Goal: Use online tool/utility: Utilize a website feature to perform a specific function

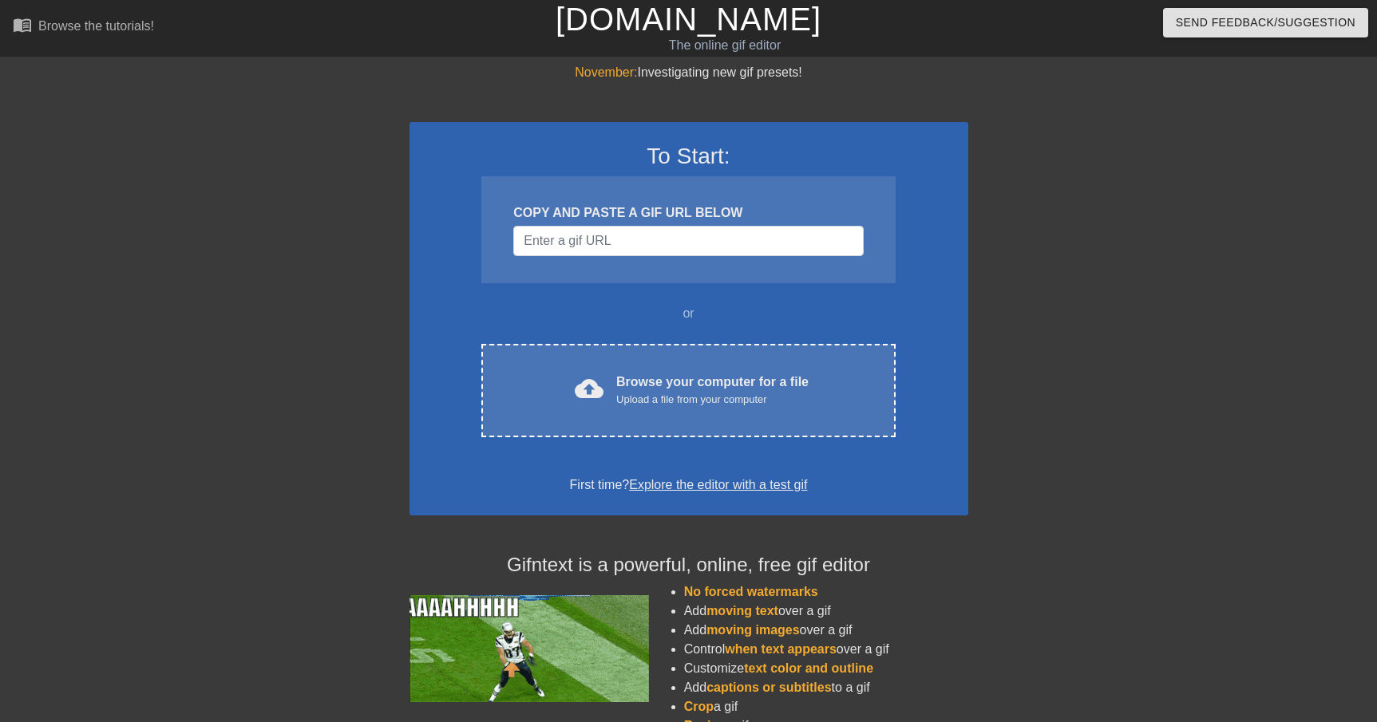
scroll to position [30, 0]
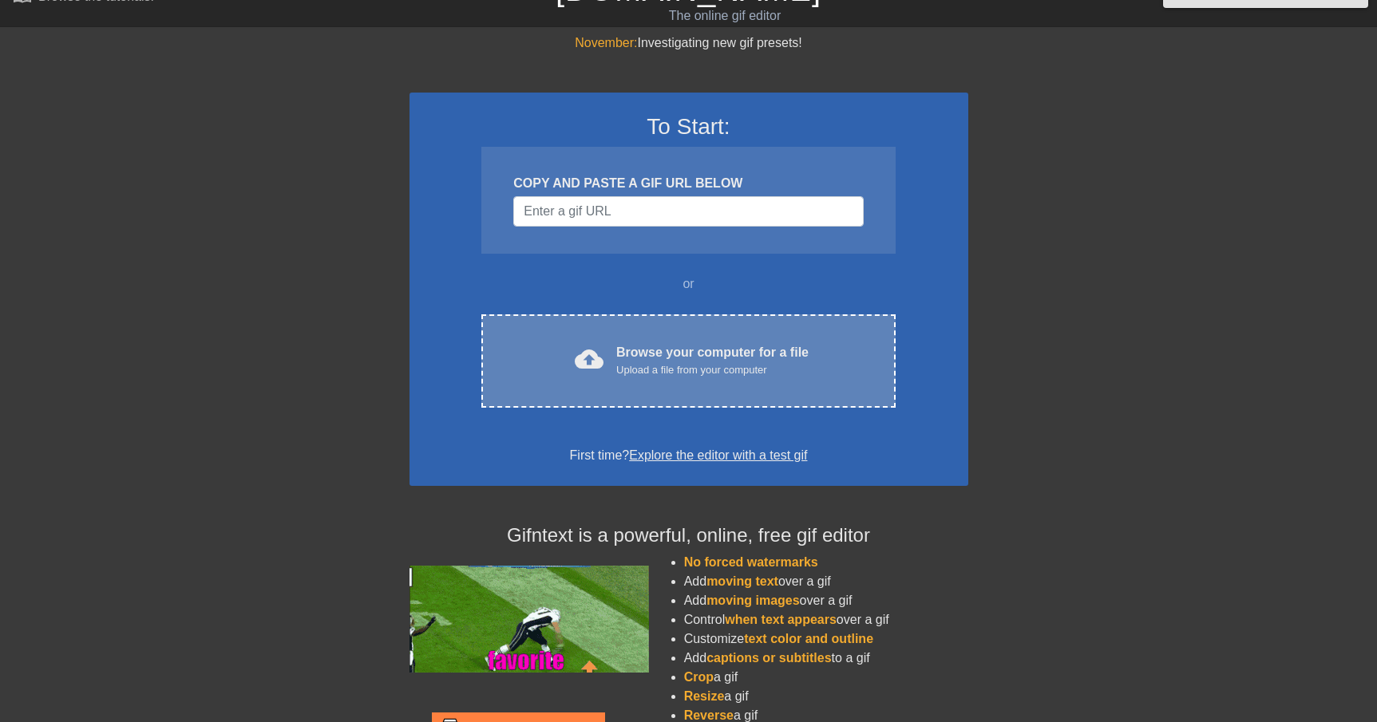
click at [693, 357] on div "Browse your computer for a file Upload a file from your computer" at bounding box center [712, 360] width 192 height 35
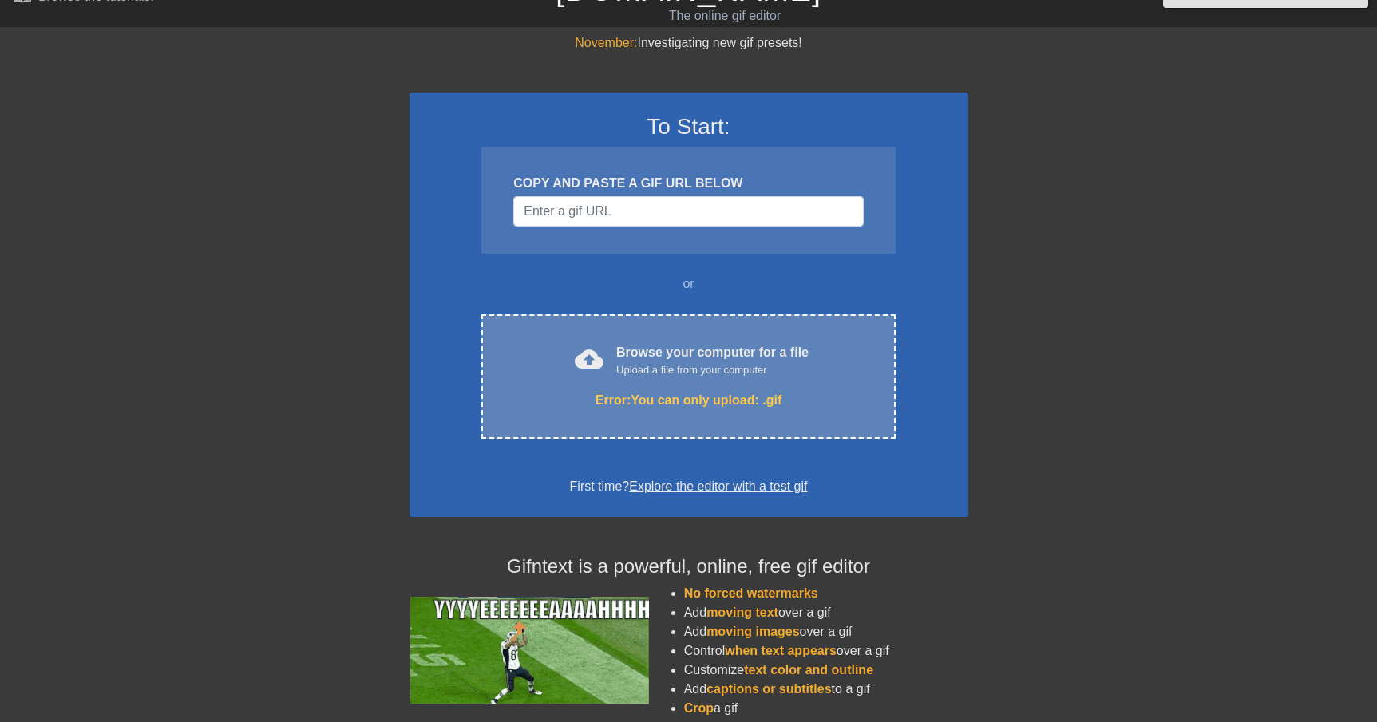
click at [701, 381] on div "cloud_upload Browse your computer for a file Upload a file from your computer E…" at bounding box center [687, 376] width 413 height 124
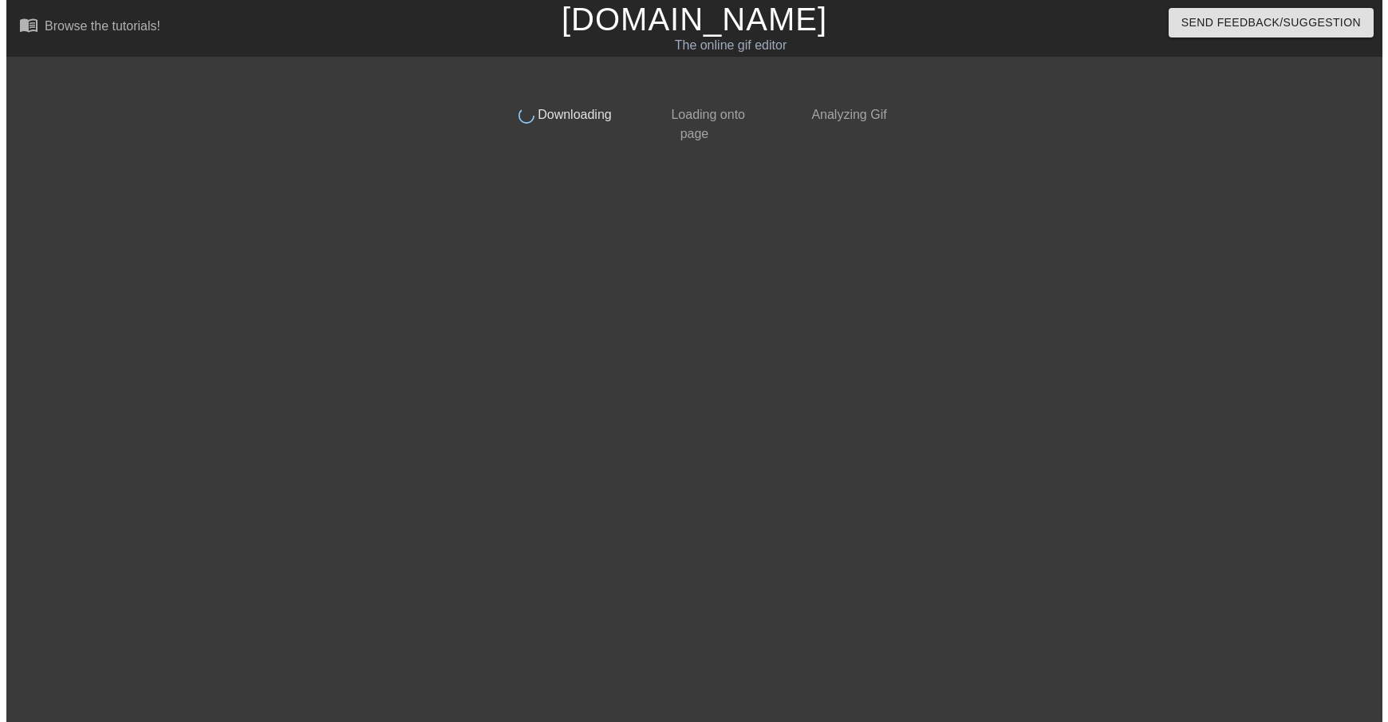
scroll to position [0, 0]
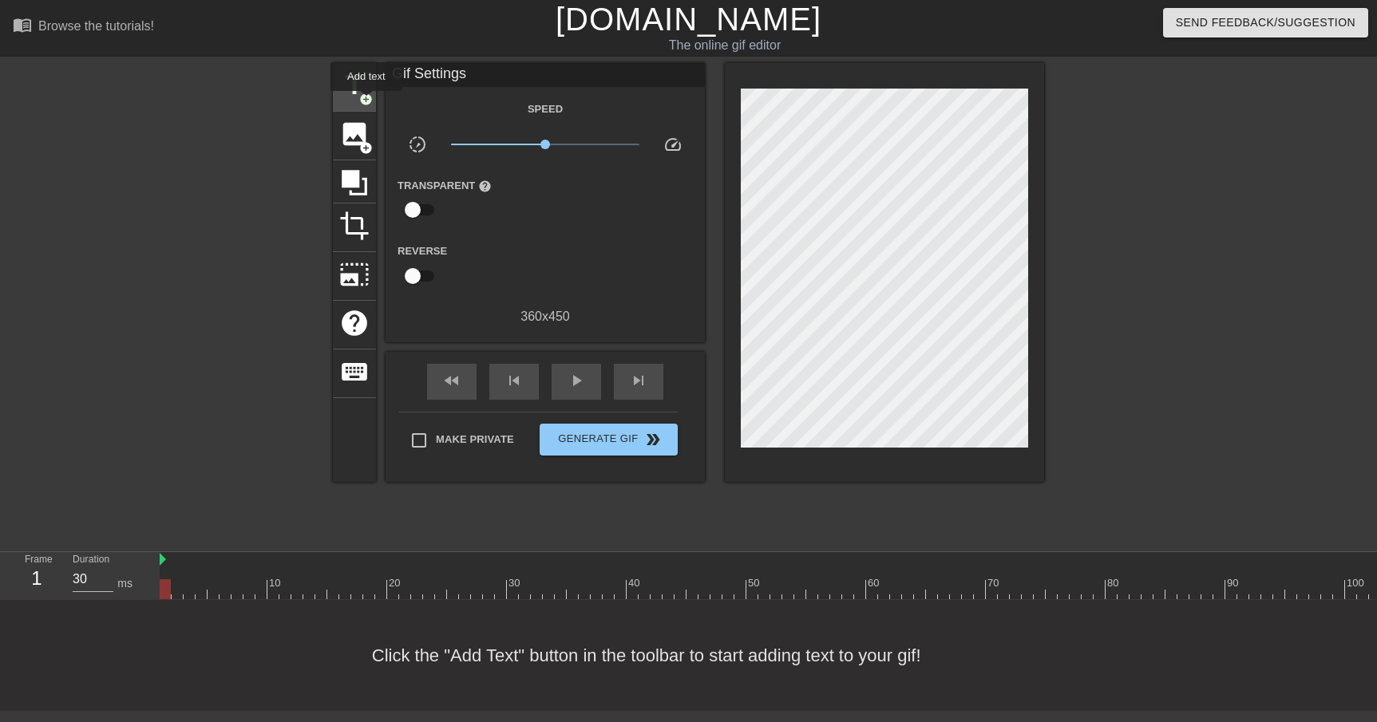
click at [367, 102] on span "add_circle" at bounding box center [366, 100] width 14 height 14
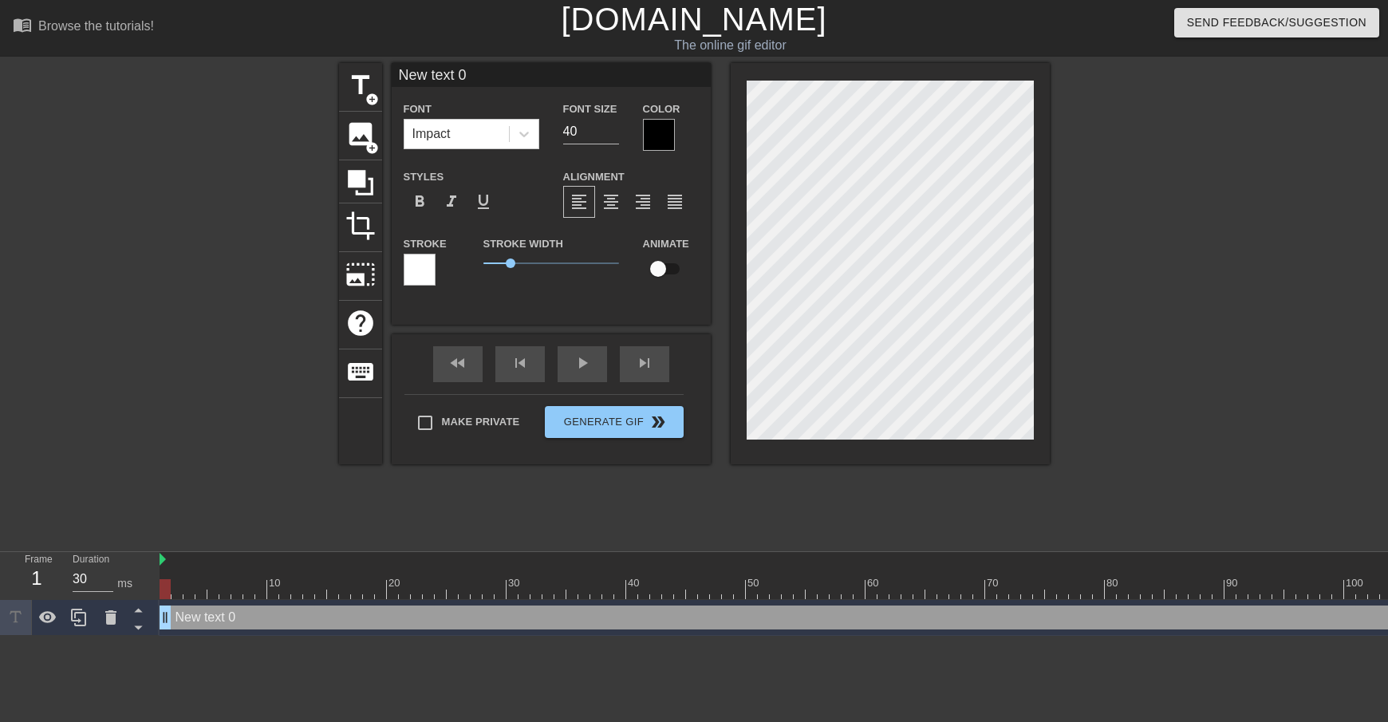
scroll to position [2, 4]
type input "S"
type textarea "S"
type input "Sa"
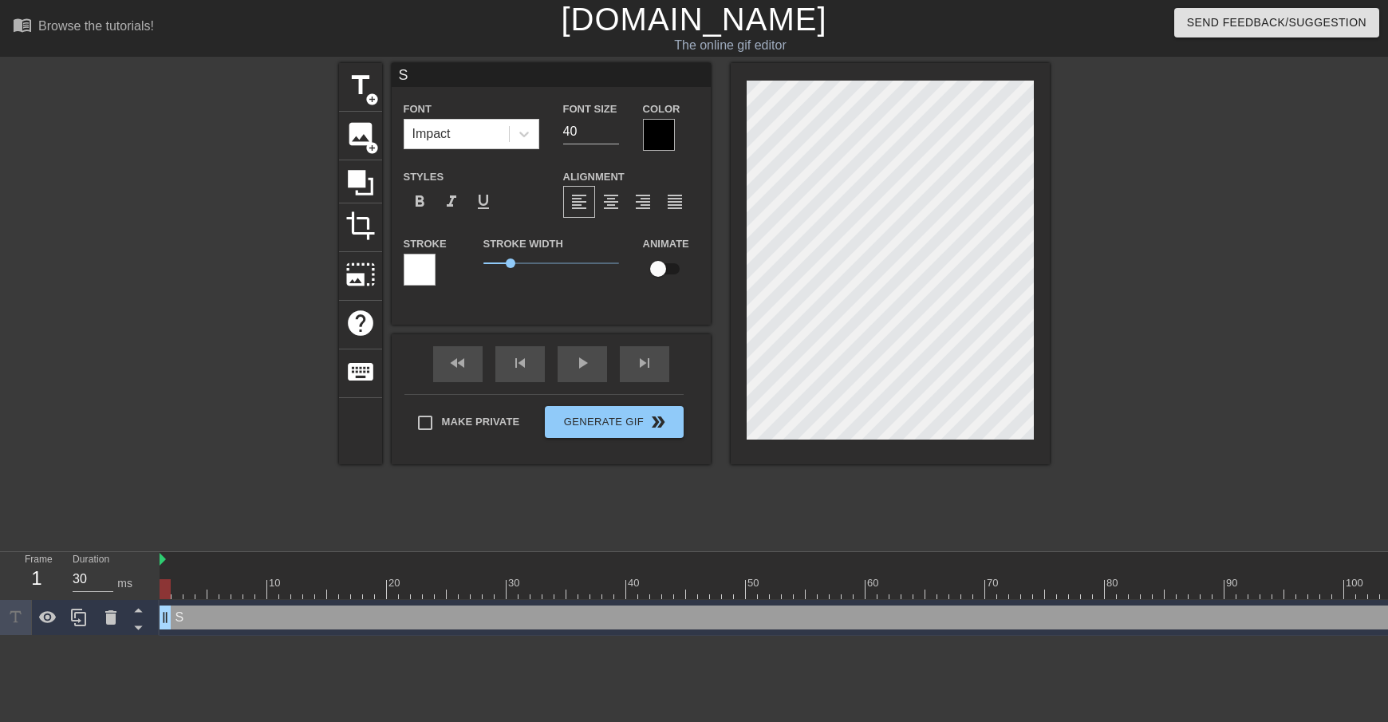
type textarea "Sa"
type input "Sax"
type textarea "Sax"
type input "Sax'"
type textarea "Sax'"
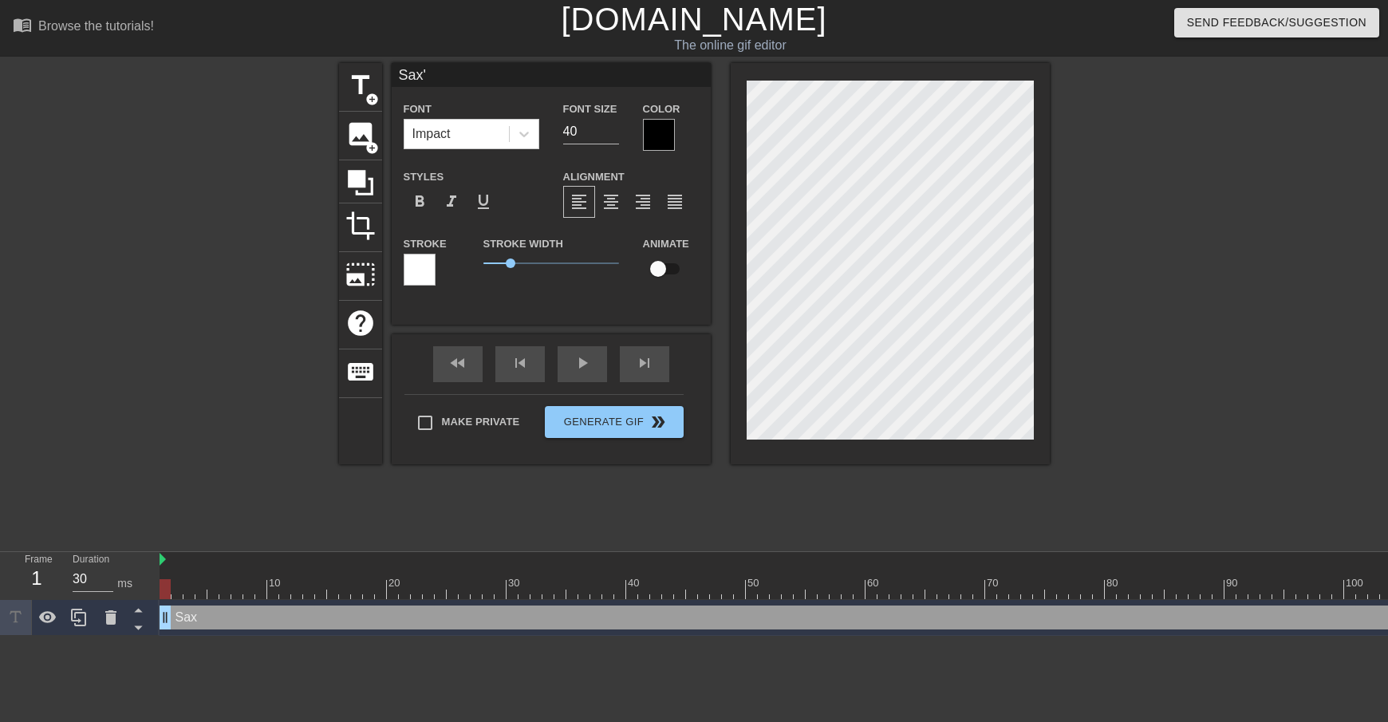
type input "Sax's"
type textarea "Sax's"
type input "Sax's"
type textarea "Sax's"
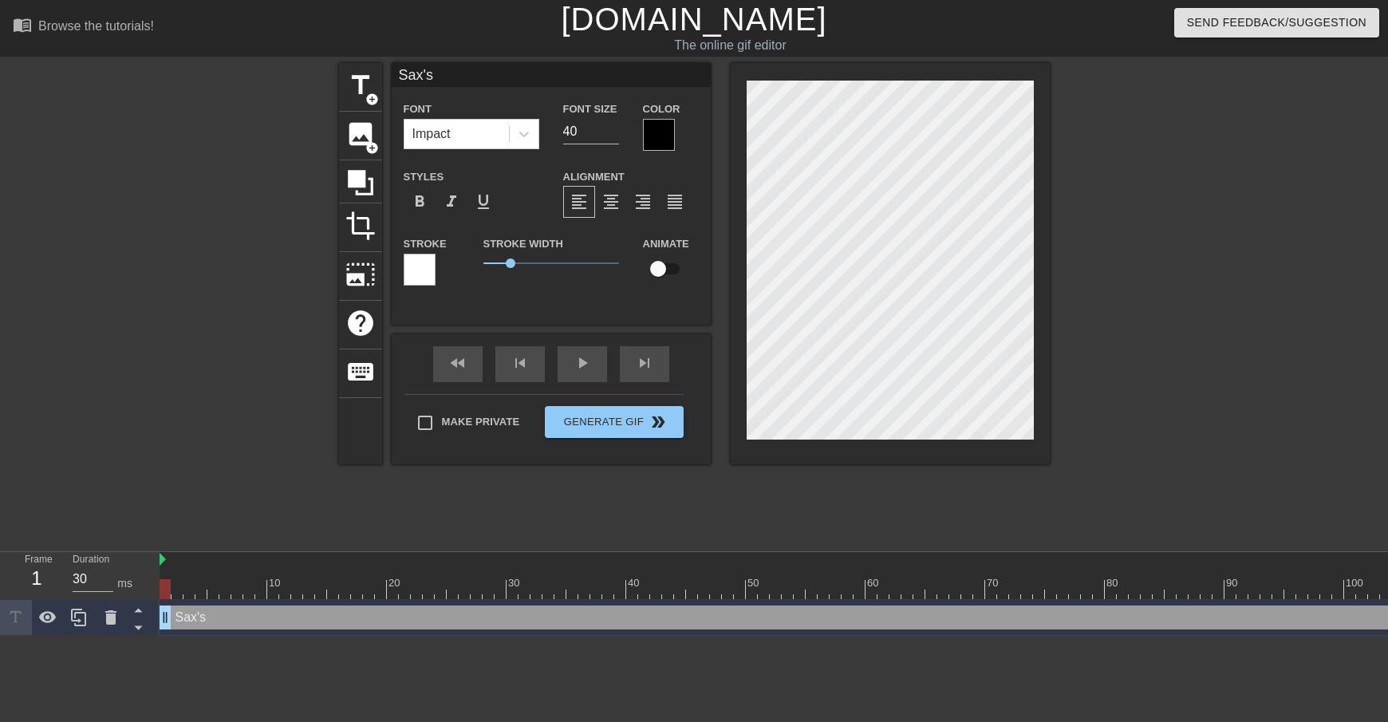
type input "Sax's O"
type textarea "Sax's O"
type input "Sax's Ov"
type textarea "Sax's Ov"
type input "Sax's Ove"
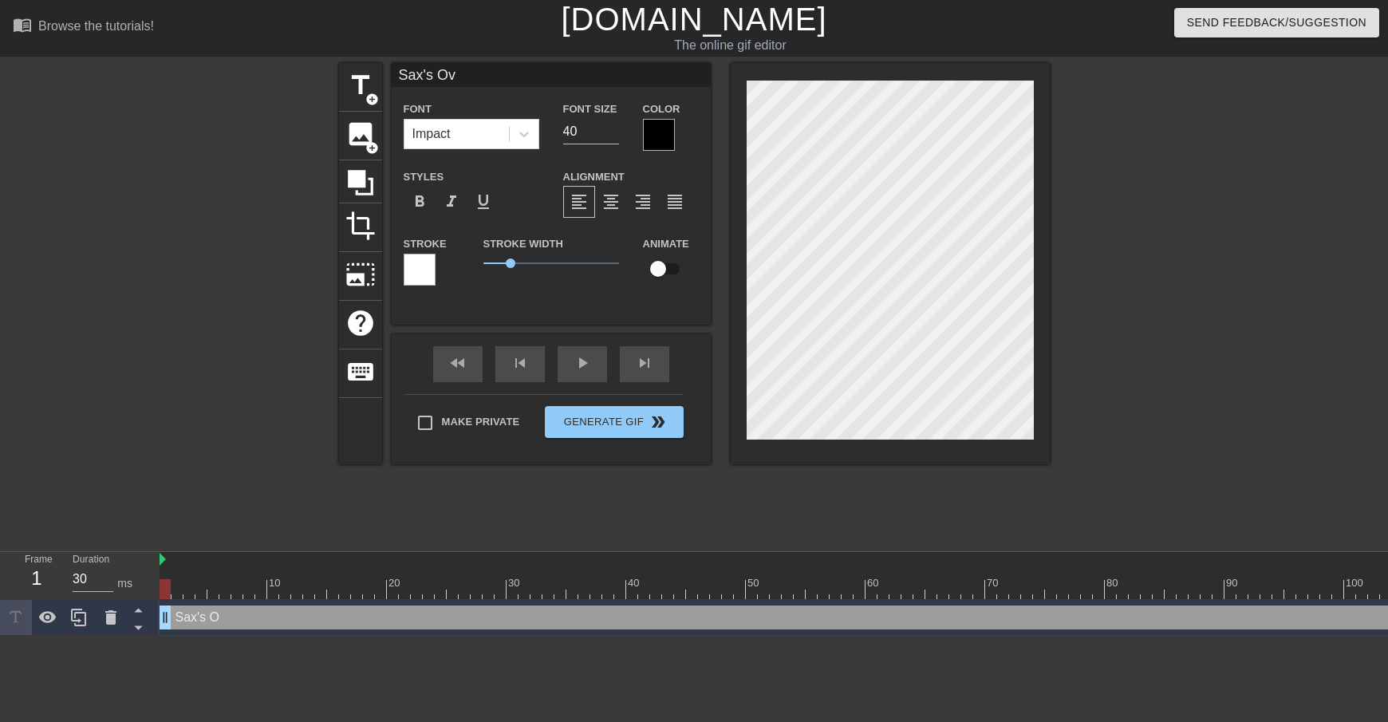
type textarea "Sax's Ove"
type input "Sax's Over"
type textarea "Sax's Over"
type input "Sax's Ove"
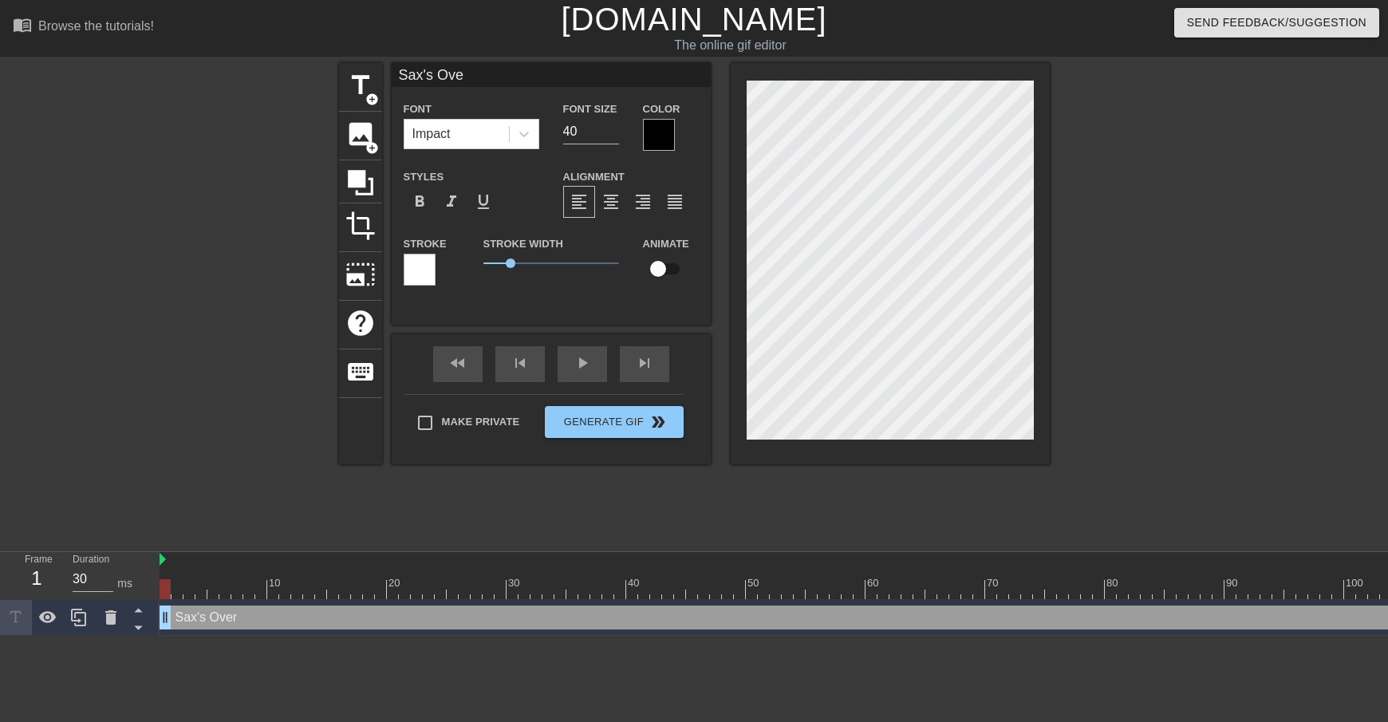
type textarea "Sax's Ove"
type input "Sax's Ov"
type textarea "Sax's Ov"
type input "Sax's O"
type textarea "Sax's O"
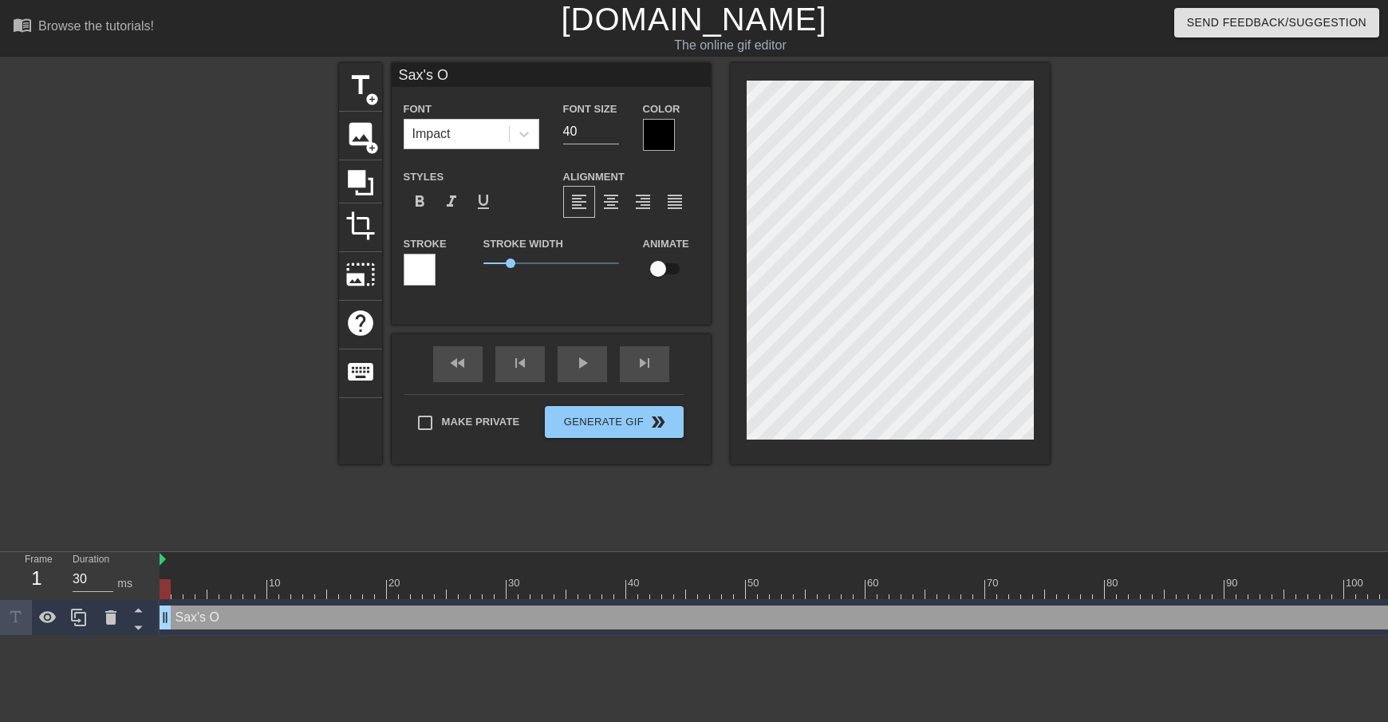
type input "Sax's"
type textarea "Sax's"
type input "Sax's O"
type textarea "Sax's O"
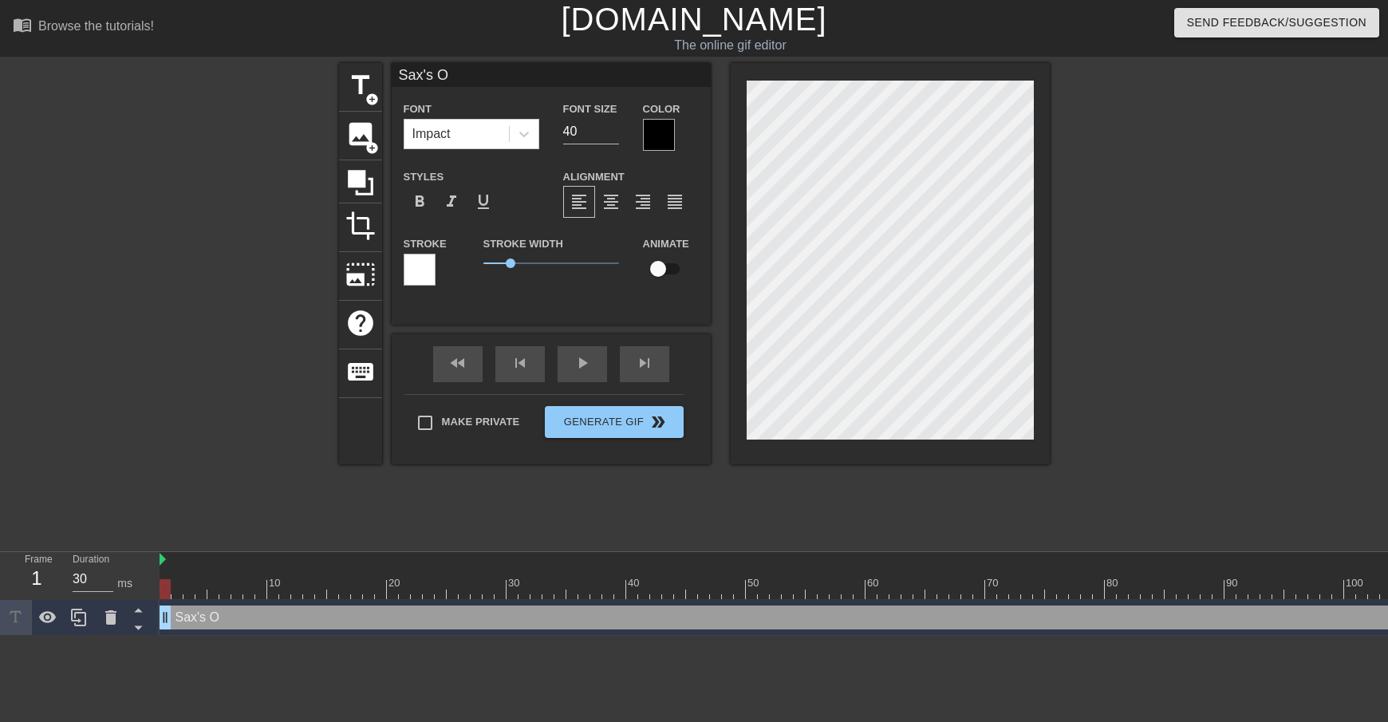
type input "Sax's Ov"
type textarea "Sax's Ov"
type input "Sax's Ove"
type textarea "Sax's Ove"
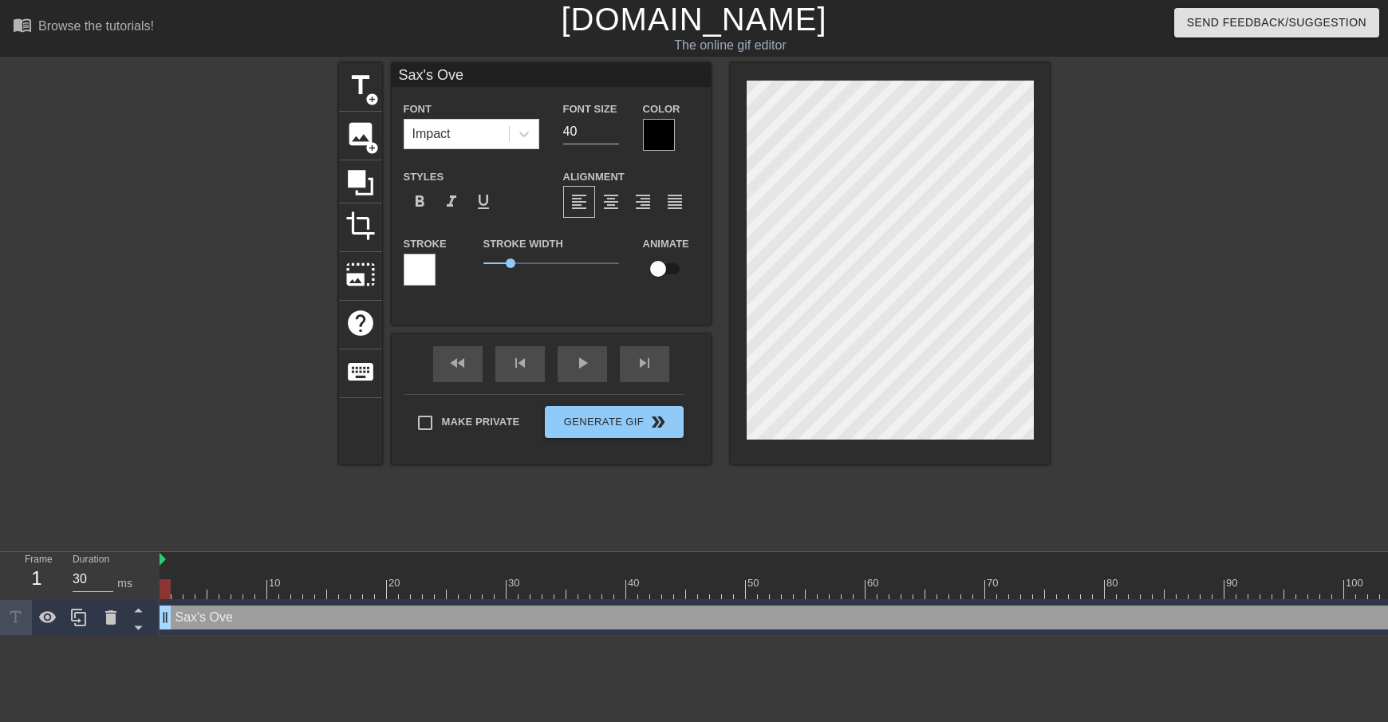
type input "Sax's Over"
type textarea "Sax's Over"
type input "Sax's Over"
type textarea "Sax's Over"
type input "Sax's Over B"
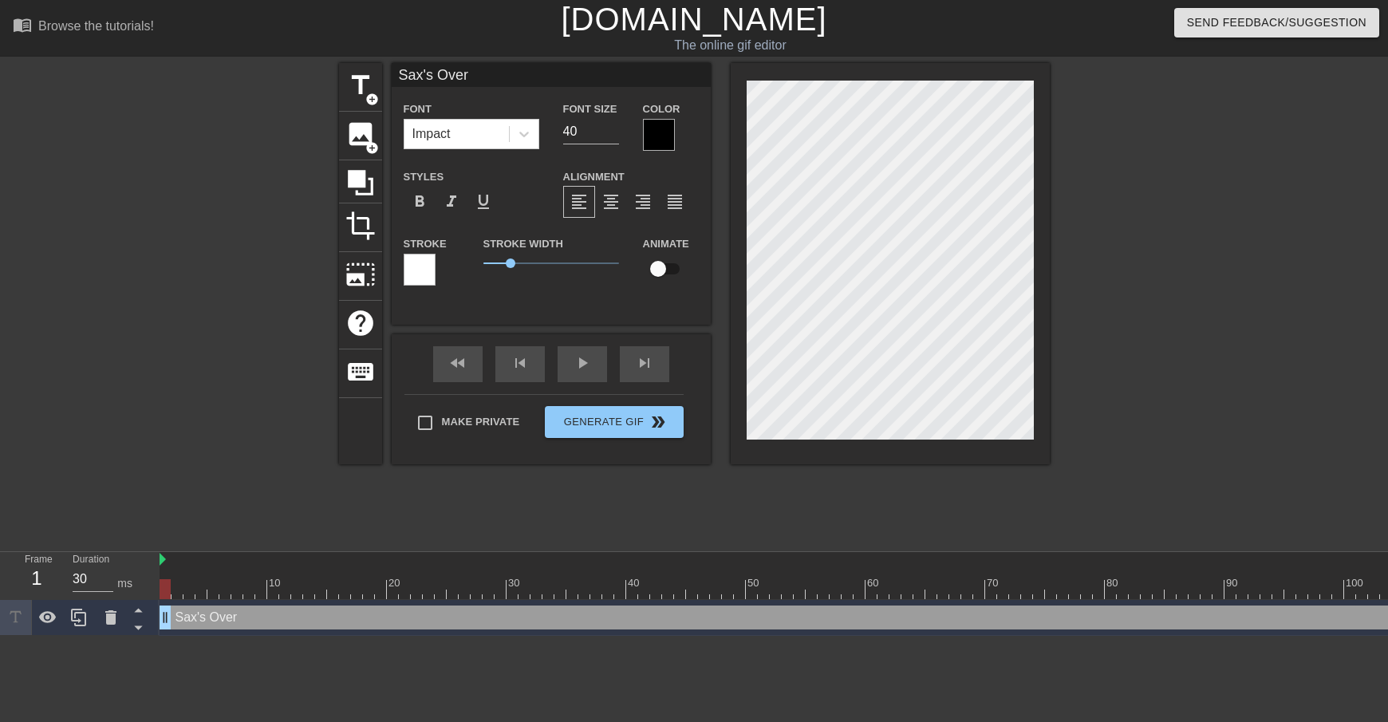
type textarea "Sax's Over B"
type input "Sax's Over Be"
type textarea "Sax's Over Be"
type input "Sax's Over Bet"
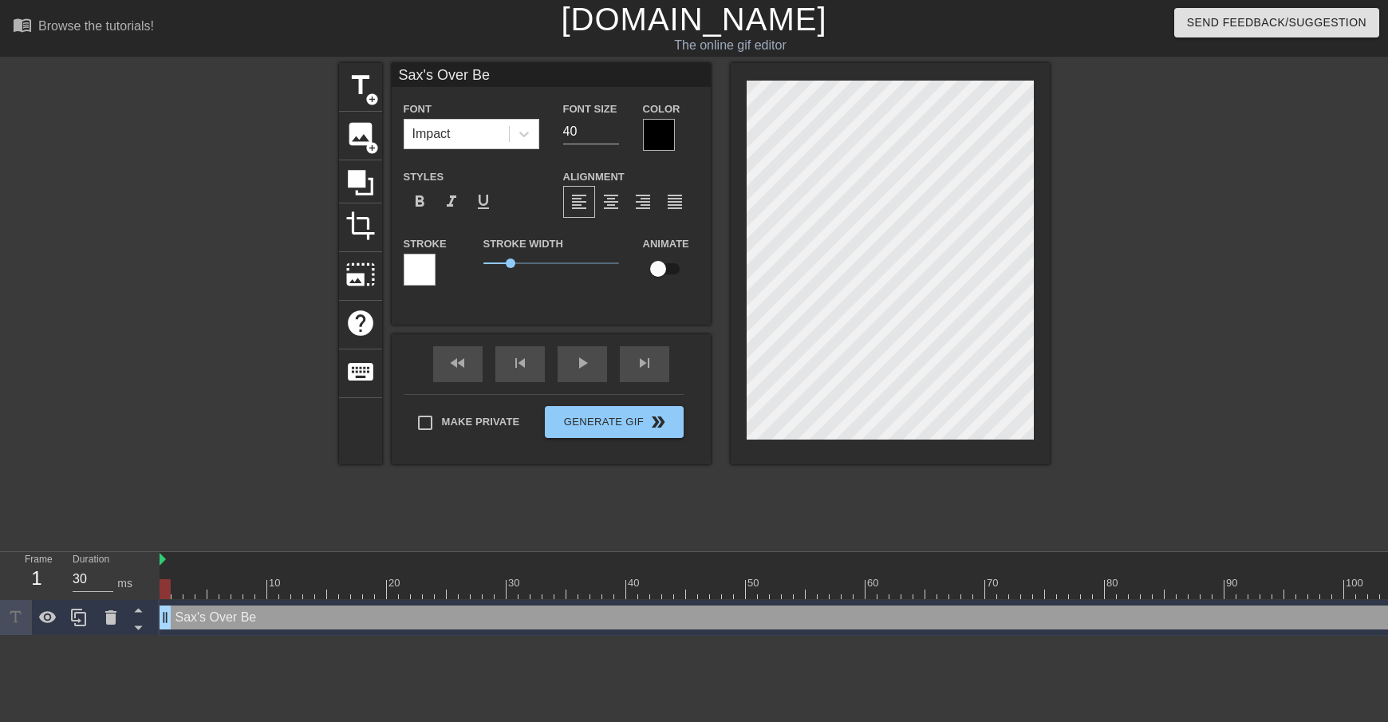
type textarea "Sax's Over Bet"
type input "Sax's Over Bet"
type textarea "Sax's Over Bet"
type input "Sax's Over Bet"
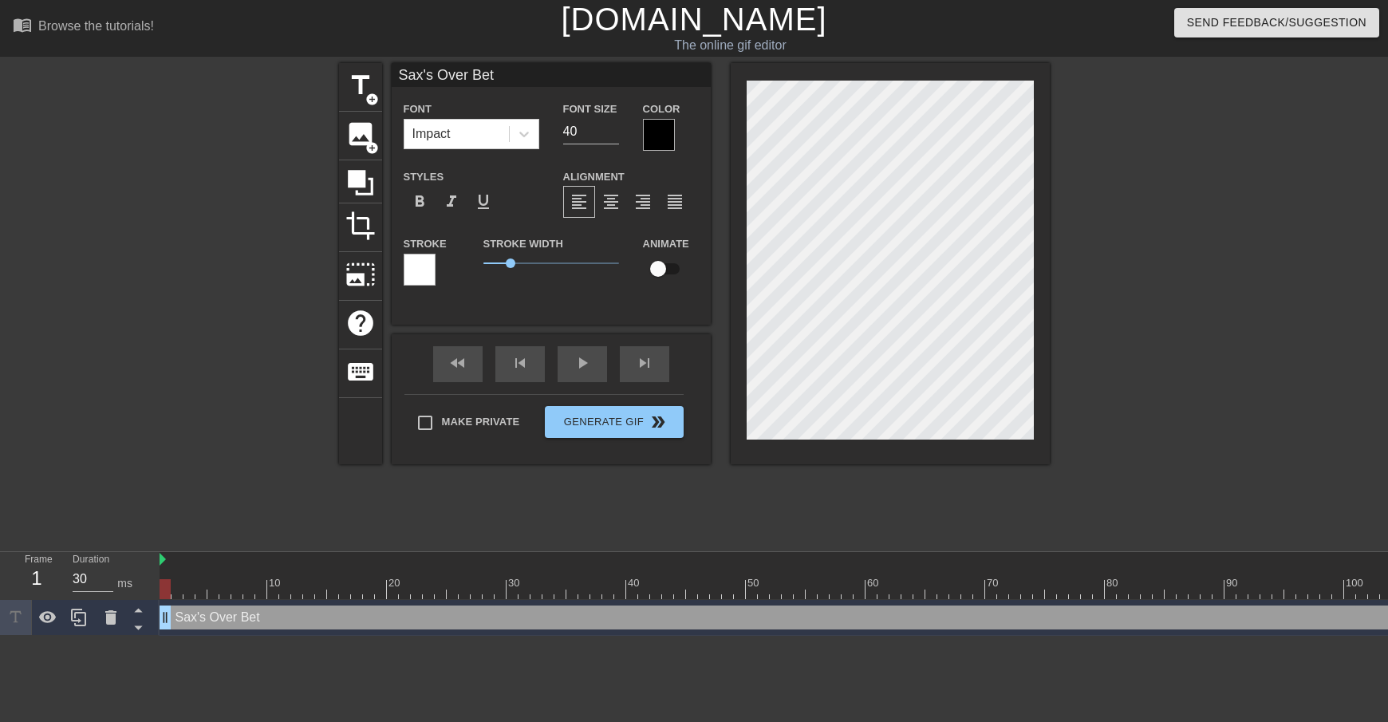
type textarea "Sax's Over Bet"
type input "Sax's Over Bet"
type textarea "Sax's Over Bet"
click at [617, 211] on span "format_align_center" at bounding box center [611, 201] width 19 height 19
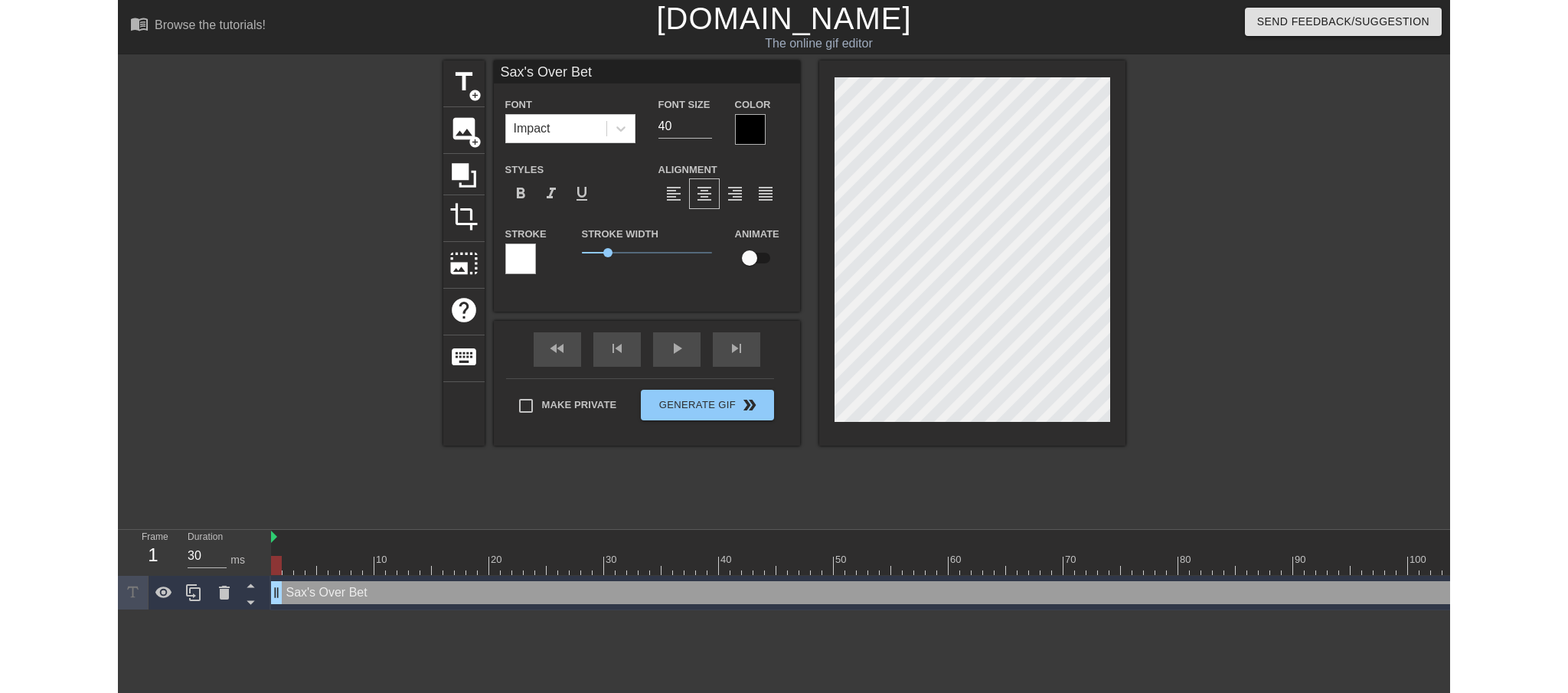
scroll to position [2, 4]
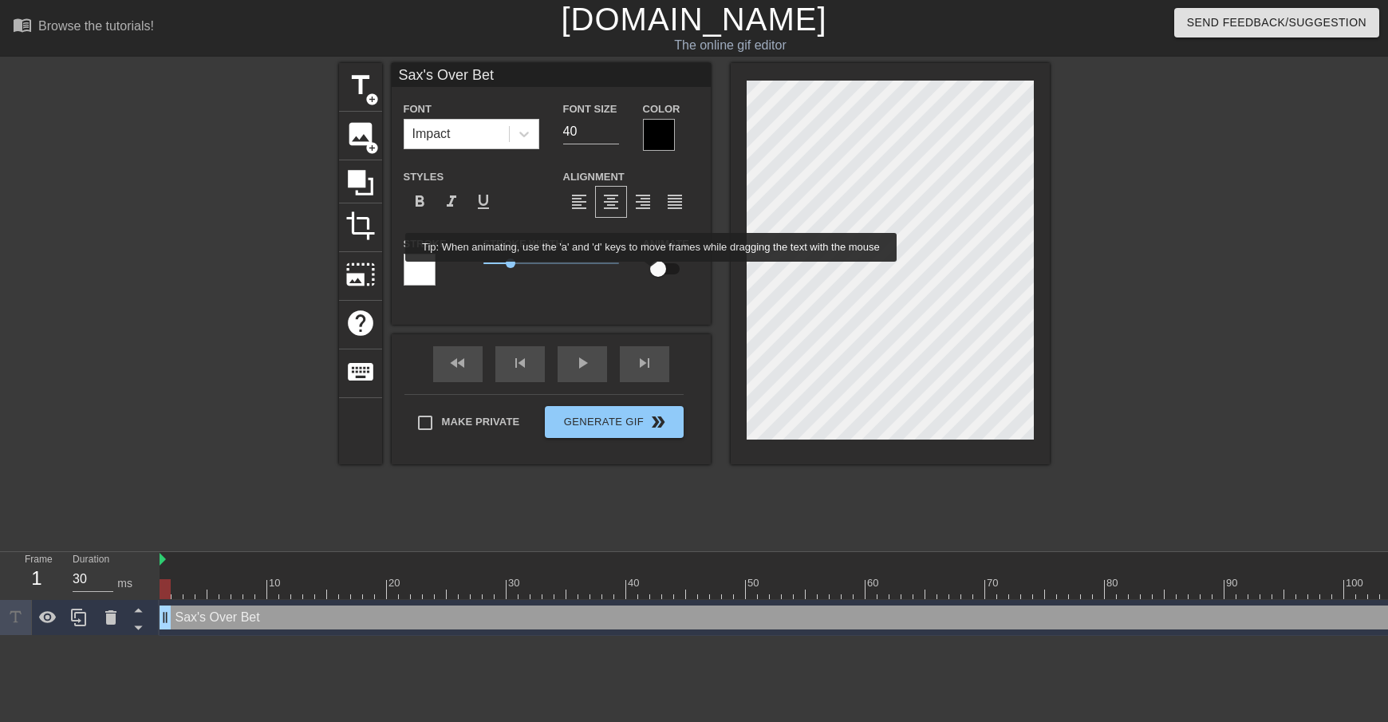
click at [664, 273] on input "checkbox" at bounding box center [658, 269] width 91 height 30
checkbox input "true"
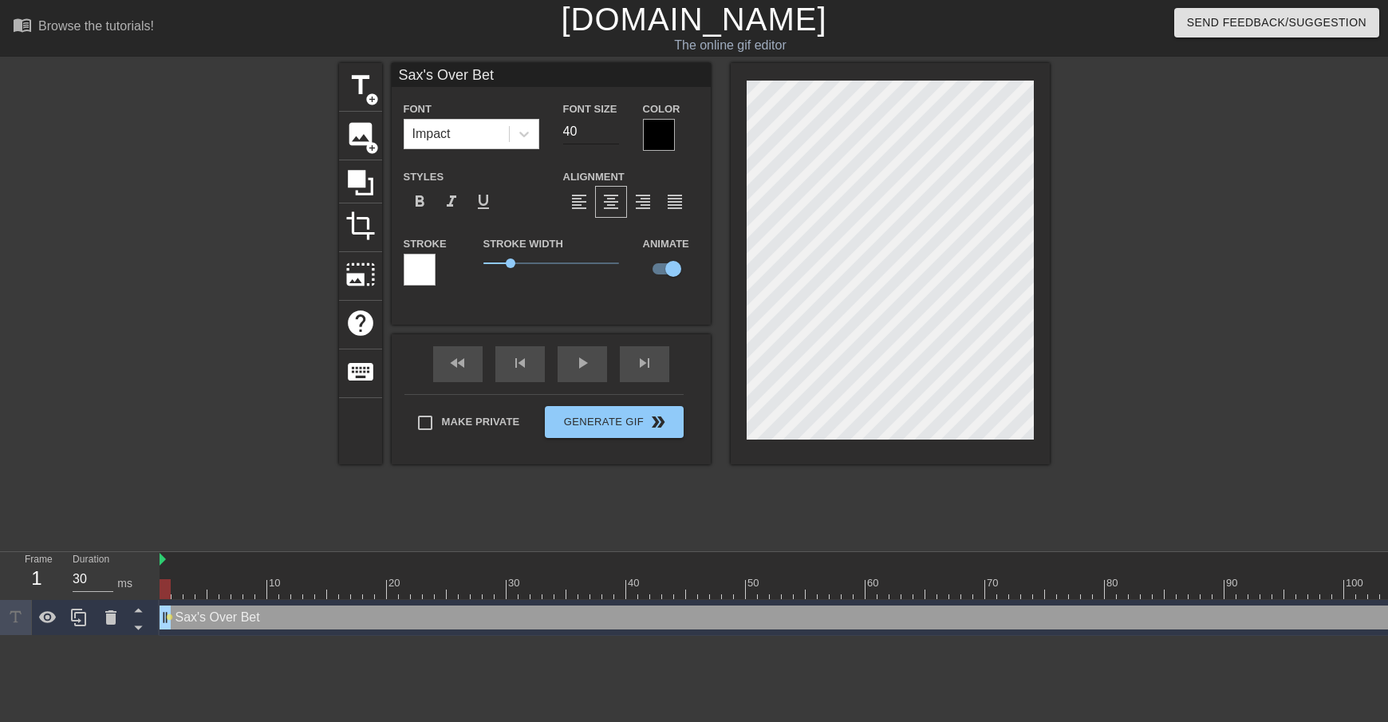
type input "Sax's Over Bet"
type input "39"
click at [614, 136] on input "39" at bounding box center [591, 132] width 56 height 26
type input "Sax's Over Bet"
type input "38"
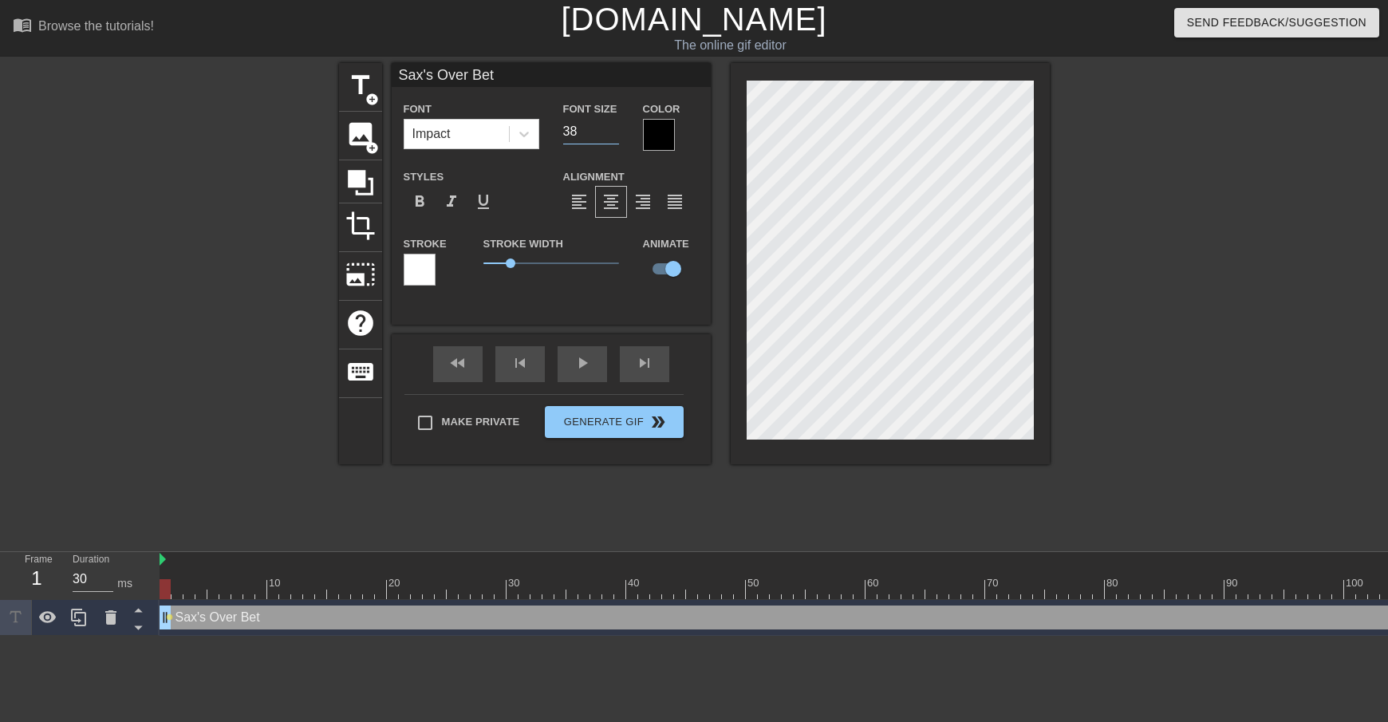
click at [614, 136] on input "38" at bounding box center [591, 132] width 56 height 26
type input "Sax's Over Bet"
type input "37"
click at [614, 136] on input "37" at bounding box center [591, 132] width 56 height 26
type input "Sax's Over Bet"
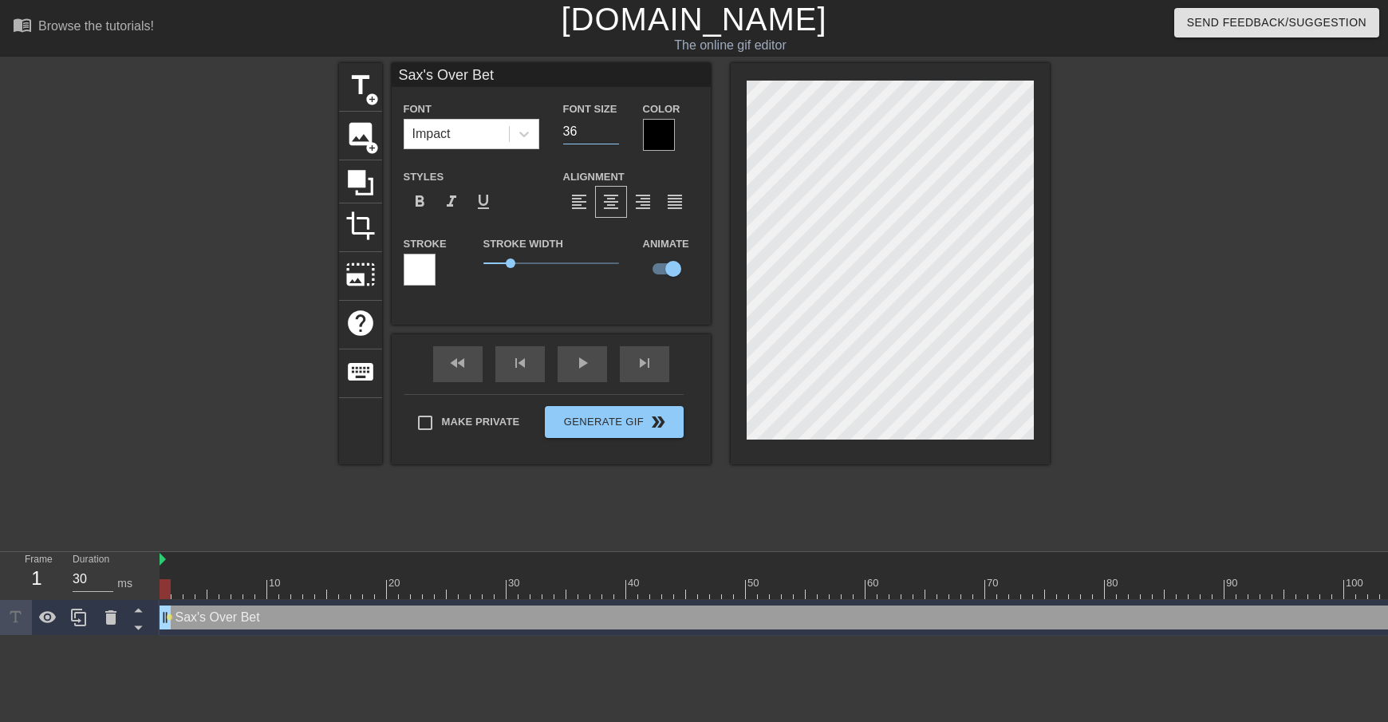
type input "36"
click at [614, 136] on input "36" at bounding box center [591, 132] width 56 height 26
type input "Sax's Over Bet"
type input "35"
click at [614, 136] on input "35" at bounding box center [591, 132] width 56 height 26
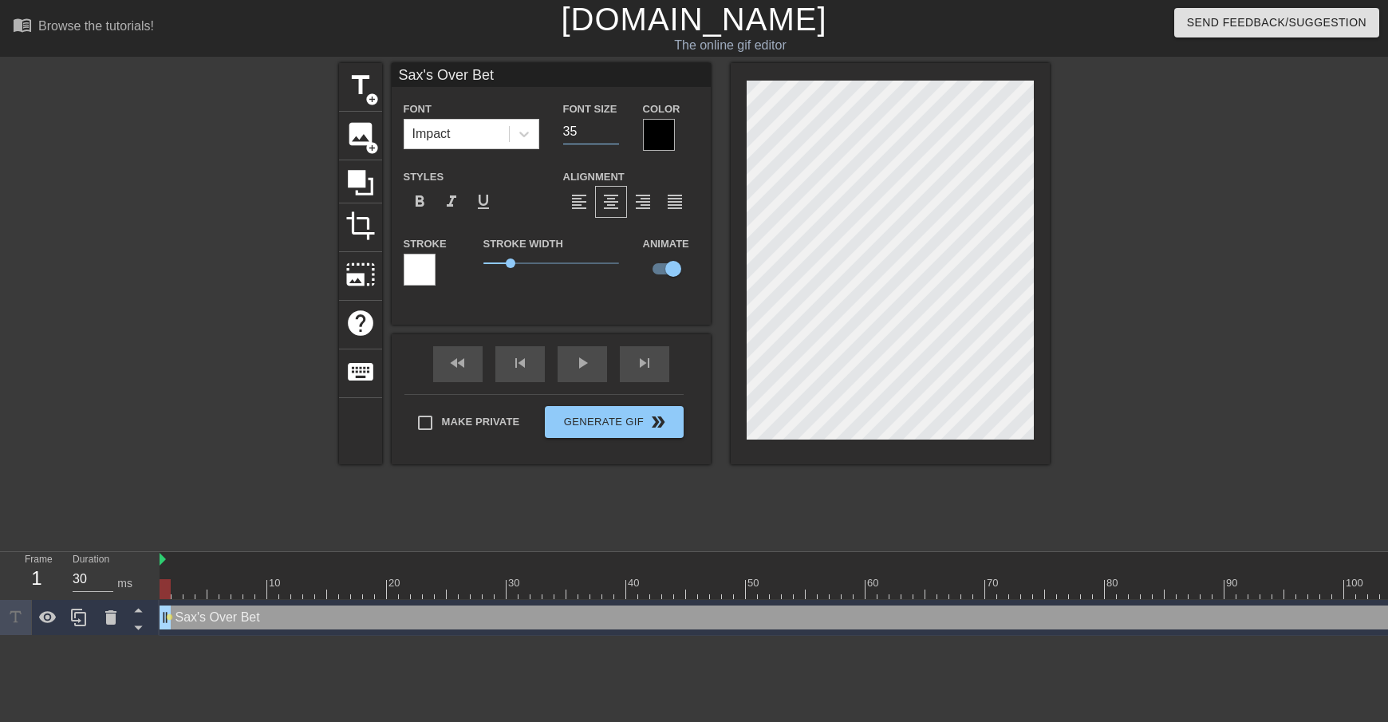
type input "Sax's Over Bet"
type input "34"
click at [614, 136] on input "34" at bounding box center [591, 132] width 56 height 26
type input "Sax's Over Bet"
type input "33"
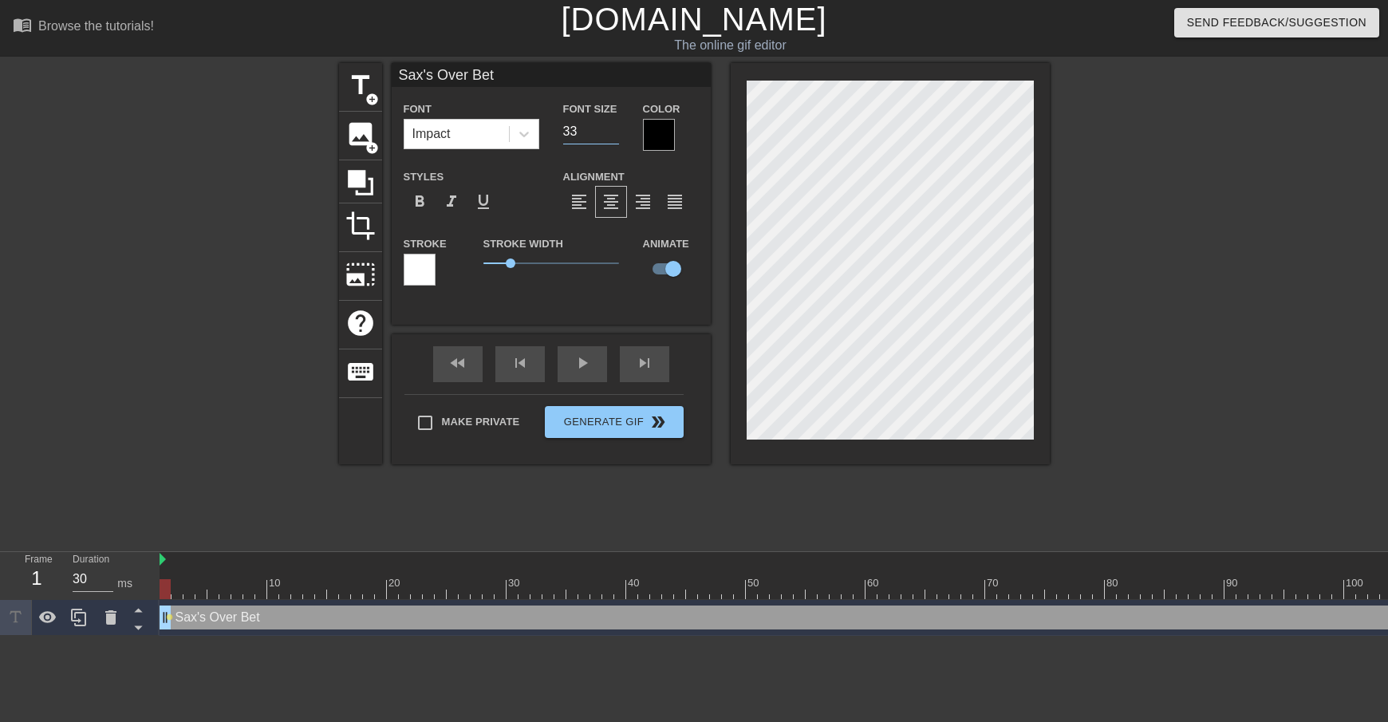
click at [614, 136] on input "33" at bounding box center [591, 132] width 56 height 26
type input "Sax's Over Bet"
type input "32"
click at [614, 136] on input "32" at bounding box center [591, 132] width 56 height 26
type input "Sax's Over Bet"
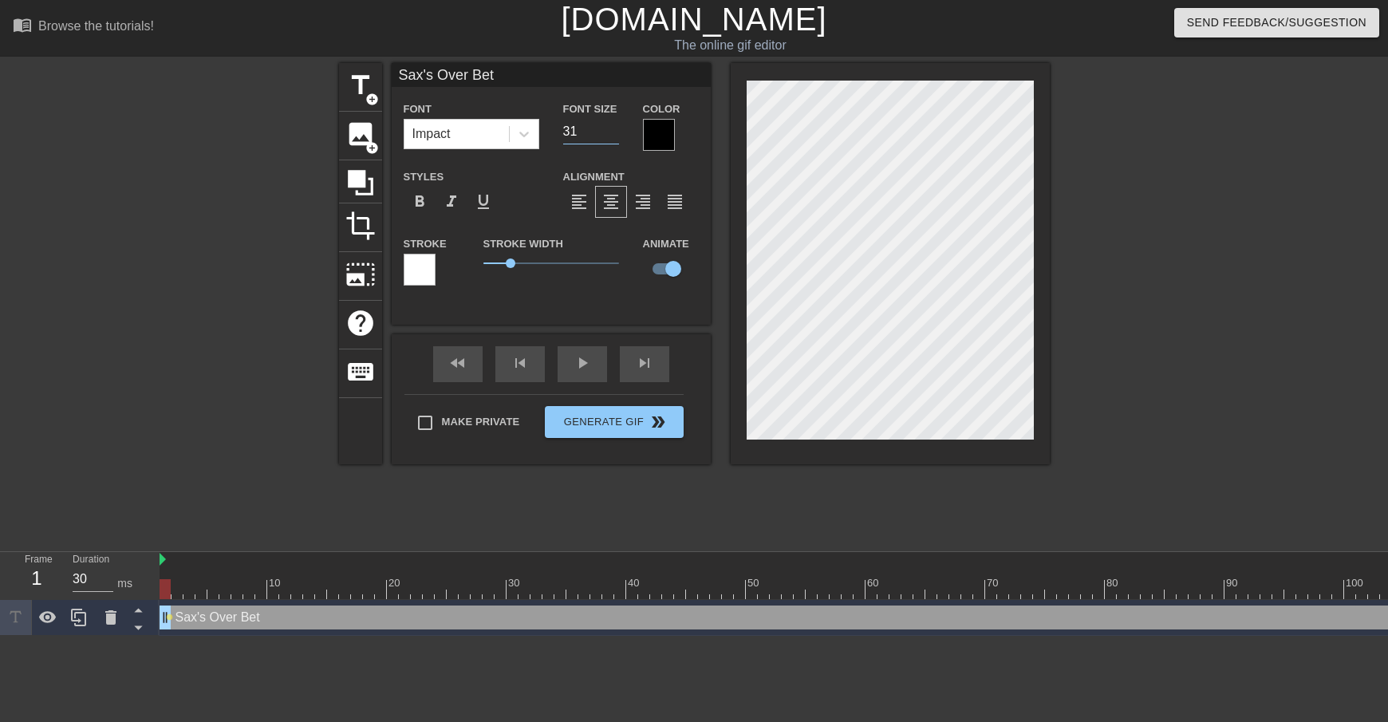
type input "31"
click at [614, 136] on input "31" at bounding box center [591, 132] width 56 height 26
type input "Sax's Over Bet"
type input "30"
click at [614, 136] on input "30" at bounding box center [591, 132] width 56 height 26
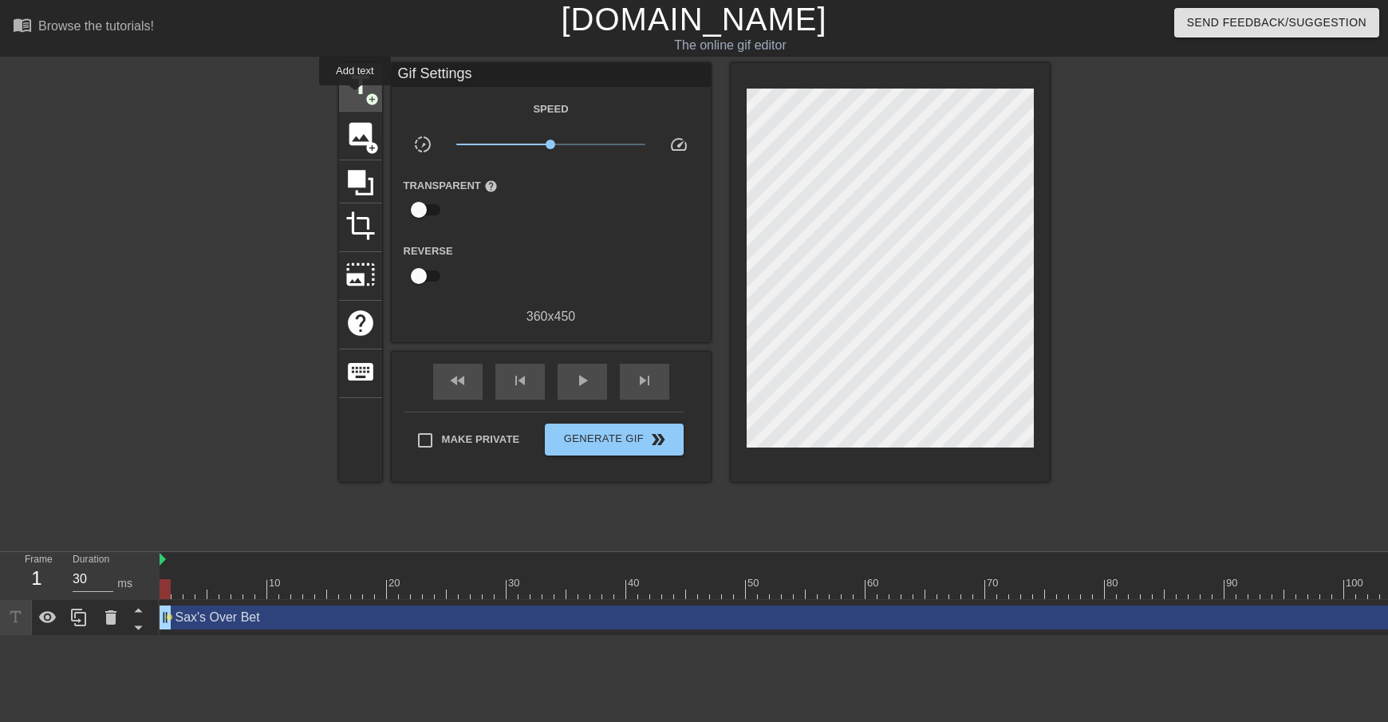
click at [356, 97] on span "title" at bounding box center [361, 85] width 30 height 30
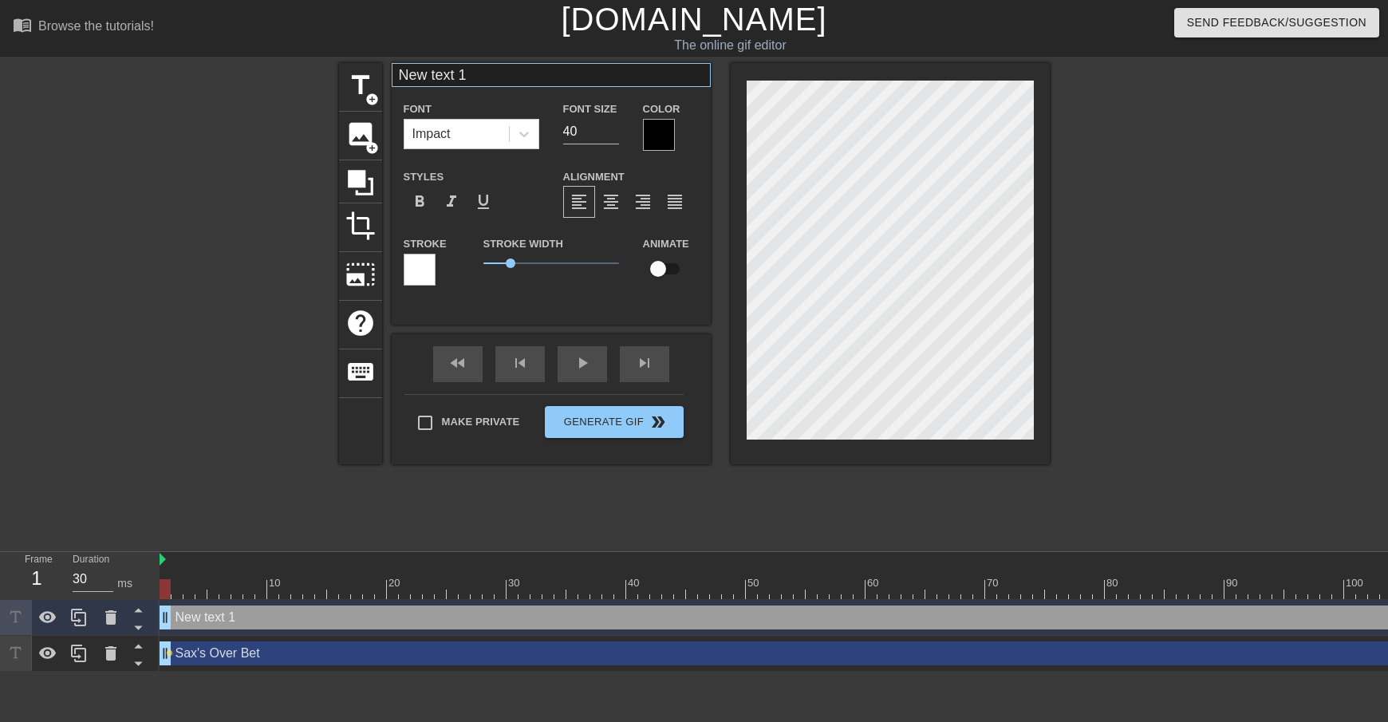
click at [574, 87] on div "title add_circle image add_circle crop photo_size_select_large help keyboard Ne…" at bounding box center [694, 263] width 711 height 401
click at [533, 81] on input "New text 1" at bounding box center [551, 75] width 319 height 24
click at [113, 618] on icon at bounding box center [110, 617] width 11 height 14
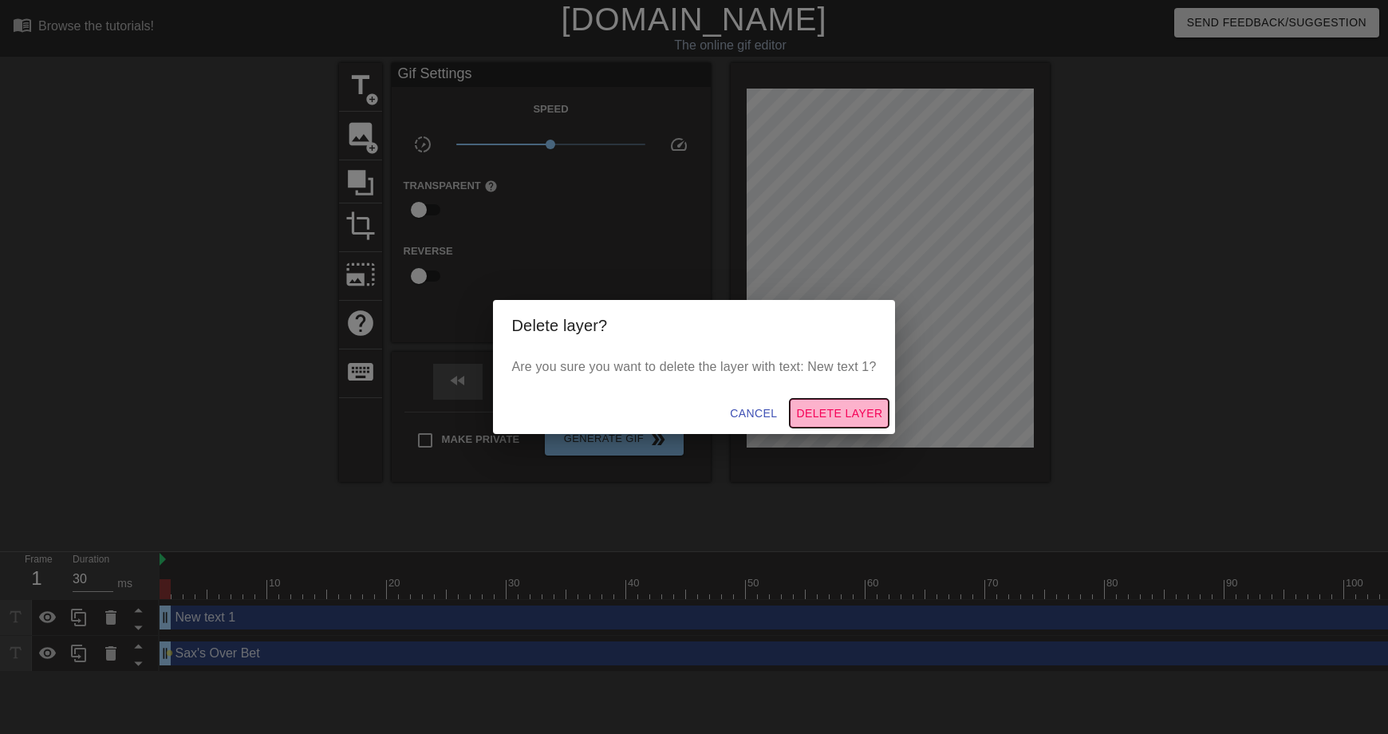
click at [846, 409] on span "Delete Layer" at bounding box center [839, 414] width 86 height 20
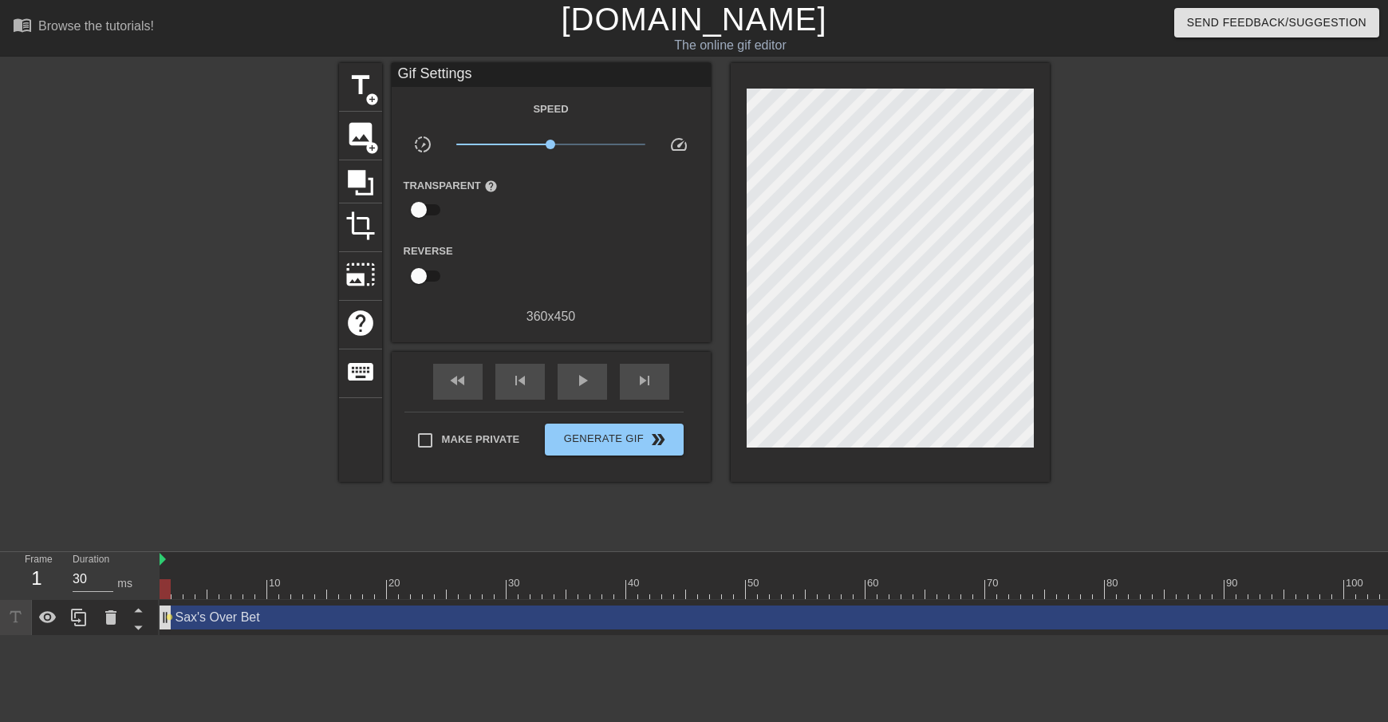
drag, startPoint x: 164, startPoint y: 586, endPoint x: 270, endPoint y: 589, distance: 105.4
click at [270, 589] on div at bounding box center [272, 589] width 11 height 20
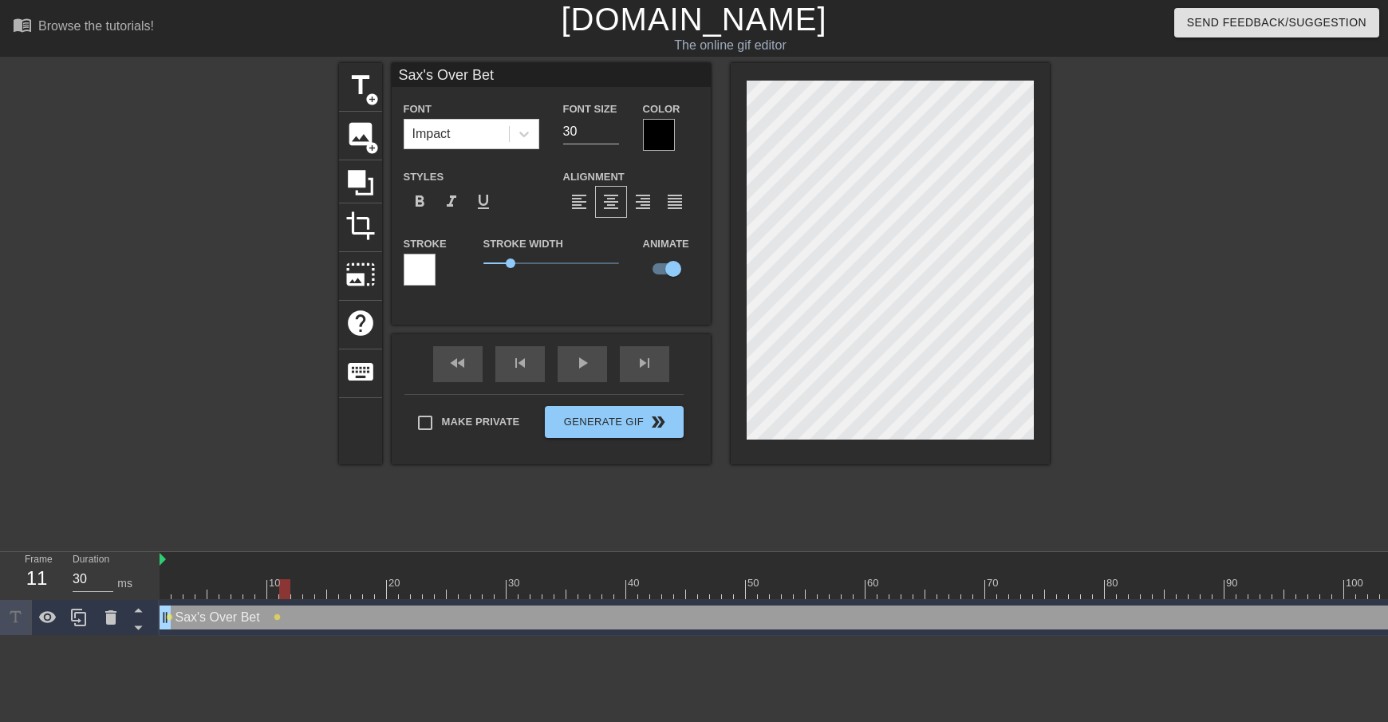
drag, startPoint x: 274, startPoint y: 588, endPoint x: 282, endPoint y: 587, distance: 8.8
click at [282, 587] on div at bounding box center [284, 589] width 11 height 20
drag, startPoint x: 281, startPoint y: 584, endPoint x: 293, endPoint y: 583, distance: 12.0
click at [293, 583] on div at bounding box center [296, 589] width 11 height 20
drag, startPoint x: 293, startPoint y: 583, endPoint x: 313, endPoint y: 583, distance: 19.9
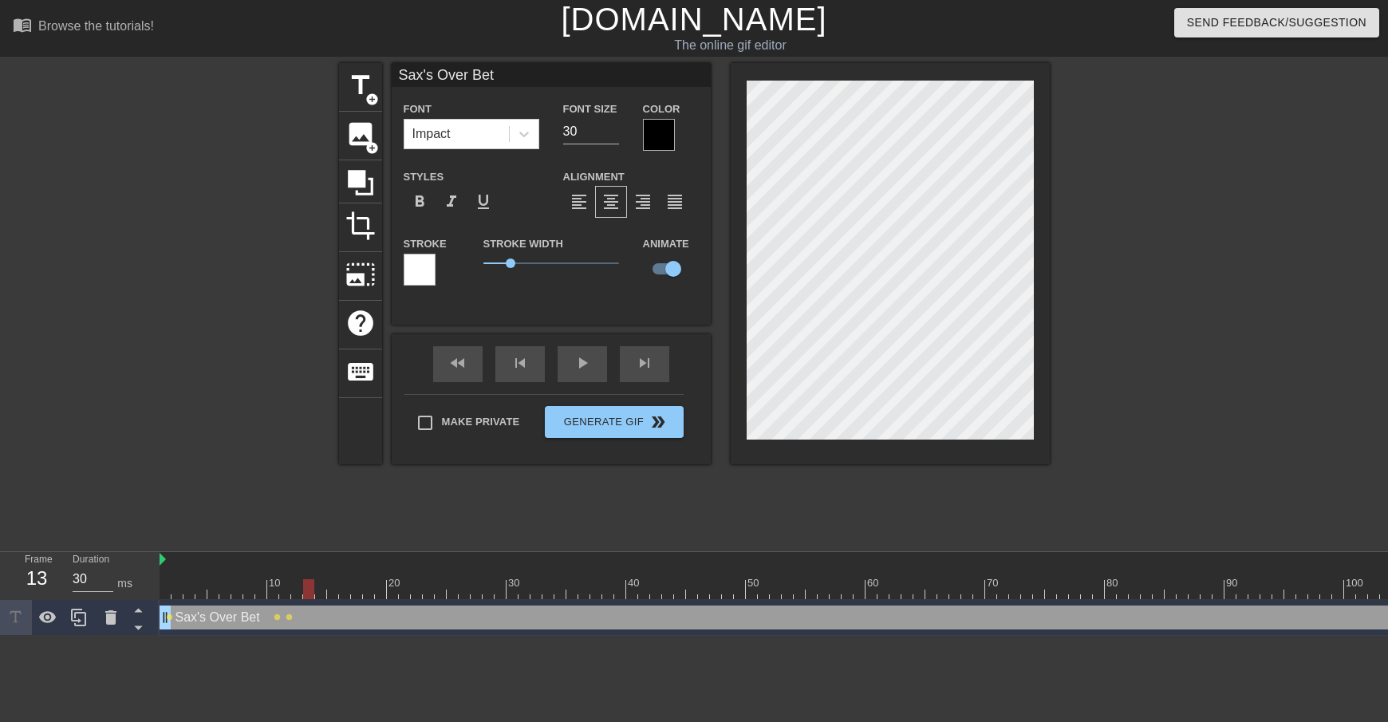
click at [313, 583] on div at bounding box center [308, 589] width 11 height 20
drag, startPoint x: 310, startPoint y: 590, endPoint x: 323, endPoint y: 588, distance: 13.7
click at [323, 588] on div at bounding box center [320, 589] width 11 height 20
drag, startPoint x: 319, startPoint y: 583, endPoint x: 330, endPoint y: 583, distance: 10.4
click at [330, 583] on div at bounding box center [332, 589] width 11 height 20
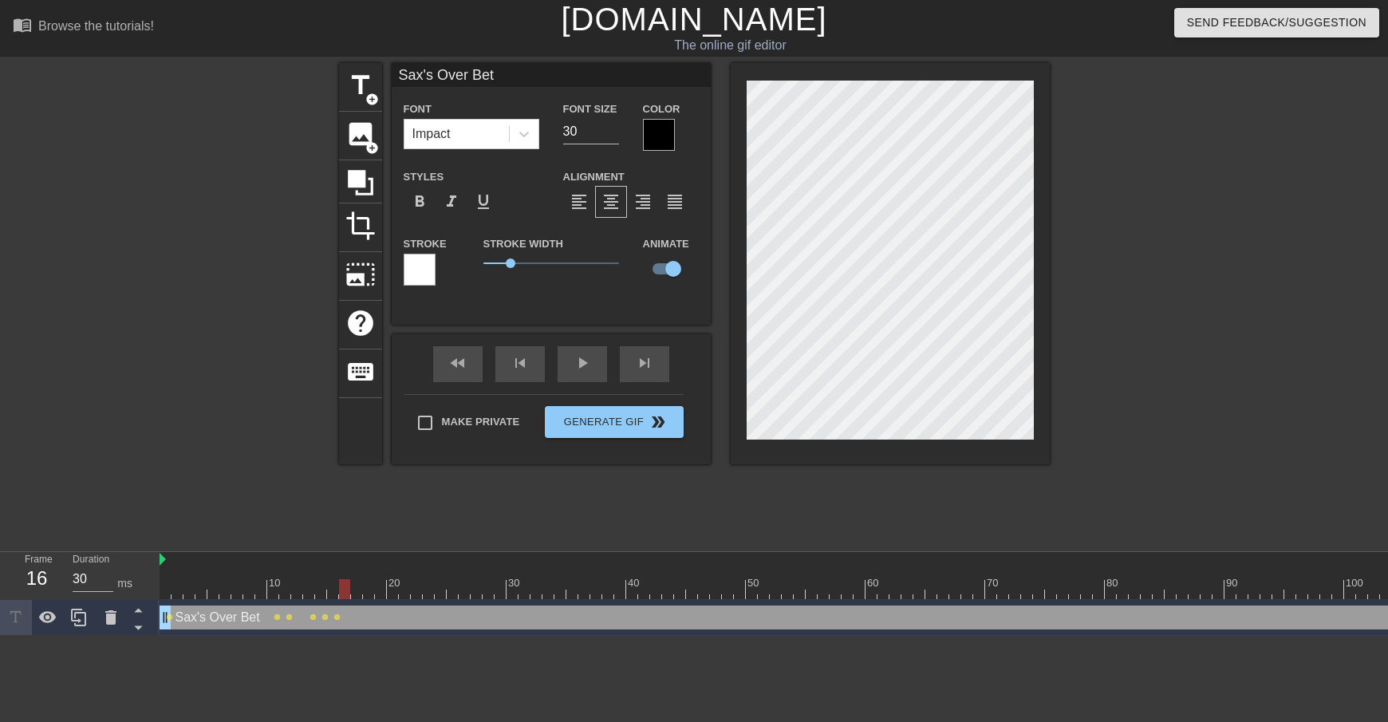
drag, startPoint x: 331, startPoint y: 588, endPoint x: 340, endPoint y: 588, distance: 8.8
click at [340, 588] on div at bounding box center [344, 589] width 11 height 20
drag, startPoint x: 342, startPoint y: 583, endPoint x: 353, endPoint y: 581, distance: 11.3
click at [353, 581] on div at bounding box center [356, 589] width 11 height 20
click at [365, 589] on div at bounding box center [368, 589] width 11 height 20
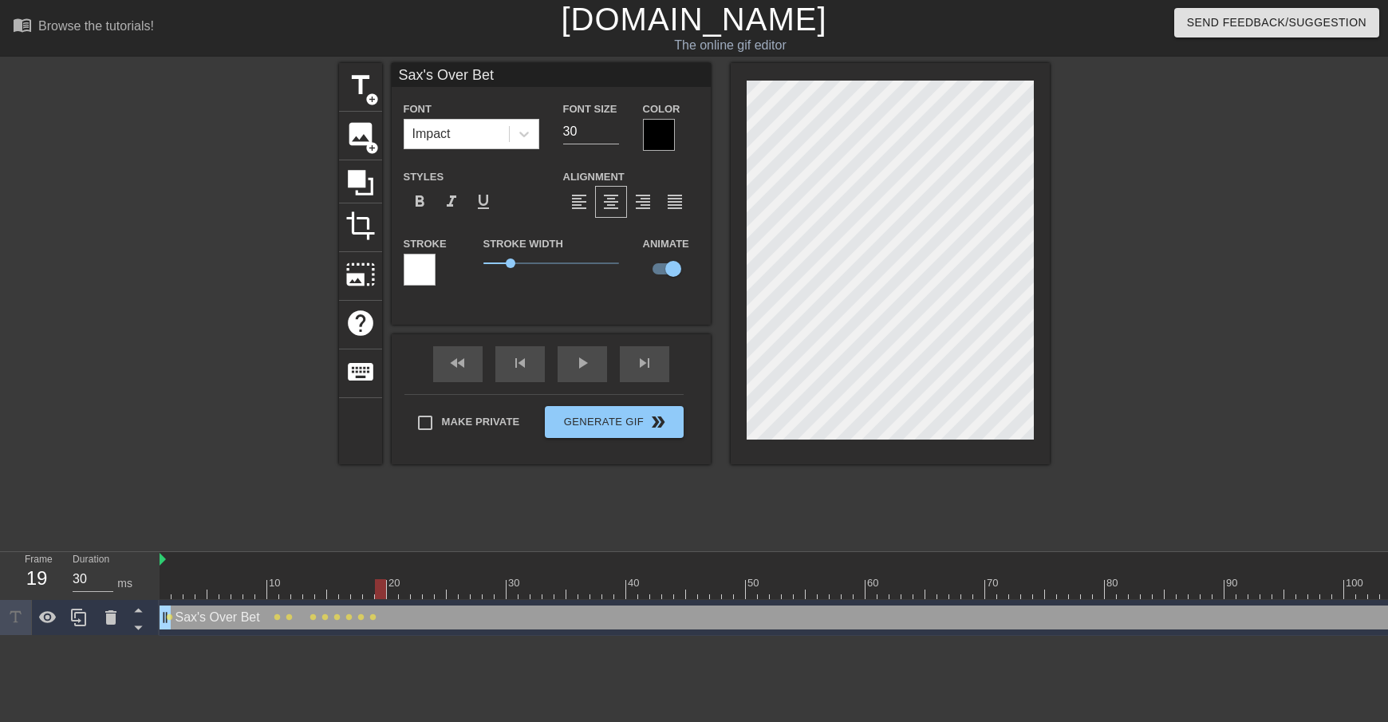
drag, startPoint x: 368, startPoint y: 588, endPoint x: 377, endPoint y: 588, distance: 9.6
click at [377, 588] on div at bounding box center [380, 589] width 11 height 20
drag, startPoint x: 382, startPoint y: 589, endPoint x: 390, endPoint y: 590, distance: 8.0
click at [390, 590] on div at bounding box center [392, 589] width 11 height 20
drag, startPoint x: 391, startPoint y: 596, endPoint x: 400, endPoint y: 596, distance: 8.8
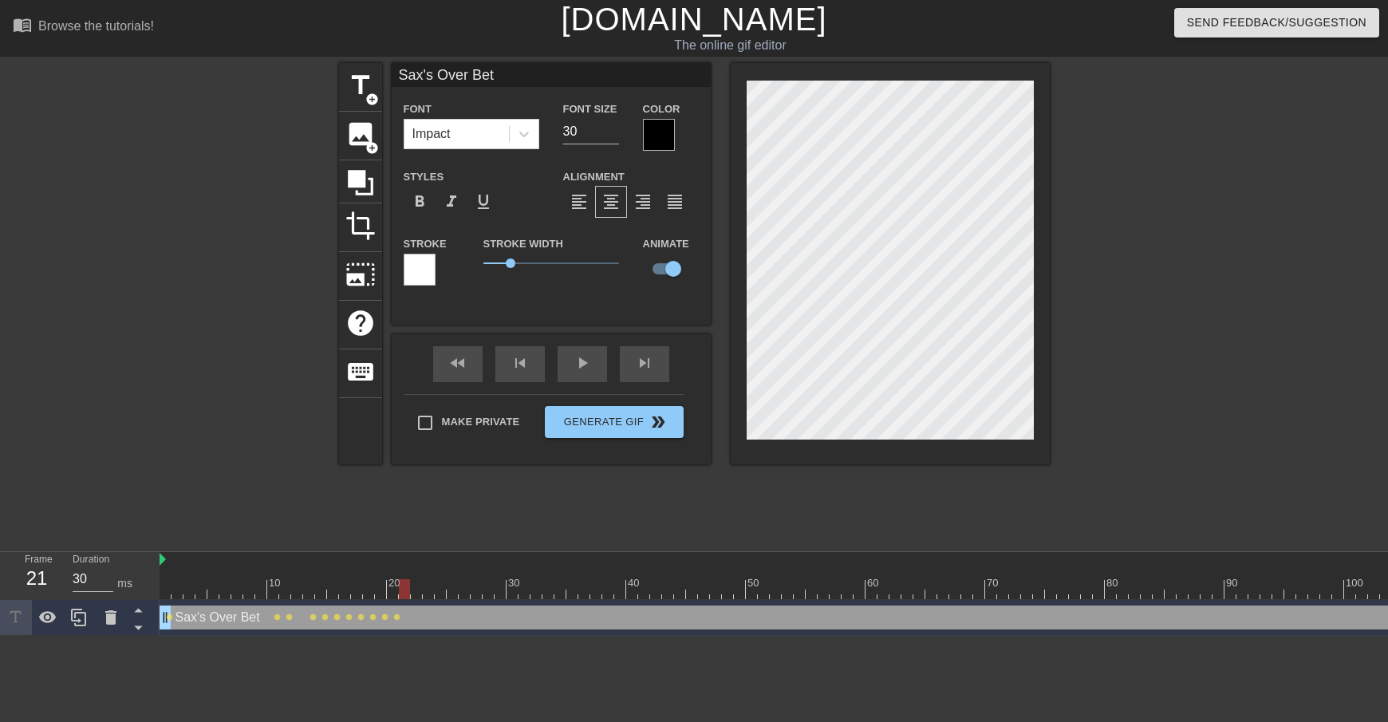
click at [400, 596] on div at bounding box center [404, 589] width 11 height 20
drag, startPoint x: 407, startPoint y: 588, endPoint x: 416, endPoint y: 589, distance: 8.8
click at [416, 589] on div at bounding box center [416, 589] width 11 height 20
click at [425, 588] on div at bounding box center [428, 589] width 11 height 20
click at [436, 591] on div at bounding box center [440, 589] width 11 height 20
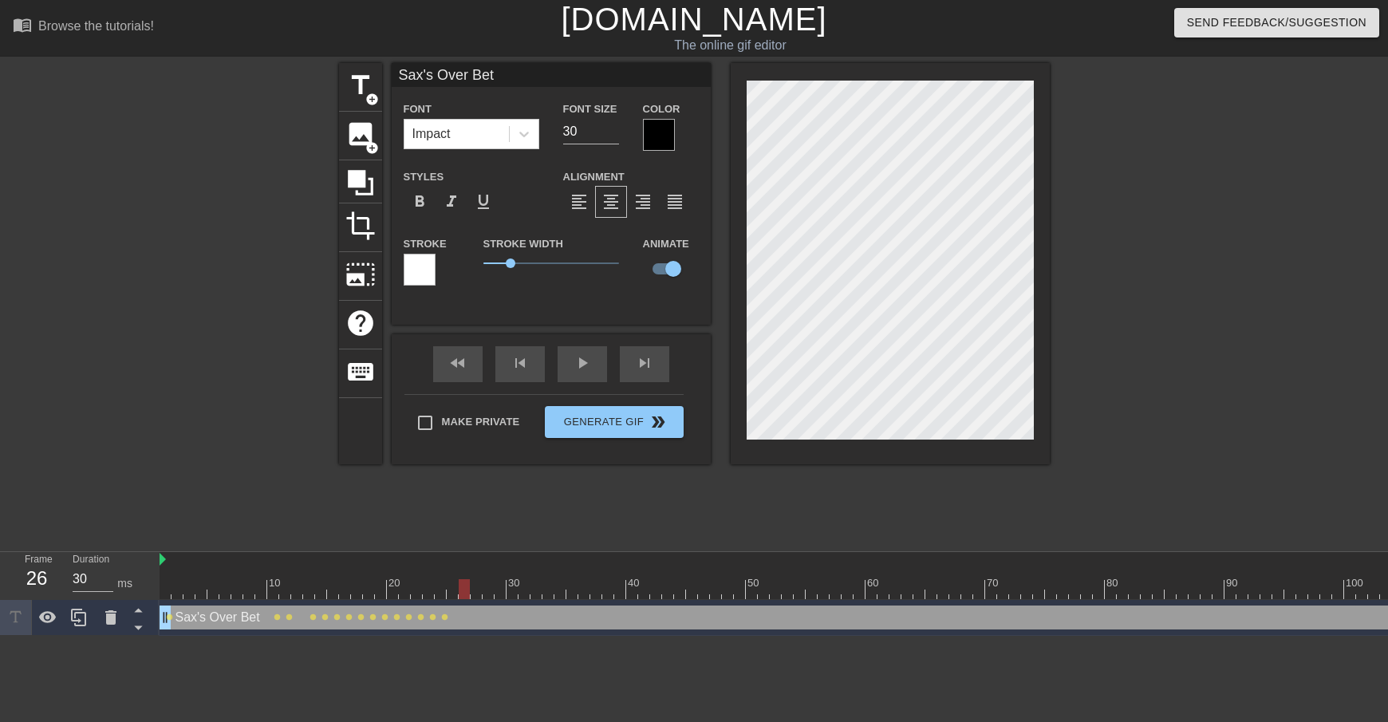
click at [459, 591] on div at bounding box center [464, 589] width 11 height 20
drag, startPoint x: 453, startPoint y: 590, endPoint x: 462, endPoint y: 590, distance: 8.8
click at [462, 590] on div at bounding box center [464, 589] width 11 height 20
click at [475, 591] on div at bounding box center [476, 589] width 11 height 20
click at [484, 593] on div at bounding box center [488, 589] width 11 height 20
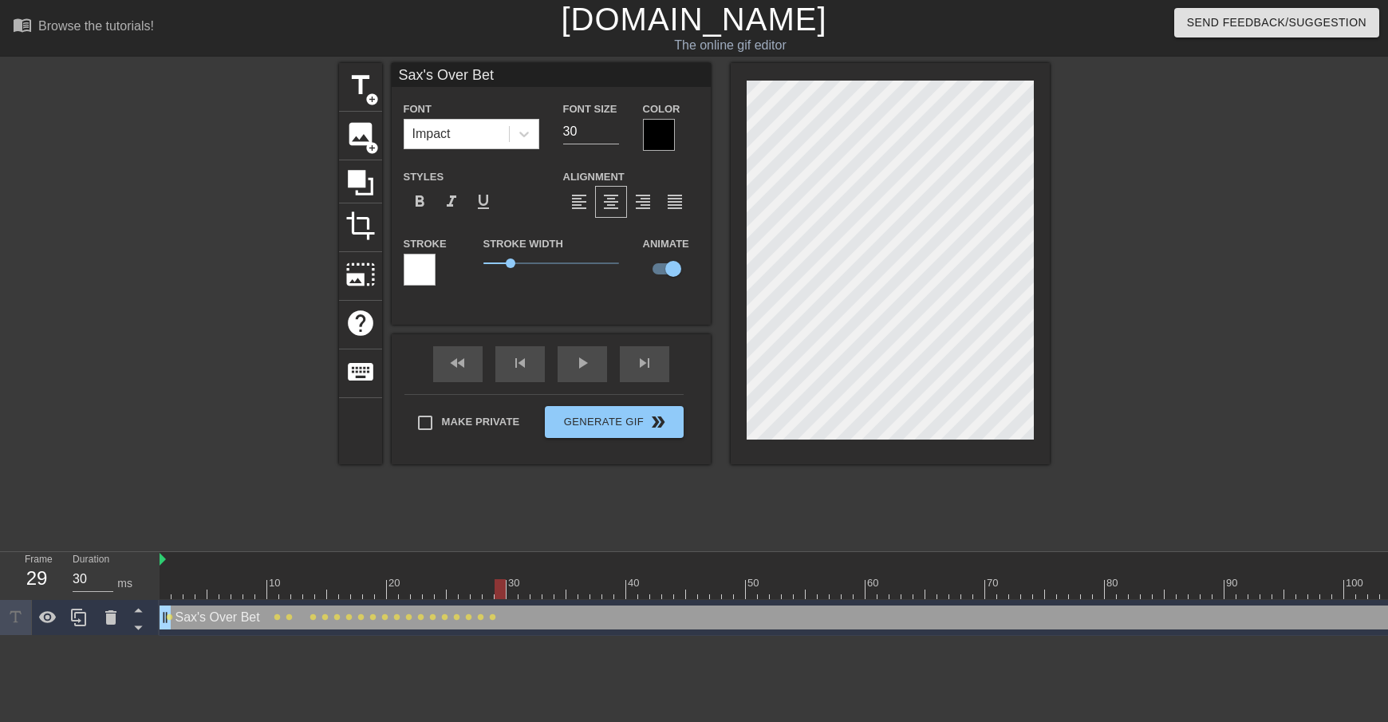
drag, startPoint x: 487, startPoint y: 585, endPoint x: 496, endPoint y: 586, distance: 8.8
click at [496, 586] on div at bounding box center [500, 589] width 11 height 20
drag, startPoint x: 501, startPoint y: 587, endPoint x: 510, endPoint y: 588, distance: 8.8
click at [510, 588] on div at bounding box center [512, 589] width 11 height 20
drag, startPoint x: 510, startPoint y: 595, endPoint x: 522, endPoint y: 596, distance: 12.0
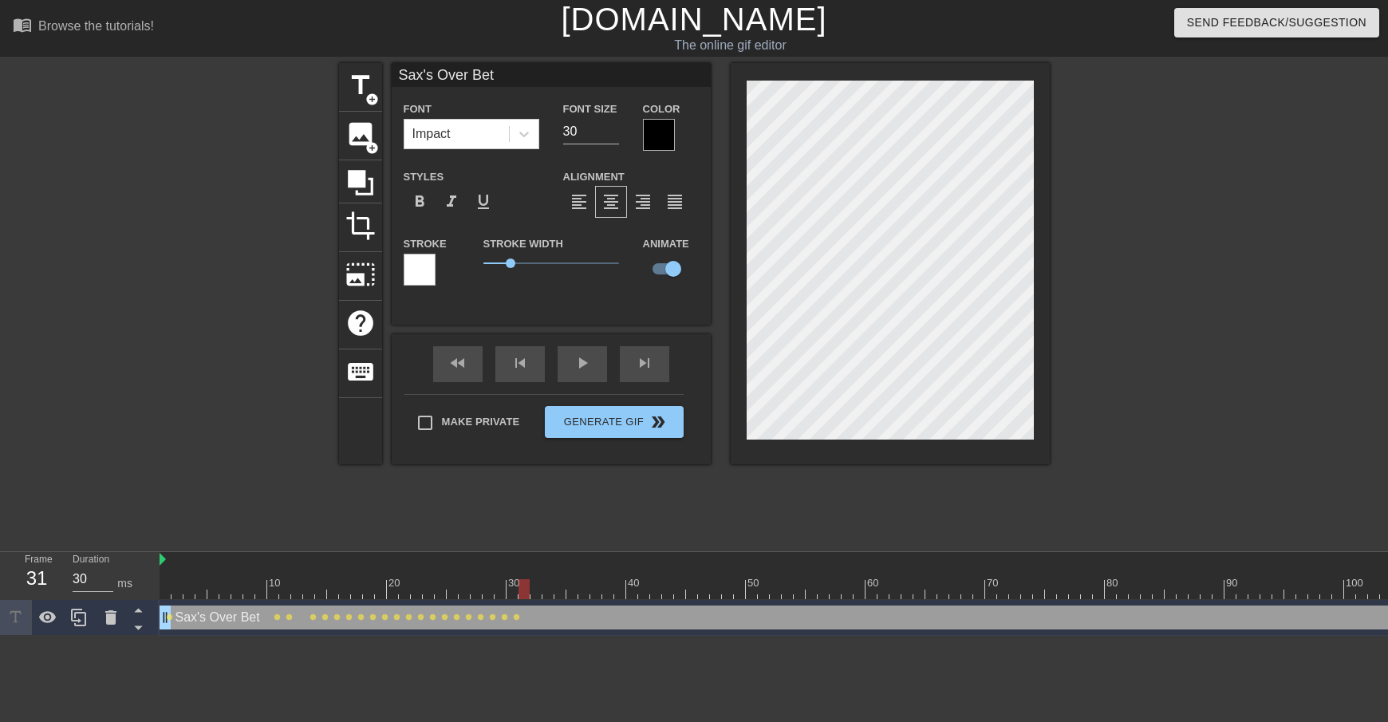
click at [522, 596] on div at bounding box center [524, 589] width 11 height 20
drag, startPoint x: 527, startPoint y: 590, endPoint x: 535, endPoint y: 590, distance: 8.8
click at [535, 590] on div at bounding box center [536, 589] width 11 height 20
drag, startPoint x: 535, startPoint y: 584, endPoint x: 546, endPoint y: 585, distance: 10.4
click at [546, 585] on div at bounding box center [548, 589] width 11 height 20
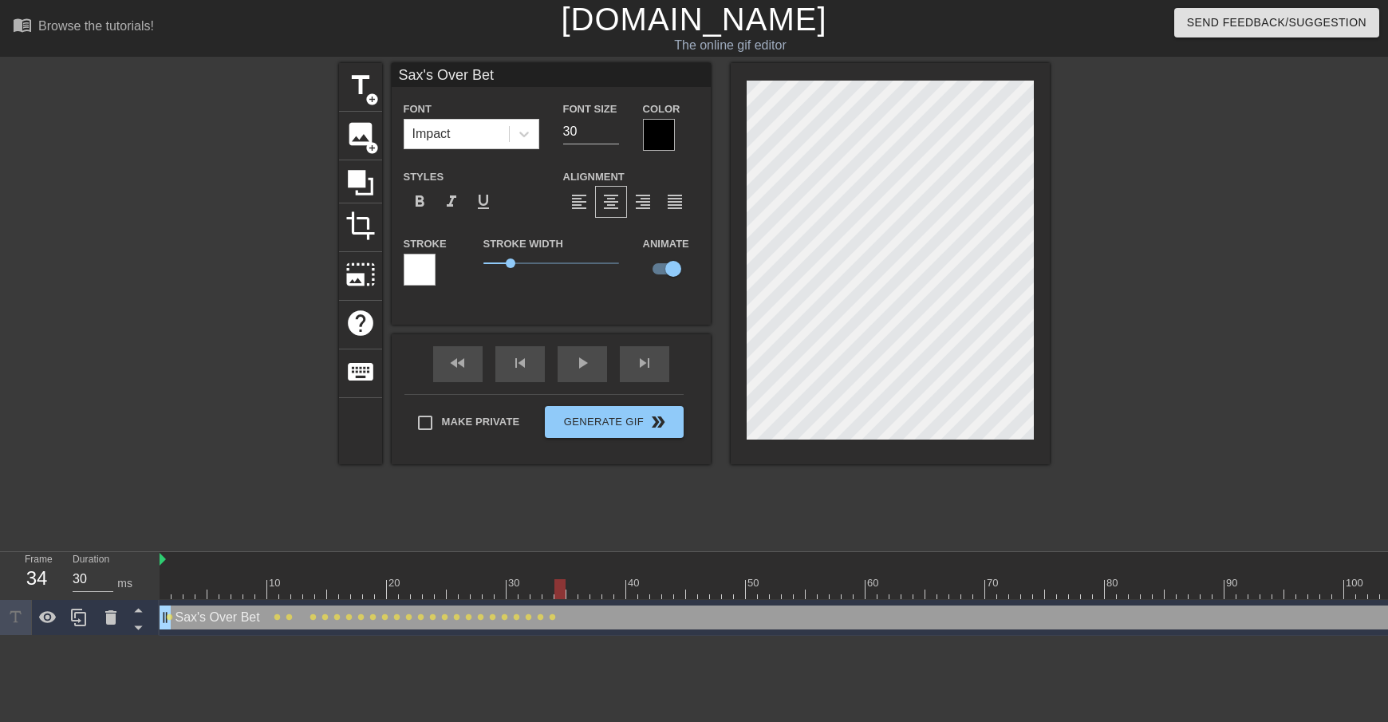
drag, startPoint x: 549, startPoint y: 587, endPoint x: 558, endPoint y: 588, distance: 8.8
click at [558, 588] on div at bounding box center [560, 589] width 11 height 20
drag, startPoint x: 556, startPoint y: 589, endPoint x: 570, endPoint y: 588, distance: 13.6
click at [570, 588] on div at bounding box center [572, 589] width 11 height 20
drag, startPoint x: 574, startPoint y: 587, endPoint x: 583, endPoint y: 587, distance: 9.6
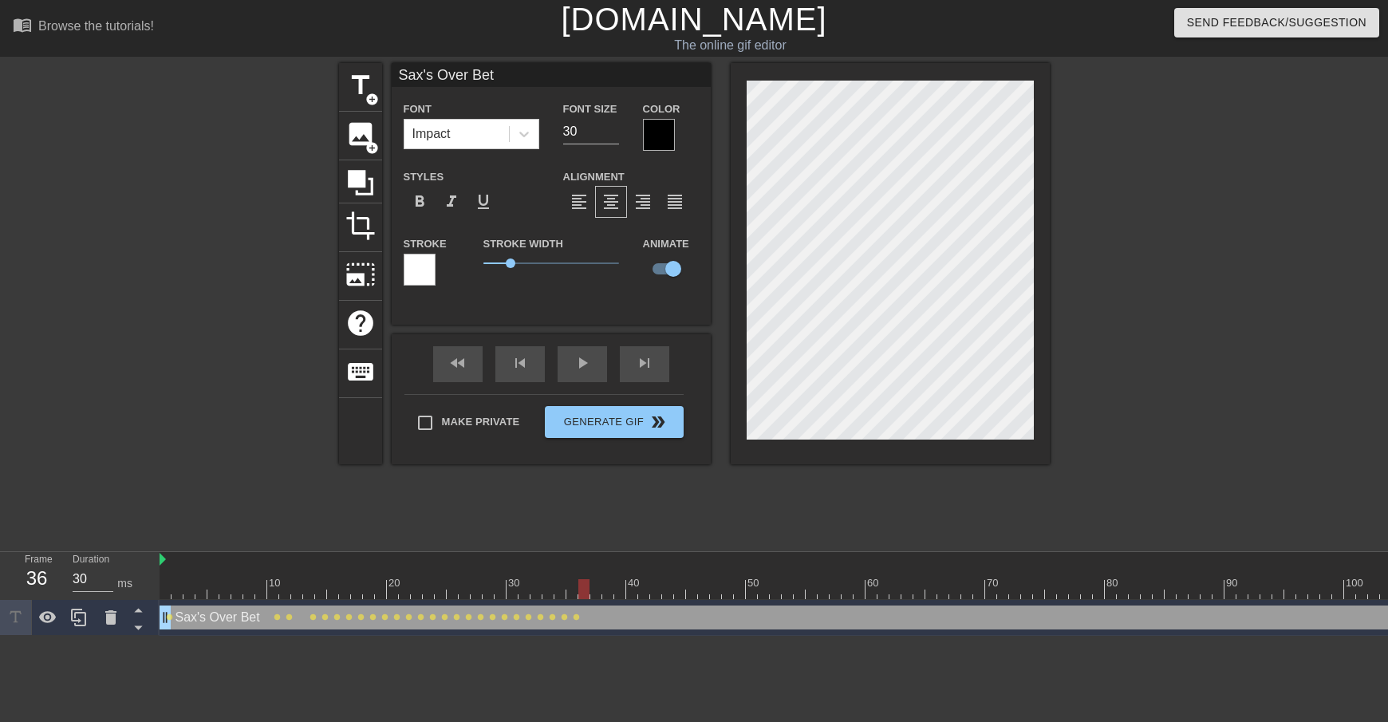
click at [583, 587] on div at bounding box center [584, 589] width 11 height 20
drag, startPoint x: 586, startPoint y: 591, endPoint x: 597, endPoint y: 591, distance: 11.2
click at [597, 591] on div at bounding box center [596, 589] width 11 height 20
drag, startPoint x: 594, startPoint y: 591, endPoint x: 605, endPoint y: 591, distance: 11.2
click at [605, 591] on div at bounding box center [607, 589] width 11 height 20
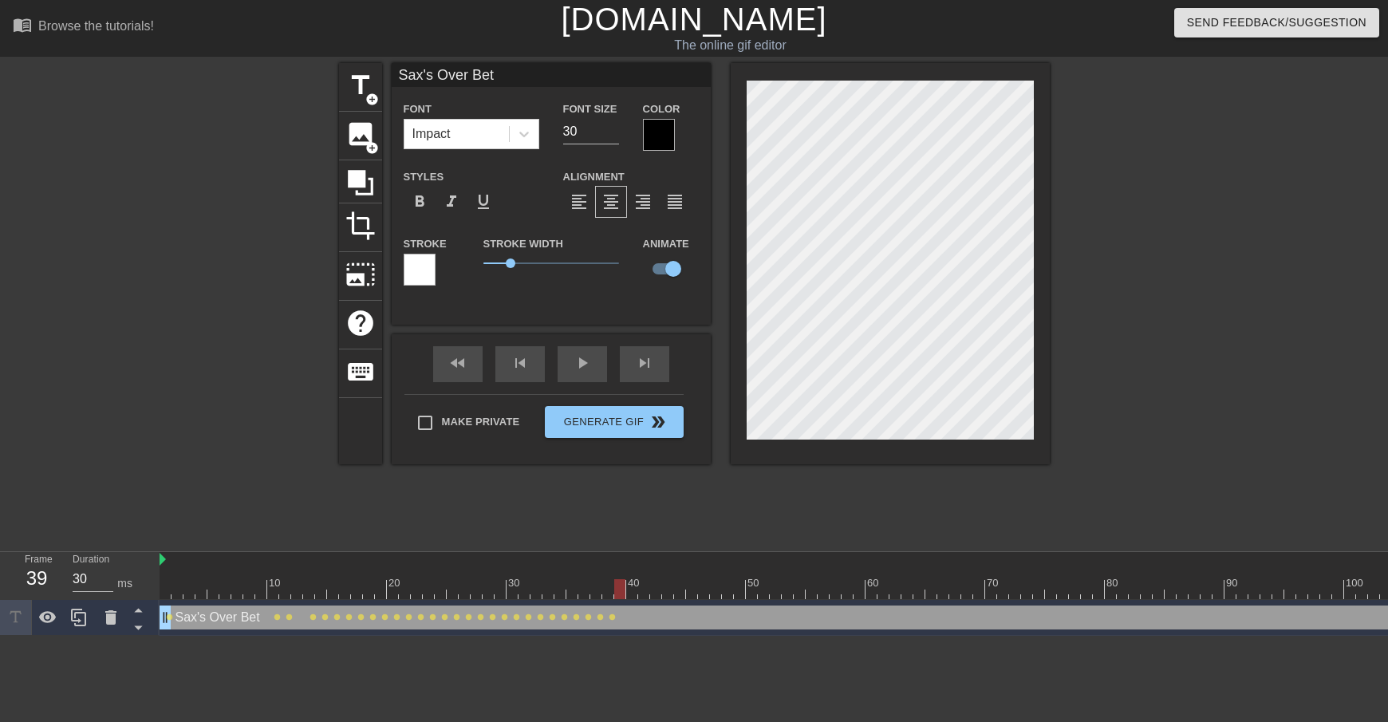
drag, startPoint x: 609, startPoint y: 587, endPoint x: 618, endPoint y: 587, distance: 9.6
click at [618, 587] on div at bounding box center [619, 589] width 11 height 20
drag, startPoint x: 618, startPoint y: 592, endPoint x: 627, endPoint y: 592, distance: 9.6
click at [627, 592] on div at bounding box center [631, 589] width 11 height 20
drag, startPoint x: 629, startPoint y: 585, endPoint x: 640, endPoint y: 587, distance: 11.4
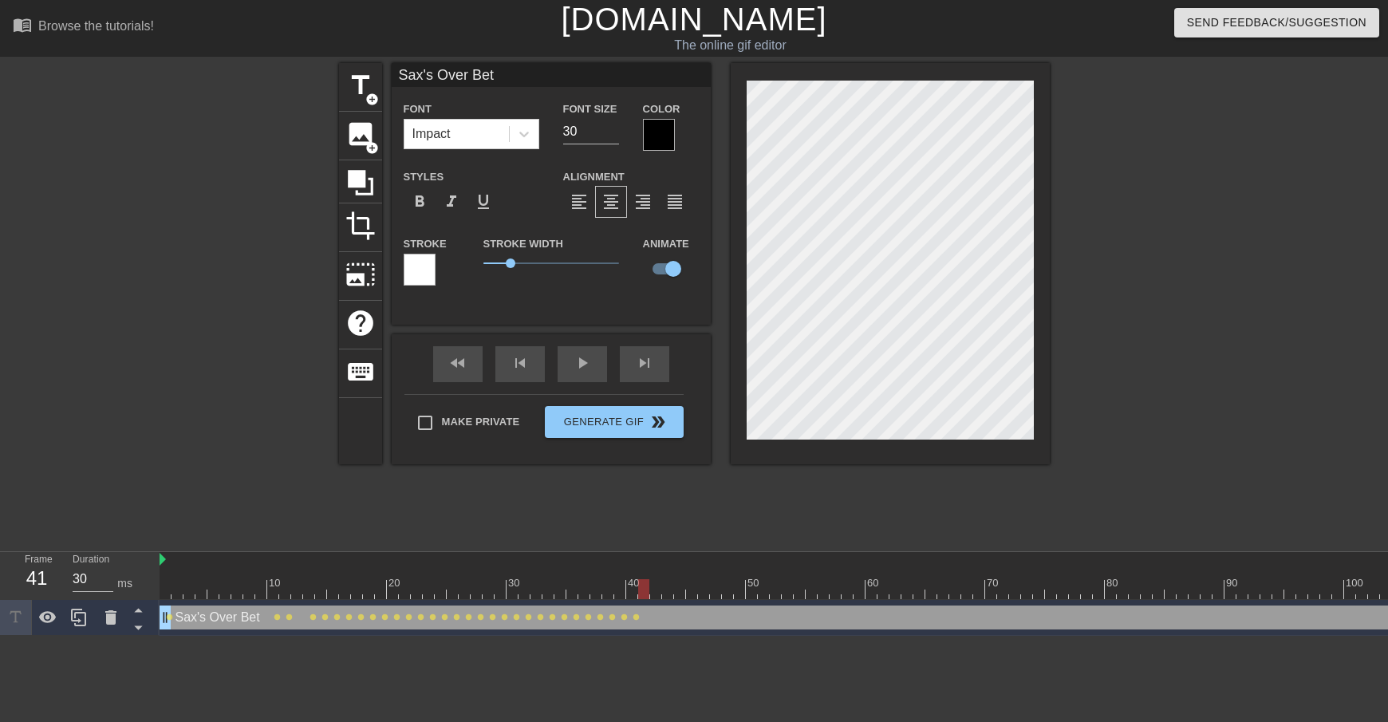
click at [640, 587] on div at bounding box center [643, 589] width 11 height 20
click at [654, 592] on div at bounding box center [655, 589] width 11 height 20
drag, startPoint x: 653, startPoint y: 588, endPoint x: 663, endPoint y: 587, distance: 10.4
click at [663, 587] on div at bounding box center [667, 589] width 11 height 20
drag, startPoint x: 666, startPoint y: 589, endPoint x: 677, endPoint y: 588, distance: 11.2
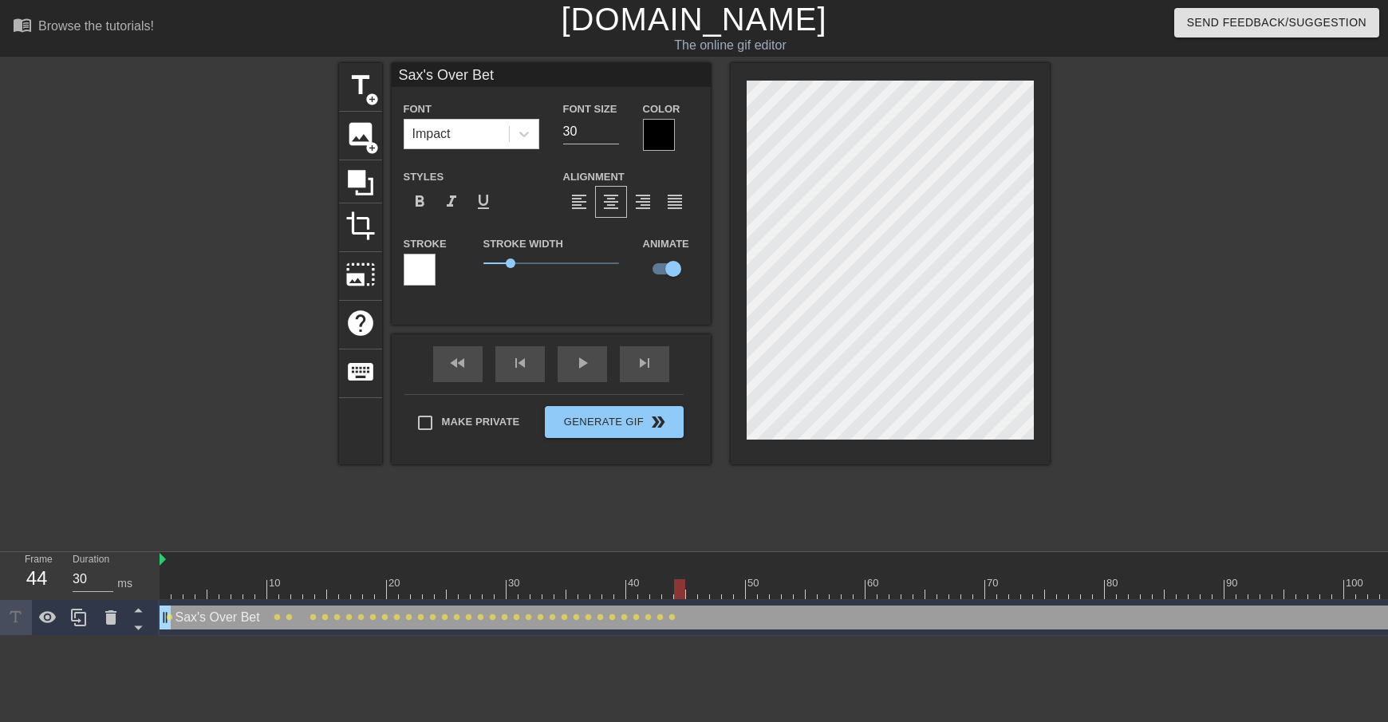
click at [677, 588] on div at bounding box center [679, 589] width 11 height 20
drag, startPoint x: 678, startPoint y: 588, endPoint x: 690, endPoint y: 587, distance: 12.0
click at [690, 587] on div at bounding box center [691, 589] width 11 height 20
drag, startPoint x: 690, startPoint y: 586, endPoint x: 700, endPoint y: 586, distance: 9.6
click at [700, 586] on div at bounding box center [703, 589] width 11 height 20
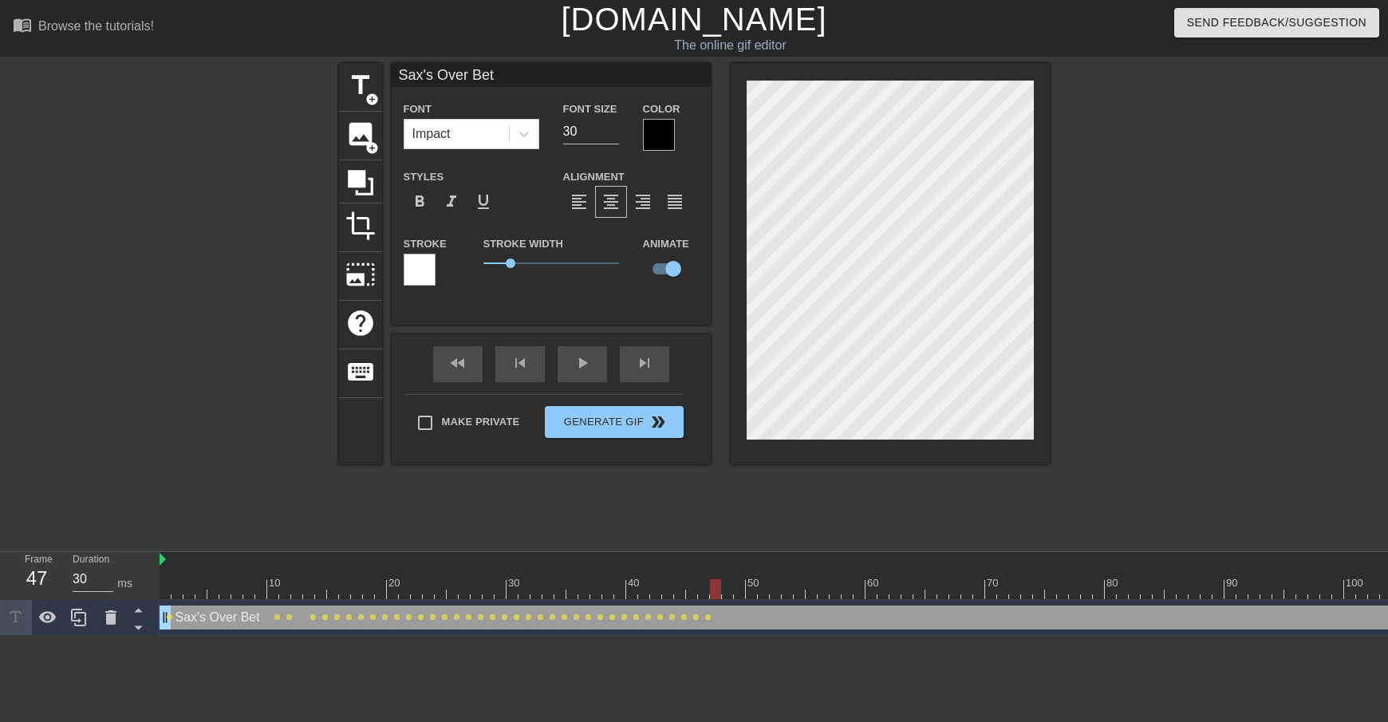
drag, startPoint x: 701, startPoint y: 592, endPoint x: 717, endPoint y: 590, distance: 16.1
click at [717, 590] on div at bounding box center [715, 589] width 11 height 20
drag, startPoint x: 712, startPoint y: 587, endPoint x: 725, endPoint y: 587, distance: 12.8
click at [725, 587] on div at bounding box center [727, 589] width 11 height 20
drag, startPoint x: 730, startPoint y: 591, endPoint x: 741, endPoint y: 590, distance: 10.4
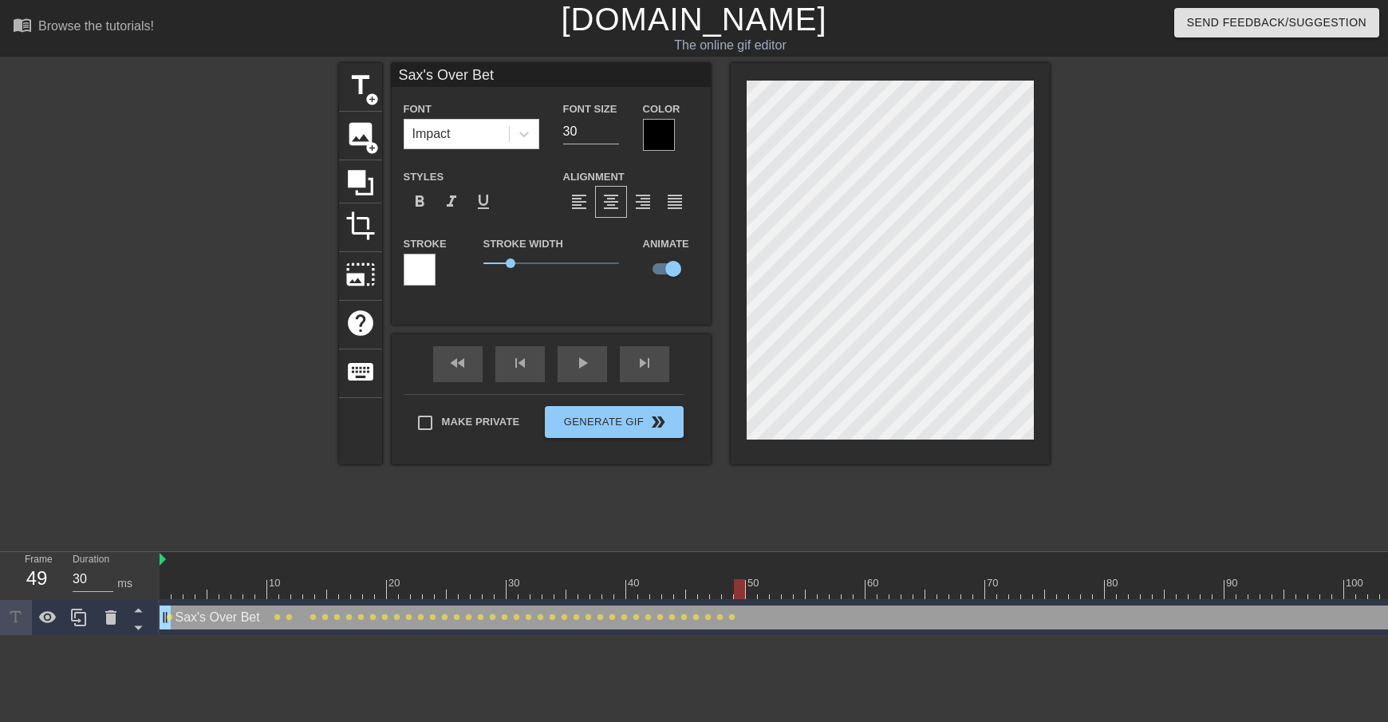
click at [741, 590] on div at bounding box center [739, 589] width 11 height 20
click at [747, 591] on div at bounding box center [751, 589] width 11 height 20
drag, startPoint x: 750, startPoint y: 587, endPoint x: 758, endPoint y: 587, distance: 8.0
click at [758, 587] on div at bounding box center [763, 589] width 11 height 20
drag, startPoint x: 762, startPoint y: 591, endPoint x: 774, endPoint y: 591, distance: 12.0
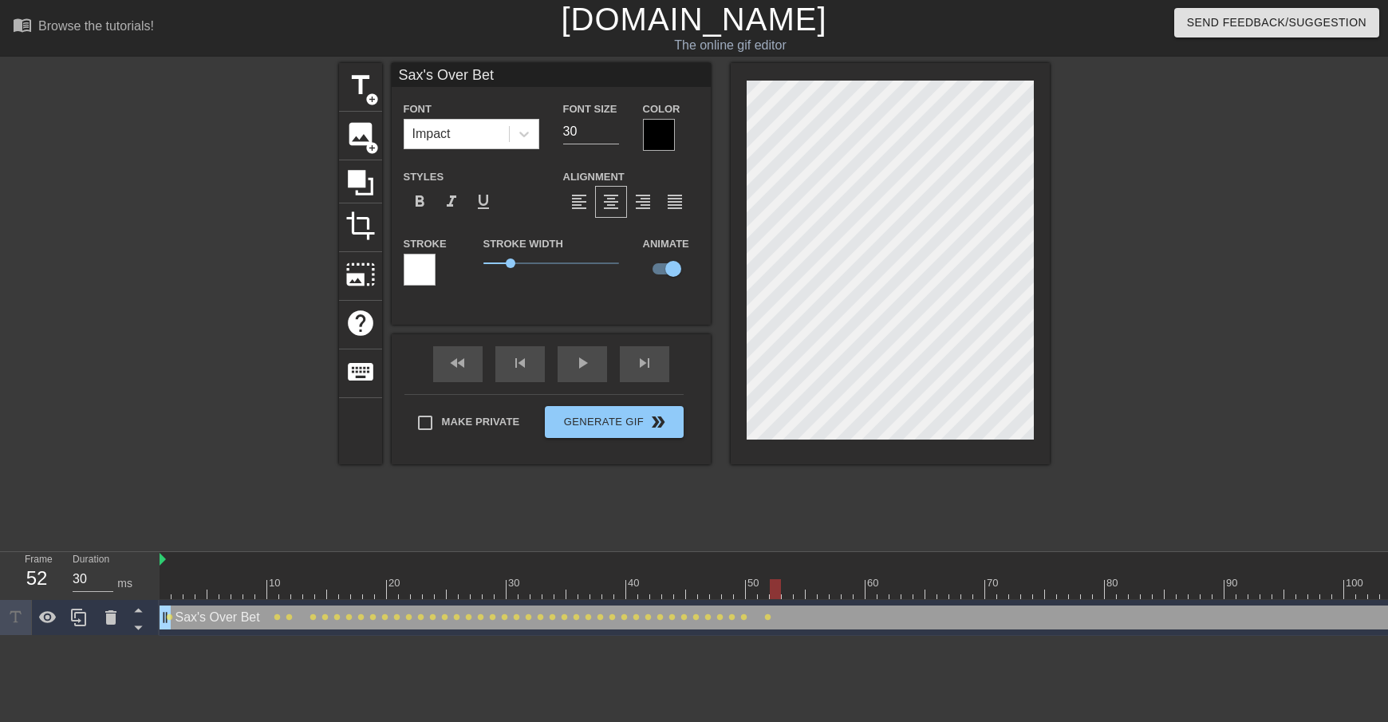
click at [774, 591] on div at bounding box center [775, 589] width 11 height 20
drag, startPoint x: 776, startPoint y: 587, endPoint x: 857, endPoint y: 592, distance: 80.7
click at [857, 592] on div at bounding box center [859, 589] width 11 height 20
drag, startPoint x: 857, startPoint y: 587, endPoint x: 930, endPoint y: 590, distance: 73.5
click at [930, 590] on div at bounding box center [931, 589] width 11 height 20
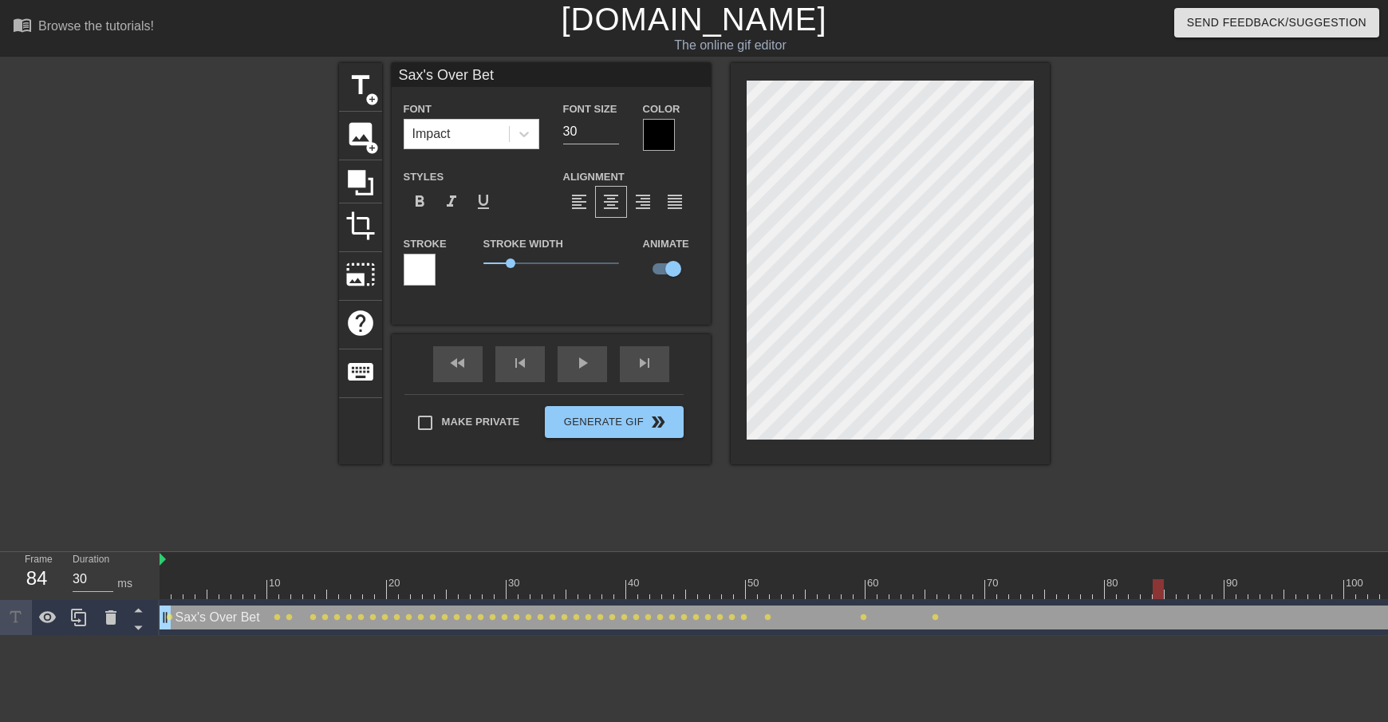
drag, startPoint x: 930, startPoint y: 588, endPoint x: 1171, endPoint y: 594, distance: 241.1
click at [1164, 594] on div at bounding box center [1158, 589] width 11 height 20
click at [1181, 592] on div at bounding box center [1182, 589] width 11 height 20
drag, startPoint x: 1185, startPoint y: 592, endPoint x: 1235, endPoint y: 591, distance: 50.3
click at [1235, 591] on div at bounding box center [1230, 589] width 11 height 20
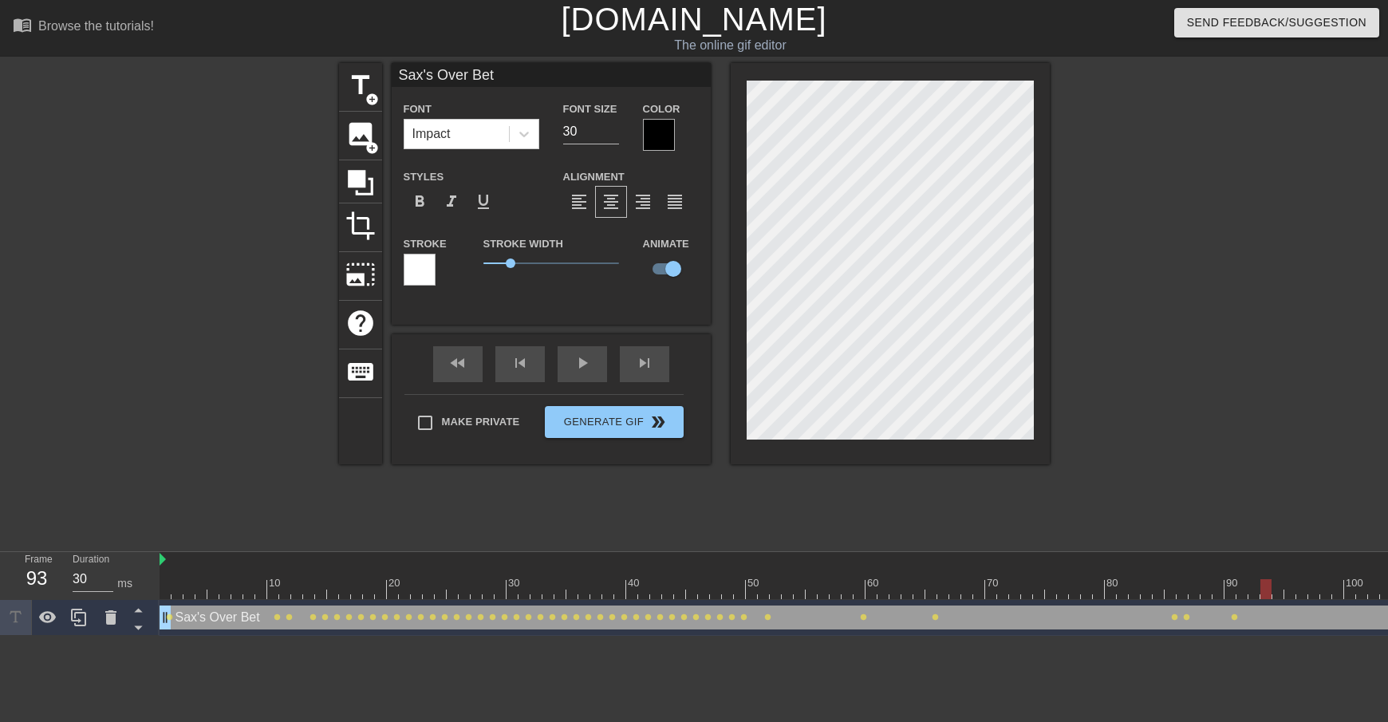
drag, startPoint x: 1230, startPoint y: 595, endPoint x: 1264, endPoint y: 594, distance: 33.5
click at [1264, 594] on div at bounding box center [1266, 589] width 11 height 20
drag, startPoint x: 1264, startPoint y: 583, endPoint x: 1300, endPoint y: 584, distance: 35.9
click at [1300, 584] on div at bounding box center [1302, 589] width 11 height 20
drag, startPoint x: 1301, startPoint y: 584, endPoint x: 1348, endPoint y: 584, distance: 47.1
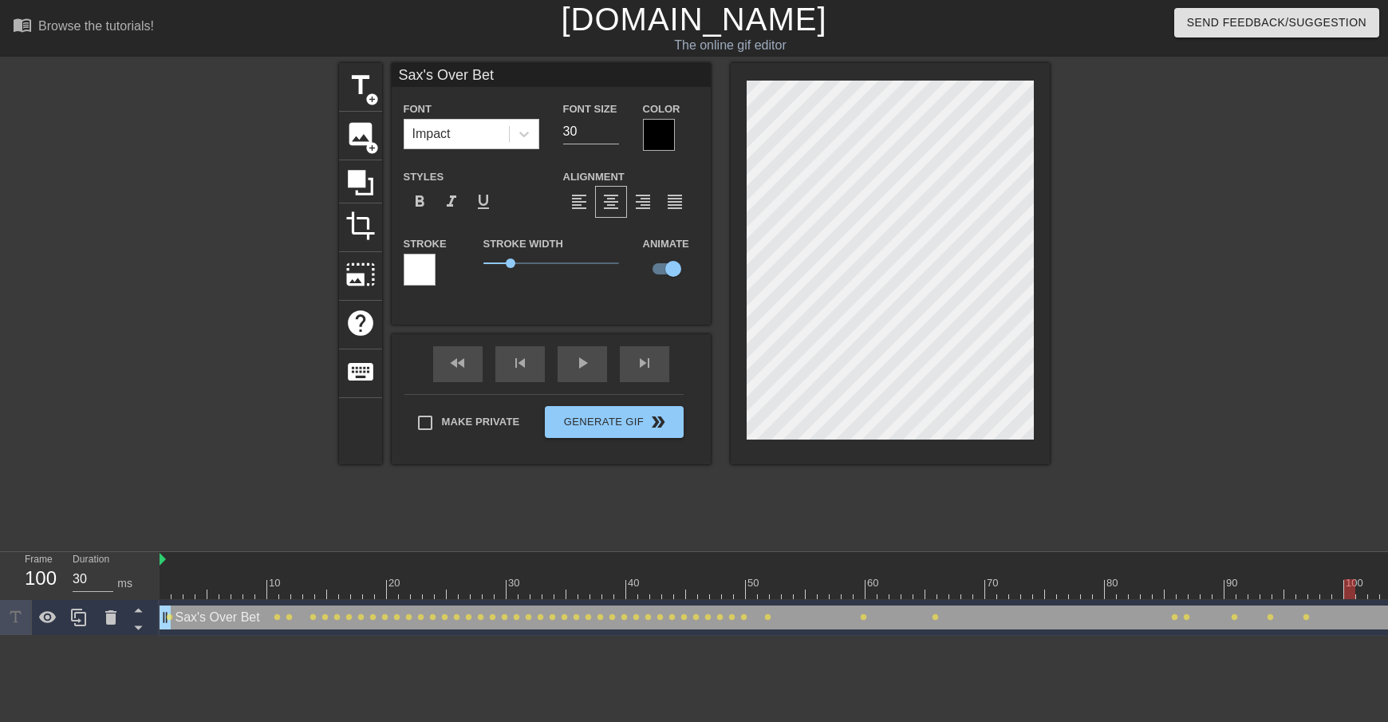
click at [1348, 584] on div at bounding box center [1350, 589] width 11 height 20
drag, startPoint x: 1350, startPoint y: 594, endPoint x: 1360, endPoint y: 595, distance: 9.7
click at [1360, 595] on div at bounding box center [1362, 589] width 11 height 20
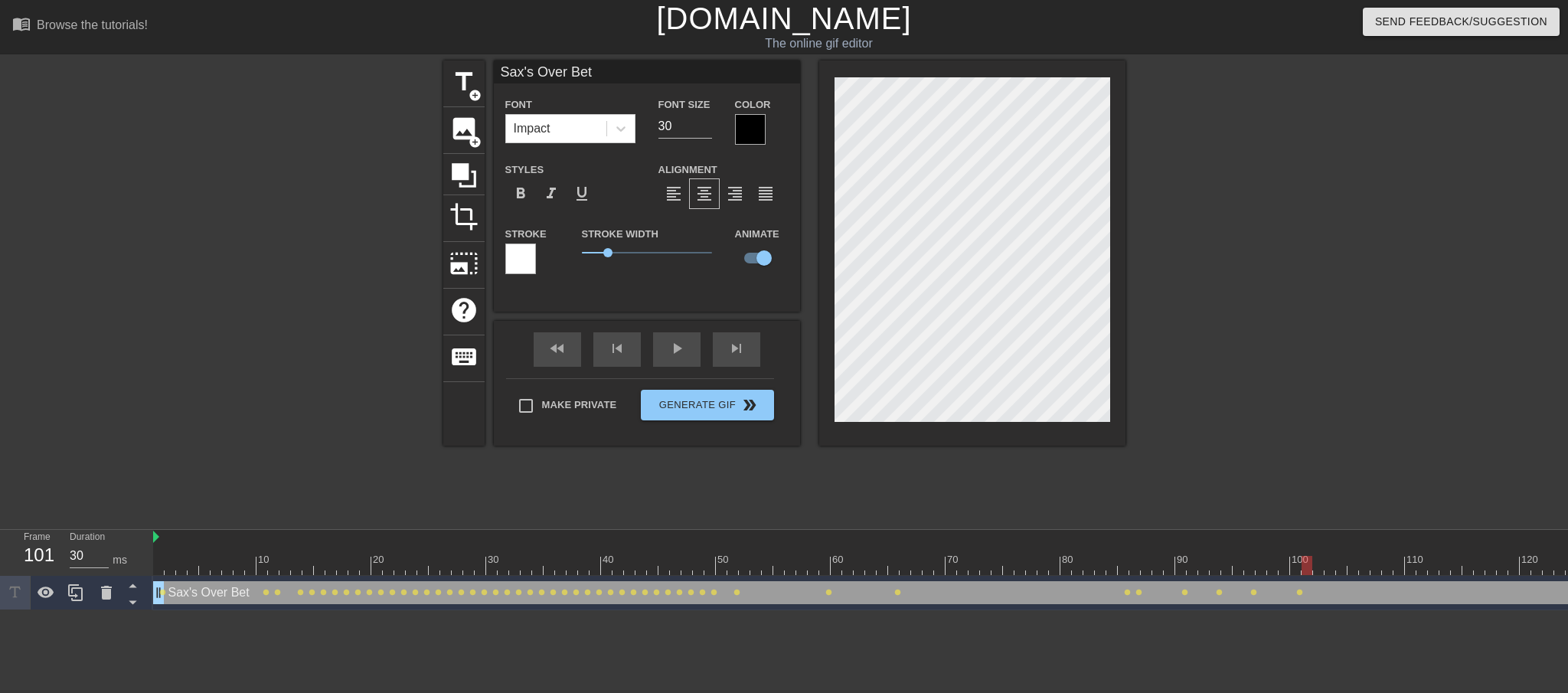
scroll to position [0, 12]
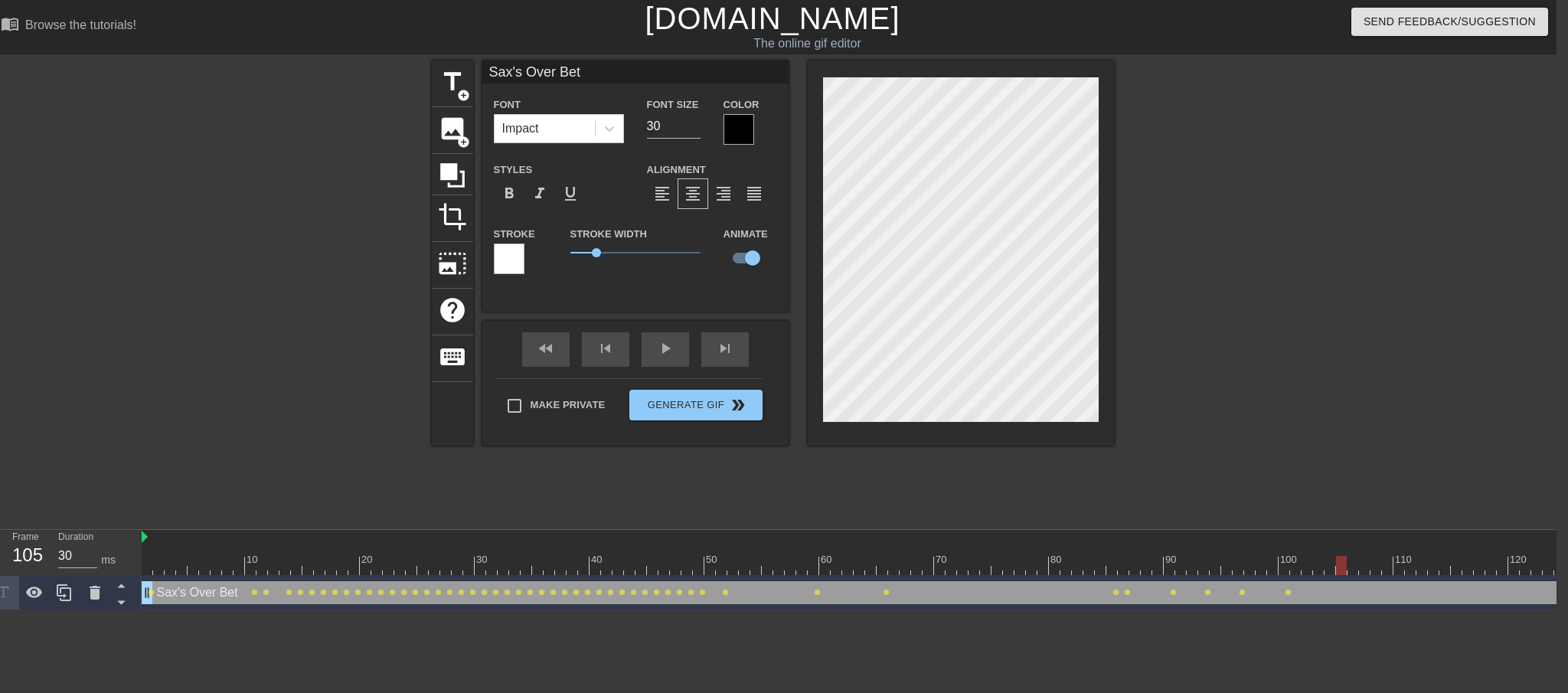
drag, startPoint x: 1295, startPoint y: 568, endPoint x: 1344, endPoint y: 571, distance: 49.1
click at [1320, 571] on div at bounding box center [1341, 565] width 11 height 19
drag, startPoint x: 1340, startPoint y: 563, endPoint x: 1429, endPoint y: 563, distance: 89.0
click at [1320, 563] on div at bounding box center [1433, 565] width 11 height 19
drag, startPoint x: 1433, startPoint y: 567, endPoint x: 1478, endPoint y: 570, distance: 45.1
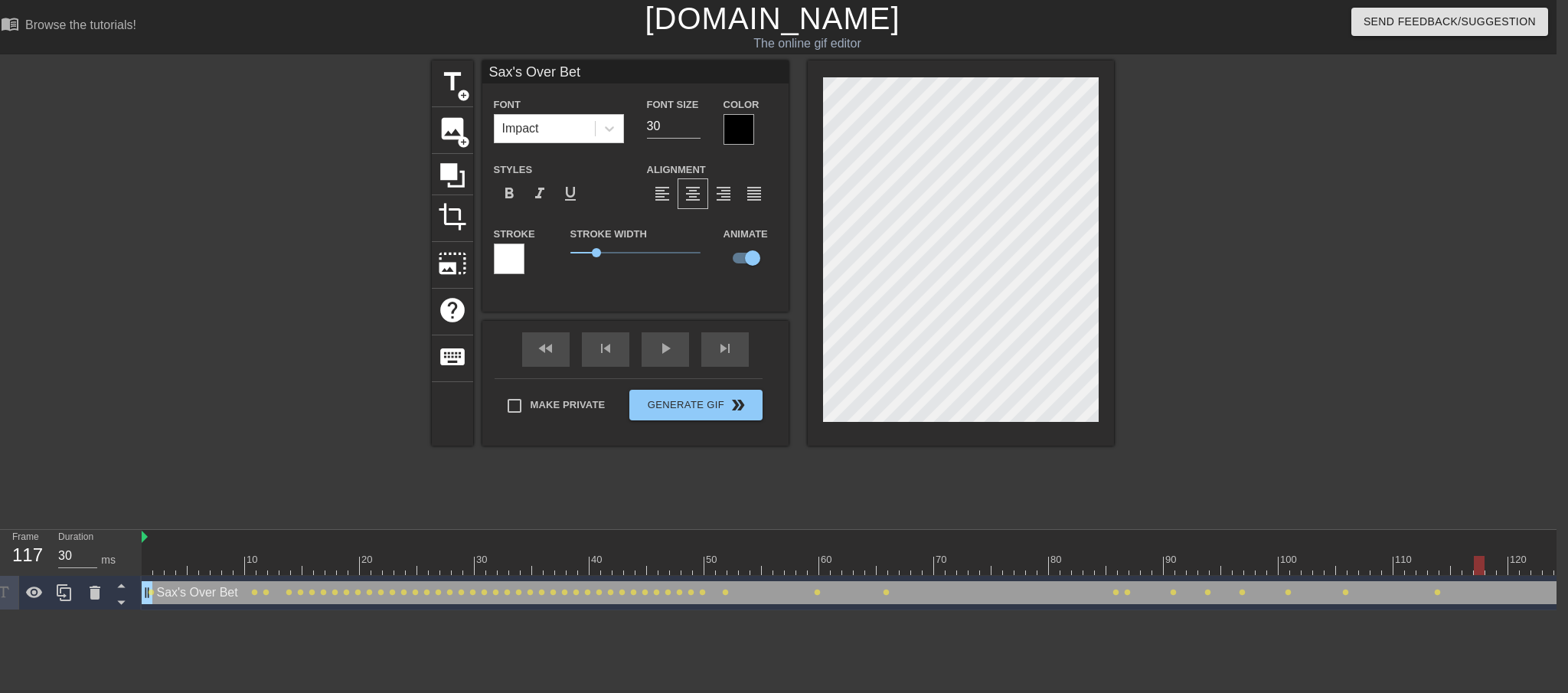
click at [1320, 570] on div at bounding box center [1479, 565] width 11 height 19
drag, startPoint x: 1480, startPoint y: 561, endPoint x: 1503, endPoint y: 560, distance: 23.0
click at [1320, 560] on div at bounding box center [1502, 565] width 11 height 19
drag, startPoint x: 1505, startPoint y: 567, endPoint x: 1528, endPoint y: 567, distance: 23.0
click at [1320, 567] on div at bounding box center [1525, 565] width 11 height 19
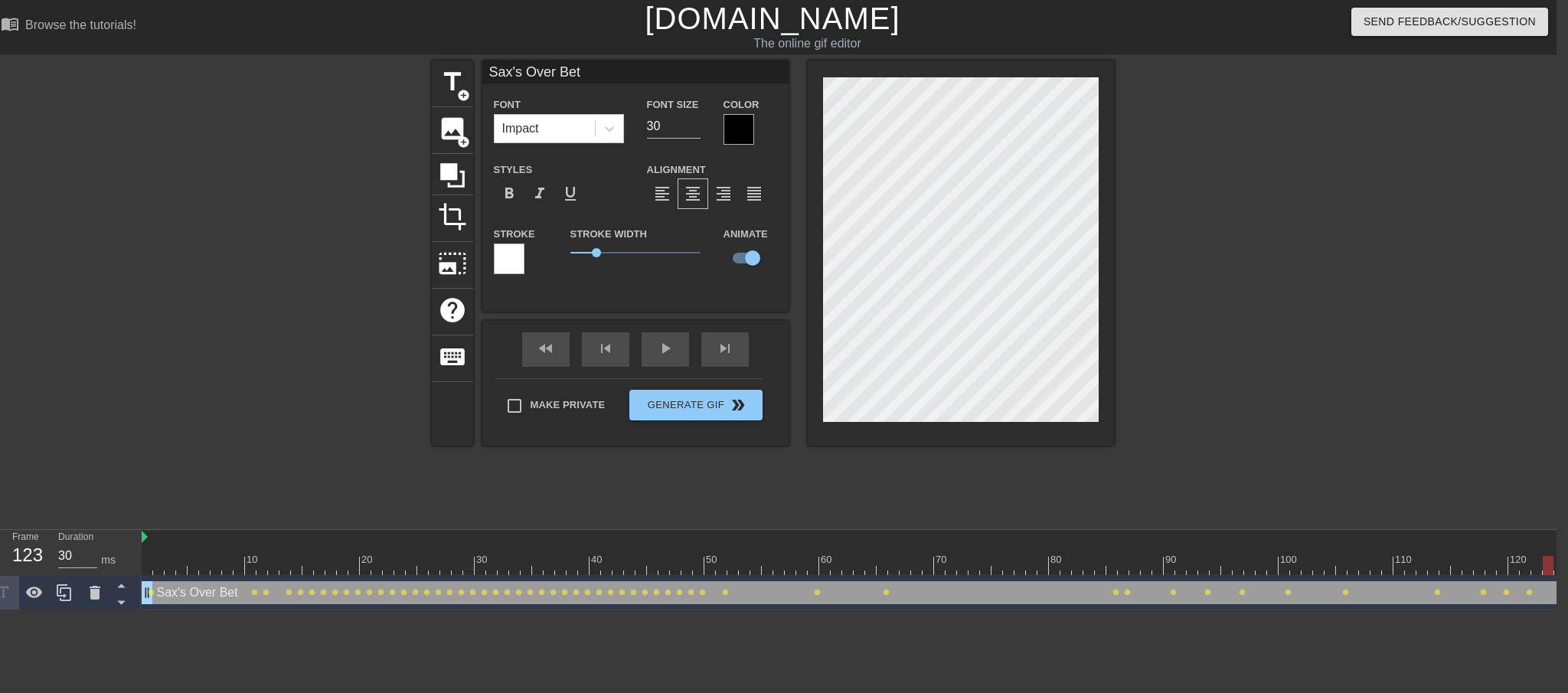
drag, startPoint x: 1525, startPoint y: 567, endPoint x: 1547, endPoint y: 565, distance: 22.1
click at [1320, 565] on div at bounding box center [1548, 565] width 11 height 19
drag, startPoint x: 1553, startPoint y: 567, endPoint x: 1571, endPoint y: 565, distance: 18.1
click at [1320, 565] on html "menu_book Browse the tutorials! [DOMAIN_NAME] The online gif editor Send Feedba…" at bounding box center [772, 305] width 1568 height 610
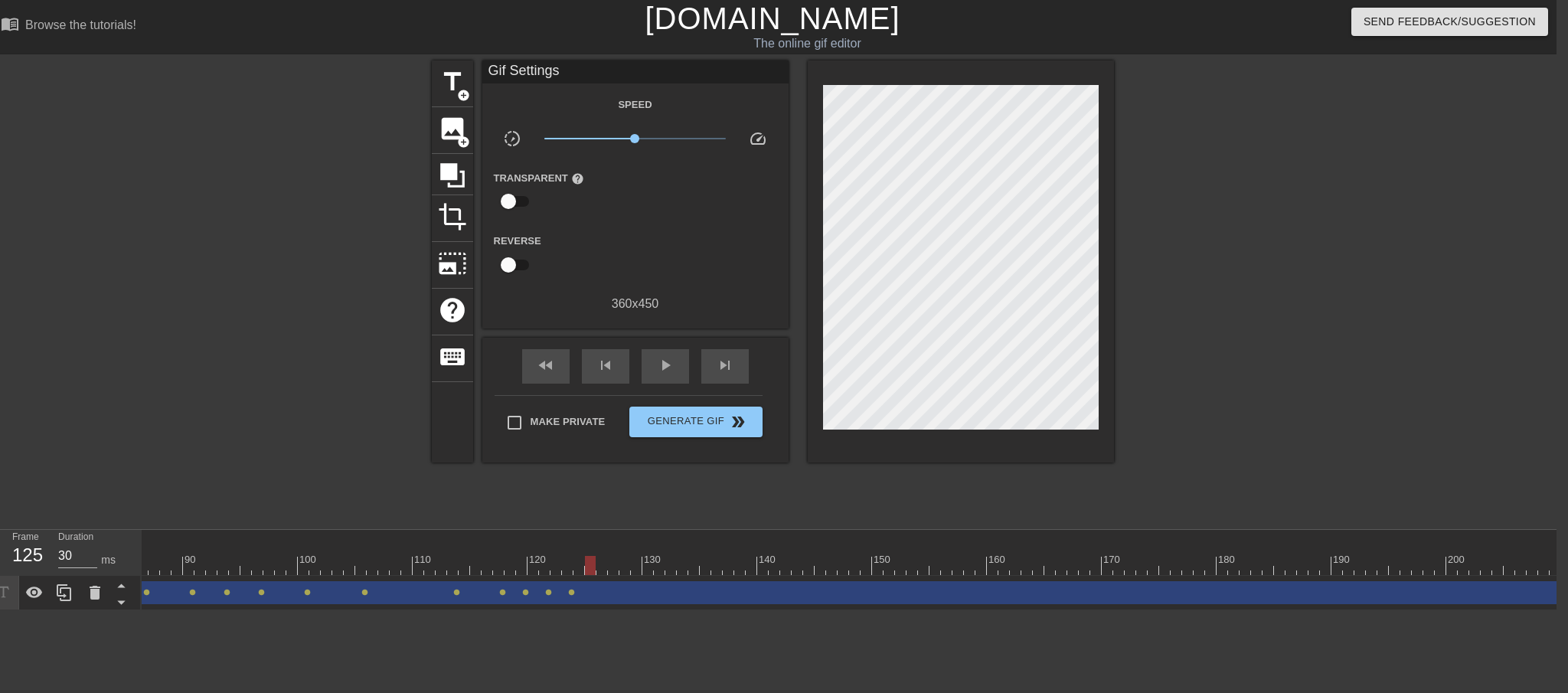
scroll to position [0, 1007]
drag, startPoint x: 563, startPoint y: 563, endPoint x: 617, endPoint y: 565, distance: 54.0
click at [617, 565] on div at bounding box center [622, 565] width 11 height 19
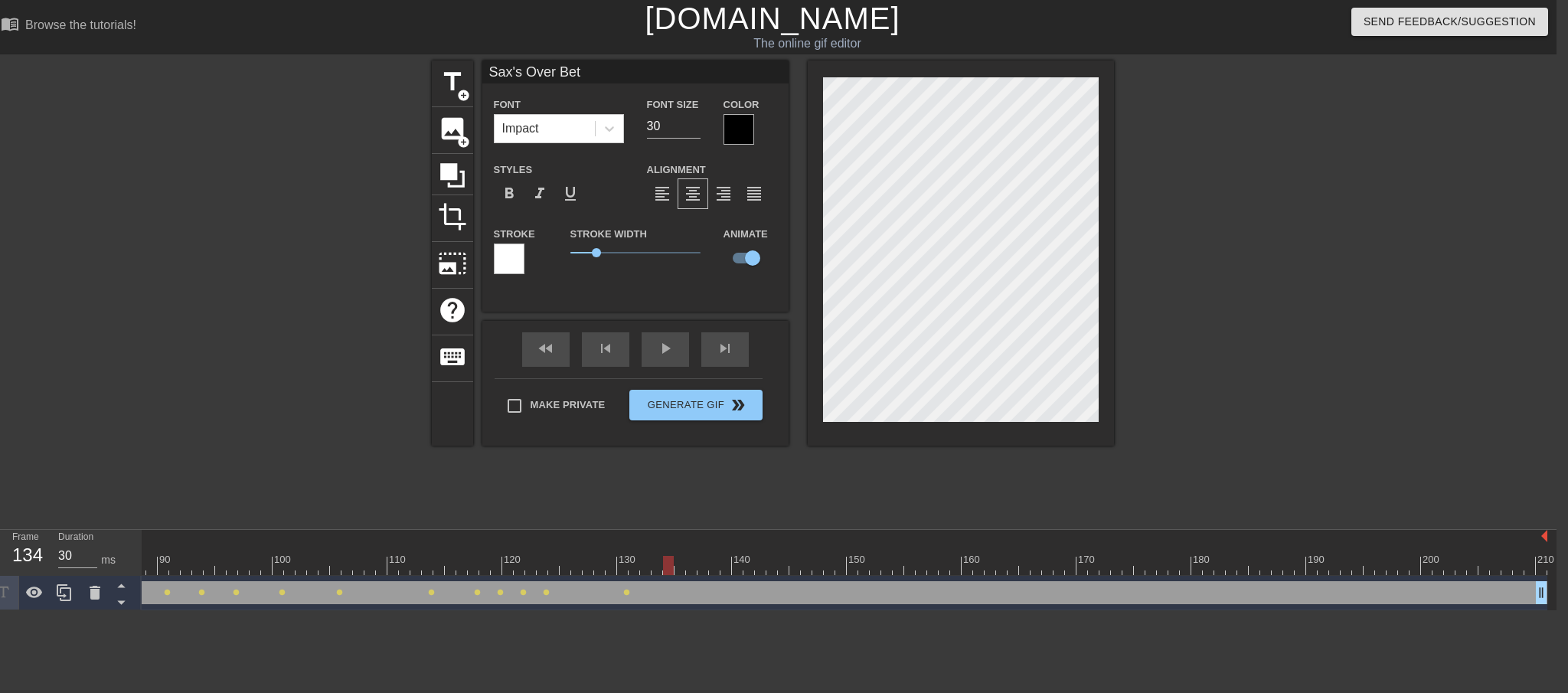
drag, startPoint x: 627, startPoint y: 567, endPoint x: 666, endPoint y: 566, distance: 39.0
click at [666, 566] on div at bounding box center [668, 565] width 11 height 19
drag, startPoint x: 666, startPoint y: 564, endPoint x: 701, endPoint y: 566, distance: 35.1
click at [701, 566] on div at bounding box center [702, 565] width 11 height 19
drag, startPoint x: 704, startPoint y: 562, endPoint x: 756, endPoint y: 565, distance: 52.1
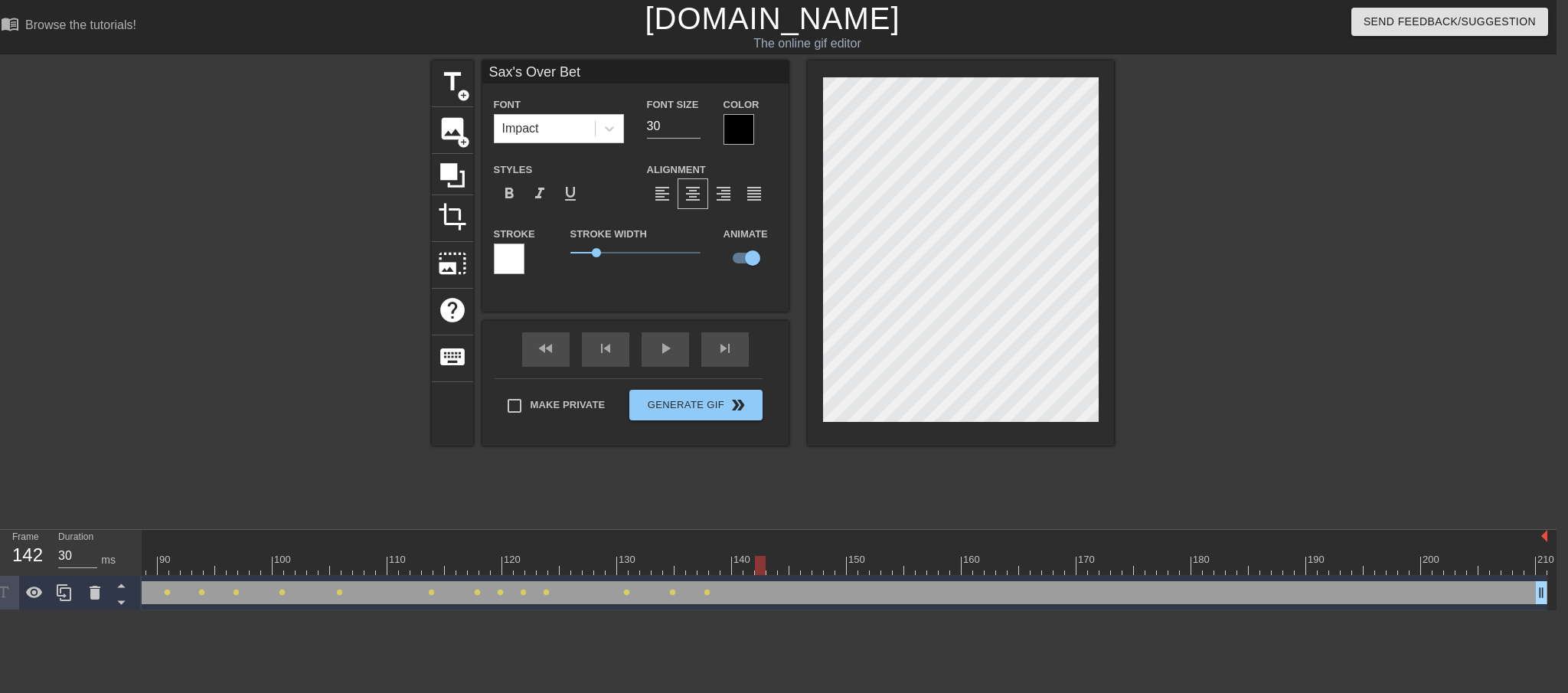
click at [756, 565] on div at bounding box center [760, 565] width 11 height 19
drag, startPoint x: 759, startPoint y: 562, endPoint x: 771, endPoint y: 562, distance: 12.0
click at [771, 562] on div at bounding box center [772, 565] width 11 height 19
drag, startPoint x: 769, startPoint y: 563, endPoint x: 779, endPoint y: 563, distance: 10.0
click at [779, 563] on div at bounding box center [783, 565] width 11 height 19
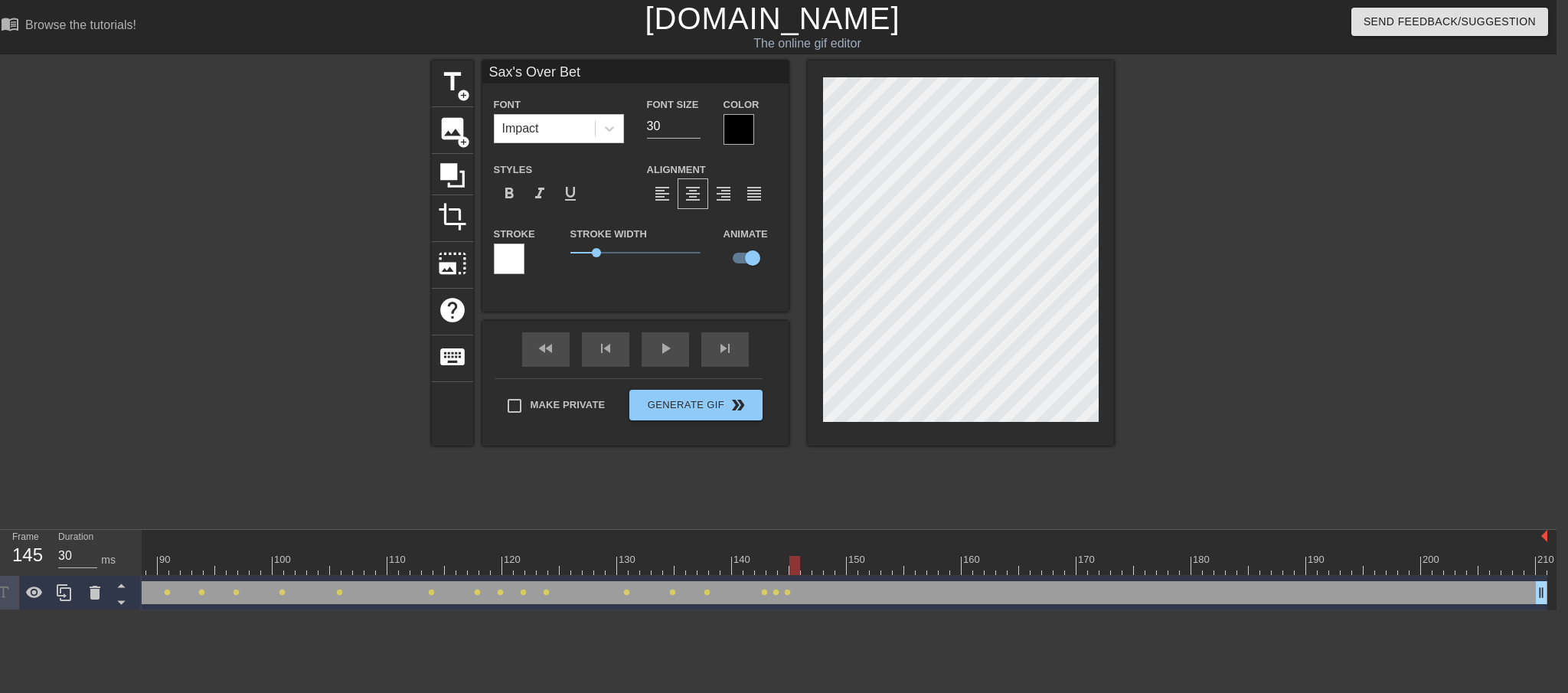
drag, startPoint x: 783, startPoint y: 563, endPoint x: 794, endPoint y: 564, distance: 11.0
click at [794, 564] on div at bounding box center [795, 565] width 11 height 19
drag, startPoint x: 796, startPoint y: 560, endPoint x: 803, endPoint y: 560, distance: 7.0
click at [813, 562] on div at bounding box center [818, 565] width 11 height 19
drag, startPoint x: 809, startPoint y: 564, endPoint x: 838, endPoint y: 566, distance: 29.1
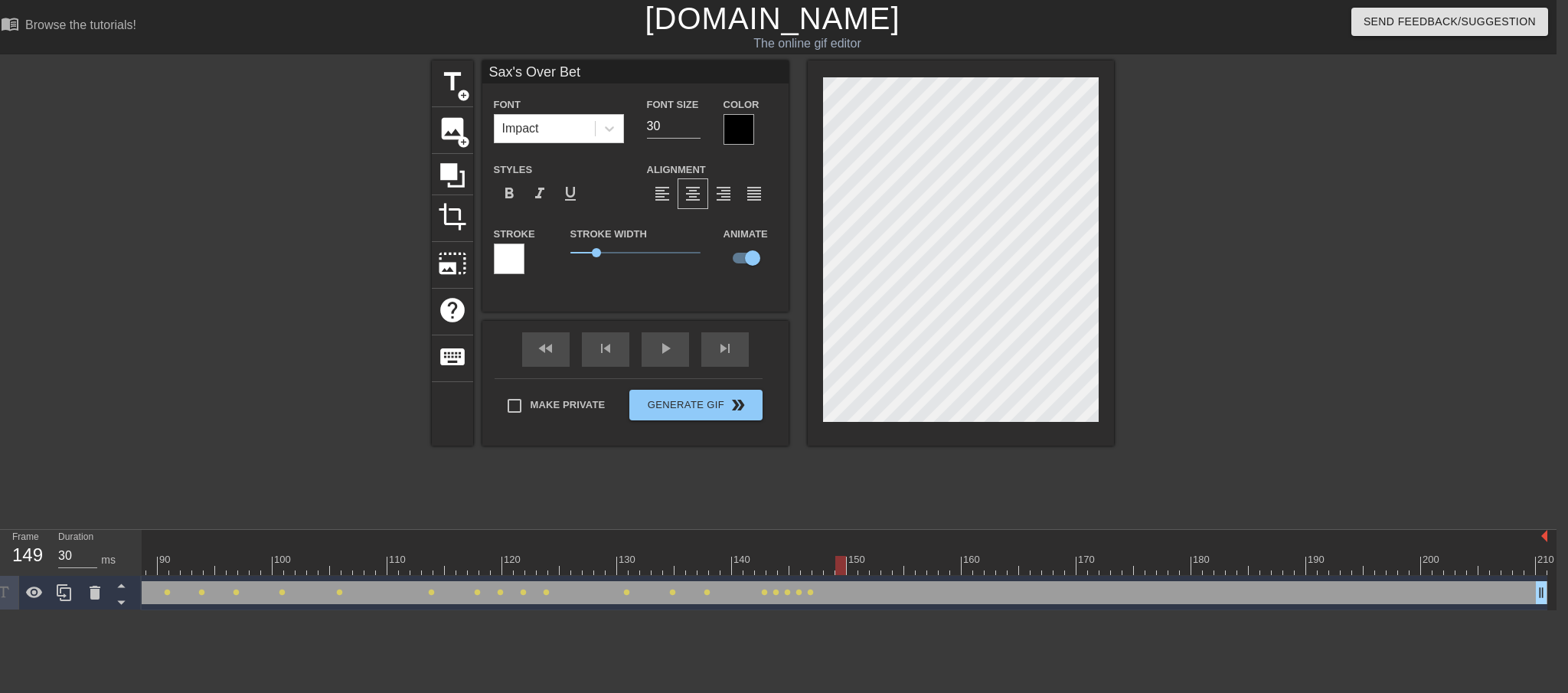
click at [838, 566] on div at bounding box center [841, 565] width 11 height 19
drag, startPoint x: 844, startPoint y: 568, endPoint x: 867, endPoint y: 572, distance: 23.3
click at [867, 572] on div at bounding box center [864, 565] width 11 height 19
drag, startPoint x: 859, startPoint y: 570, endPoint x: 881, endPoint y: 573, distance: 22.2
click at [881, 573] on div at bounding box center [886, 565] width 11 height 19
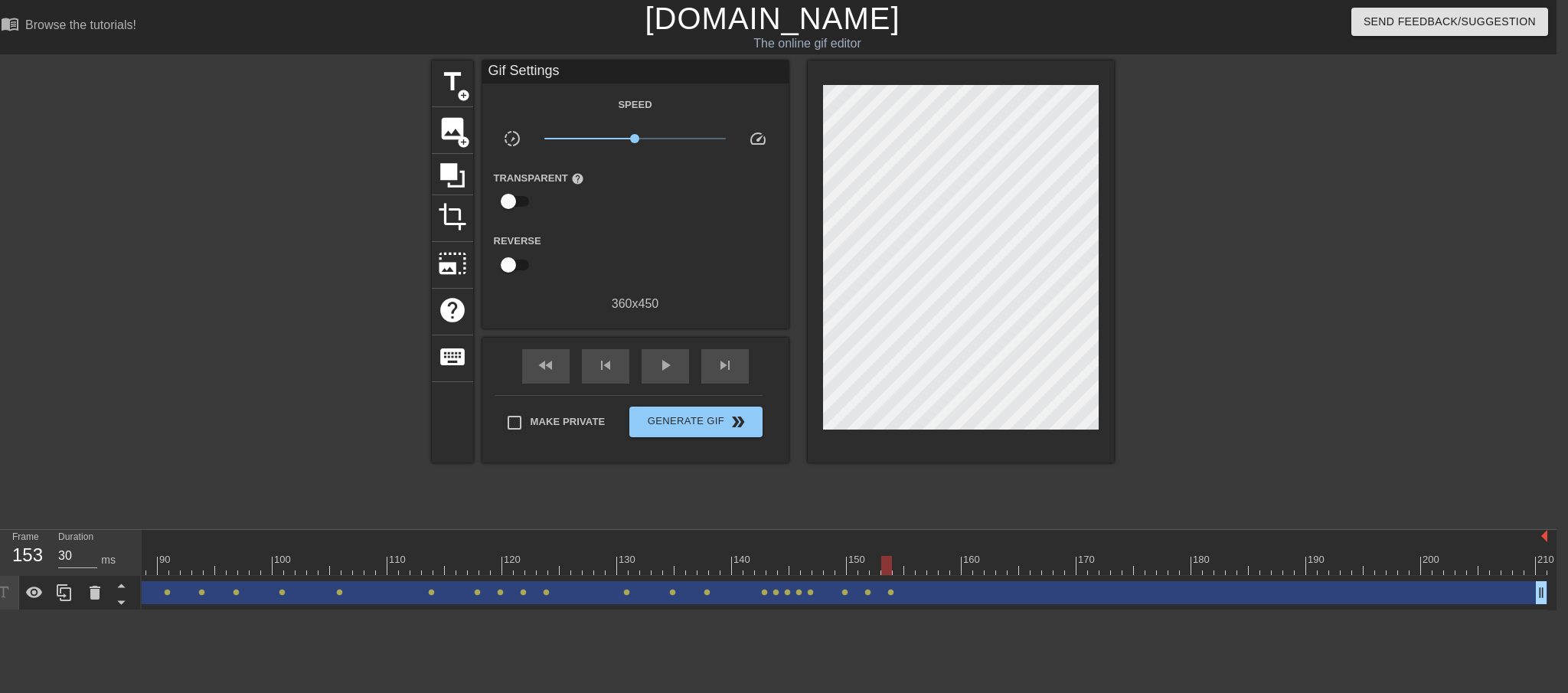
click at [892, 575] on div "10 20 30 40 50 60 70 80 90 100 110 120 130 140 150 160" at bounding box center [849, 570] width 1415 height 81
drag, startPoint x: 886, startPoint y: 564, endPoint x: 907, endPoint y: 567, distance: 21.2
click at [907, 567] on div at bounding box center [909, 565] width 11 height 19
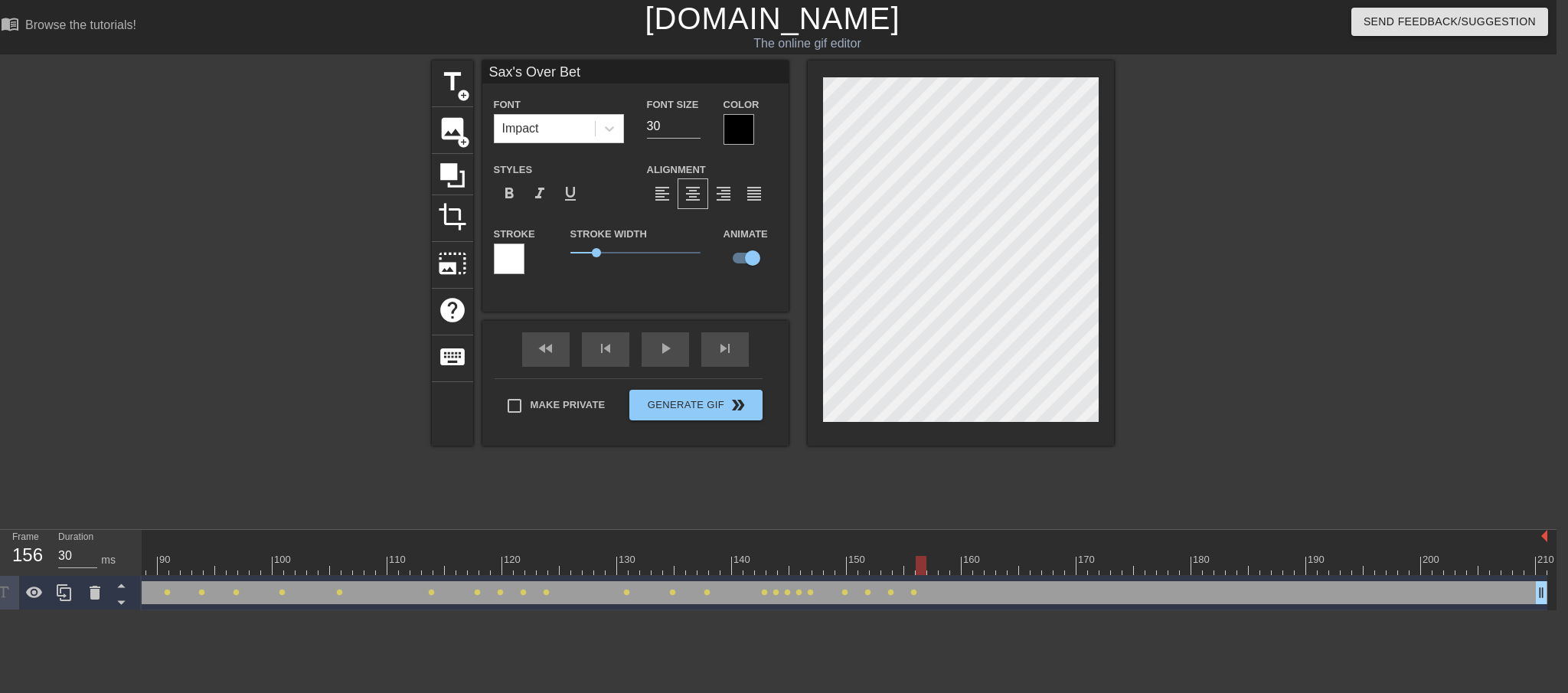
drag, startPoint x: 909, startPoint y: 569, endPoint x: 919, endPoint y: 570, distance: 10.0
click at [919, 570] on div at bounding box center [920, 565] width 11 height 19
drag, startPoint x: 920, startPoint y: 567, endPoint x: 931, endPoint y: 569, distance: 11.2
click at [931, 569] on div at bounding box center [932, 565] width 11 height 19
drag, startPoint x: 935, startPoint y: 567, endPoint x: 944, endPoint y: 570, distance: 9.5
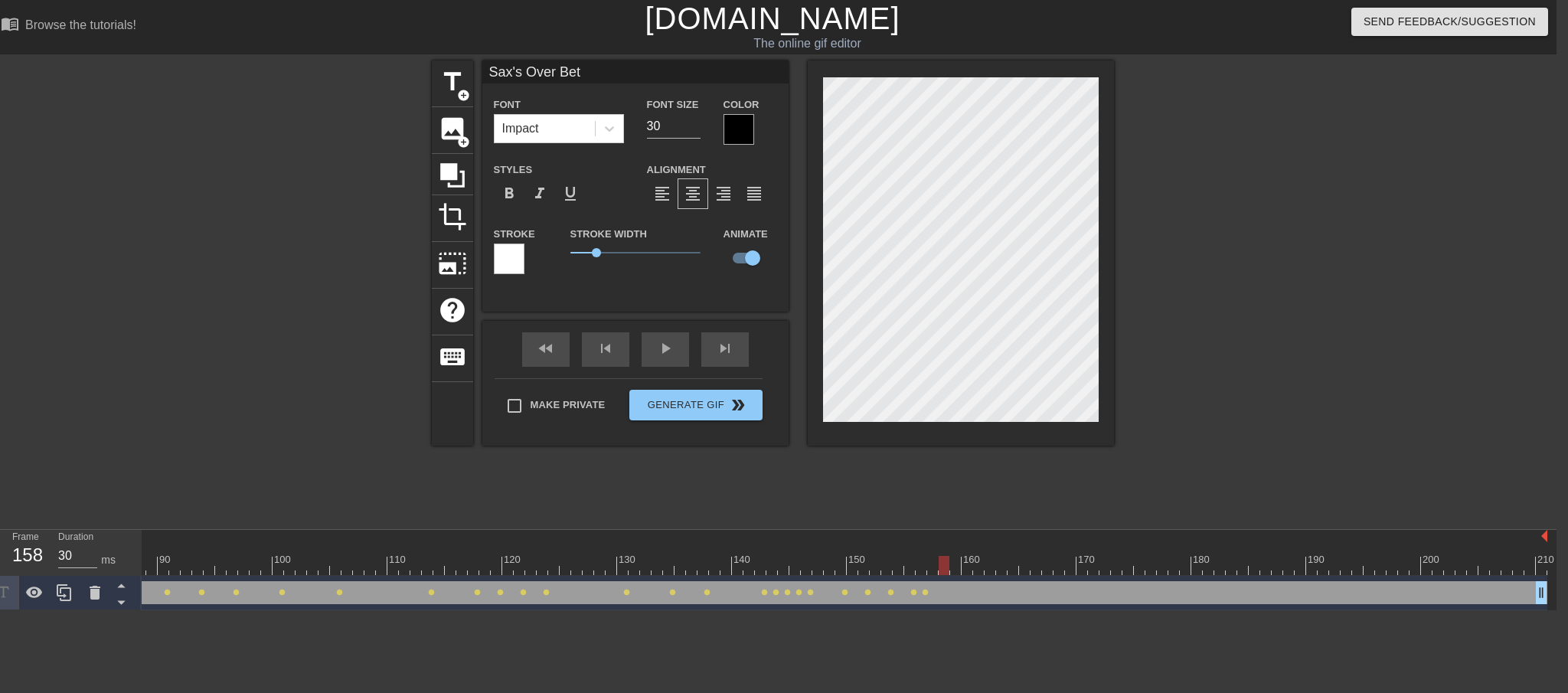
click at [944, 570] on div at bounding box center [943, 565] width 11 height 19
click at [955, 568] on div at bounding box center [955, 565] width 11 height 19
drag, startPoint x: 957, startPoint y: 560, endPoint x: 964, endPoint y: 563, distance: 7.6
click at [964, 563] on div at bounding box center [966, 565] width 11 height 19
drag, startPoint x: 967, startPoint y: 563, endPoint x: 976, endPoint y: 564, distance: 9.1
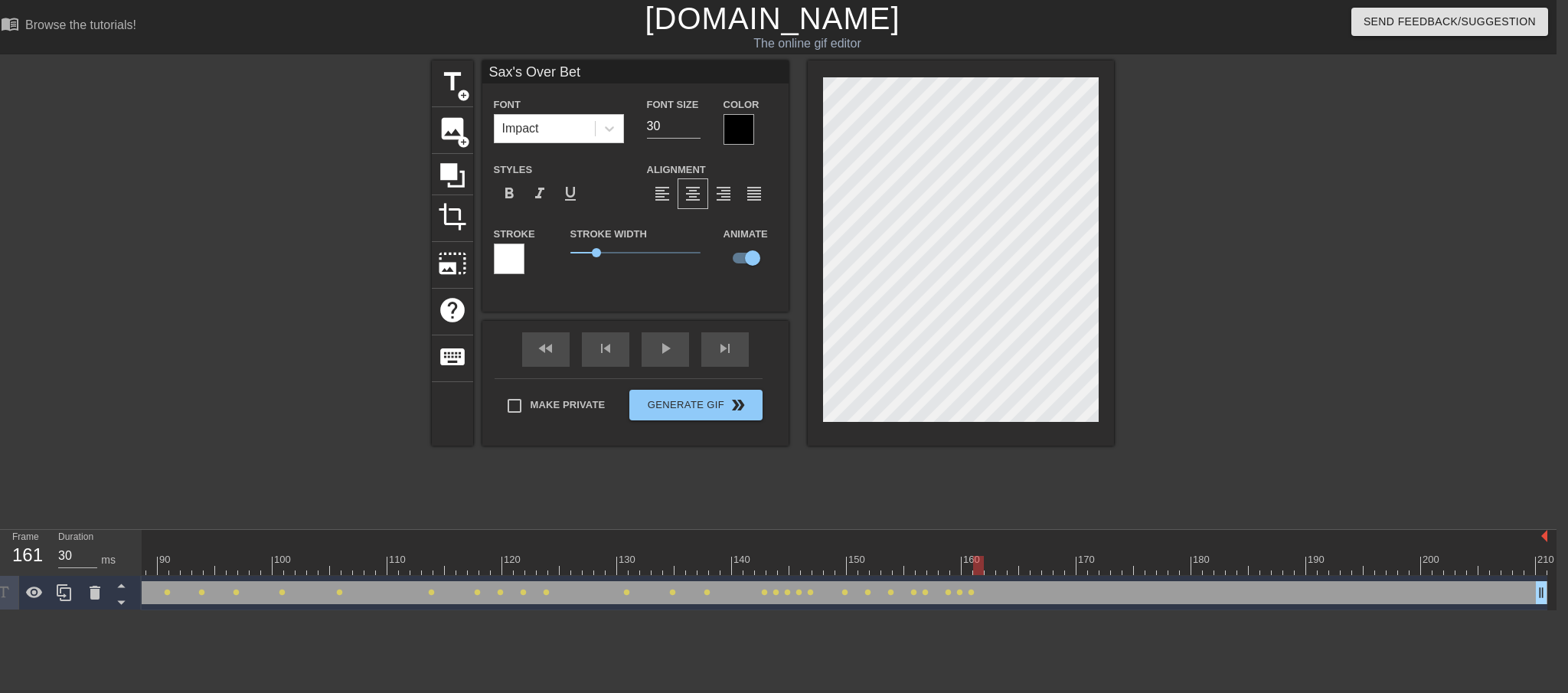
click at [976, 564] on div at bounding box center [978, 565] width 11 height 19
drag, startPoint x: 981, startPoint y: 564, endPoint x: 998, endPoint y: 565, distance: 17.0
click at [998, 565] on div at bounding box center [1001, 565] width 11 height 19
drag, startPoint x: 1001, startPoint y: 564, endPoint x: 1020, endPoint y: 564, distance: 19.0
click at [1020, 564] on div at bounding box center [1024, 565] width 11 height 19
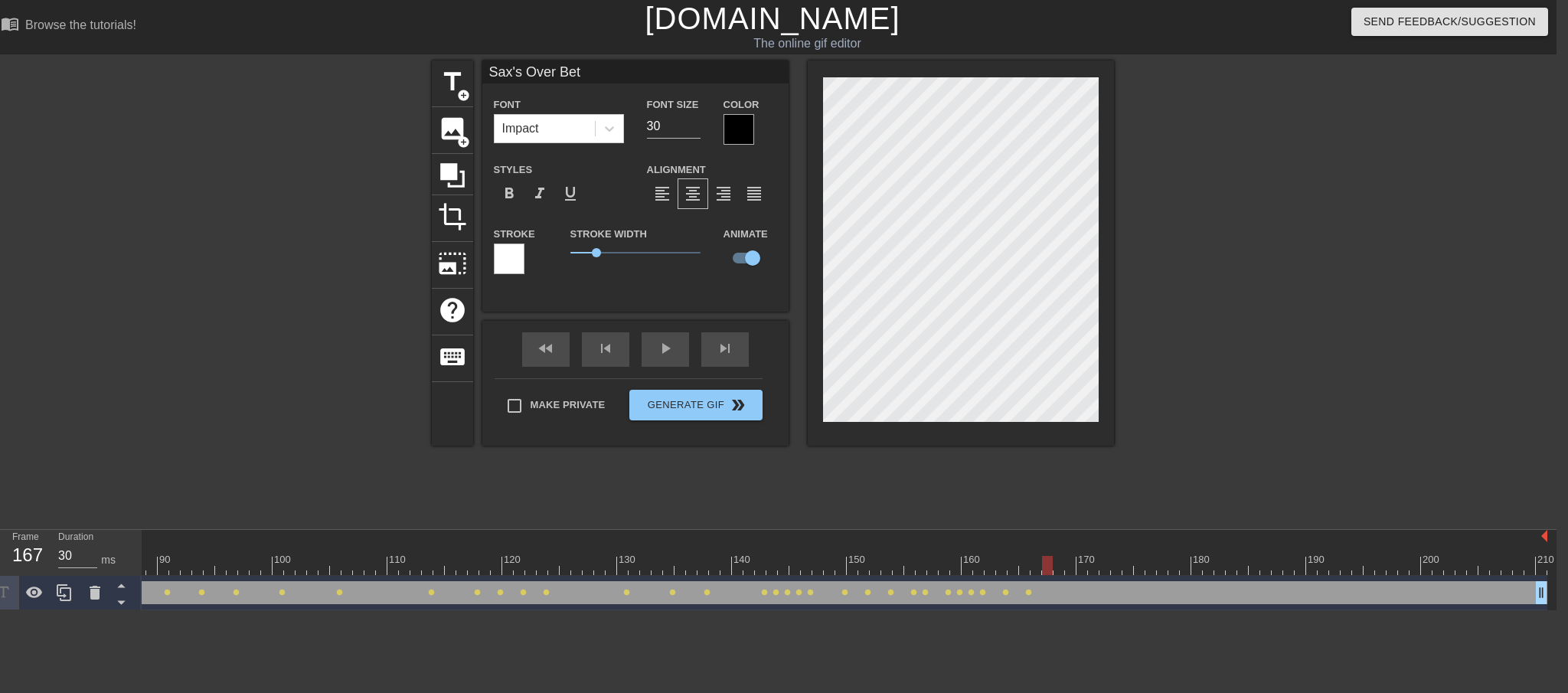
drag, startPoint x: 1025, startPoint y: 564, endPoint x: 1044, endPoint y: 566, distance: 19.1
click at [1044, 566] on div at bounding box center [1047, 565] width 11 height 19
drag, startPoint x: 1049, startPoint y: 565, endPoint x: 1080, endPoint y: 565, distance: 31.0
click at [1080, 565] on div at bounding box center [1081, 565] width 11 height 19
drag, startPoint x: 1085, startPoint y: 568, endPoint x: 1133, endPoint y: 570, distance: 48.0
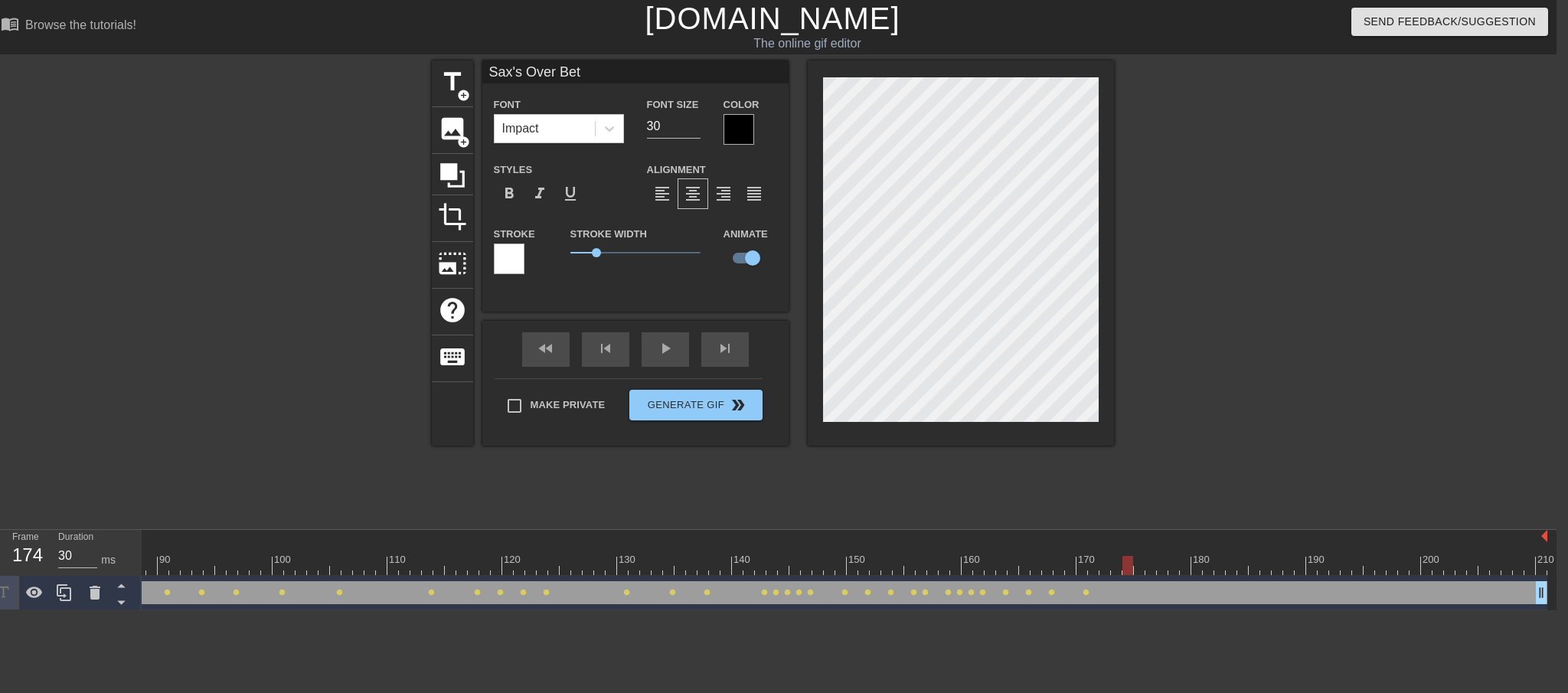
click at [1133, 570] on div at bounding box center [342, 565] width 2412 height 19
drag, startPoint x: 1129, startPoint y: 567, endPoint x: 1140, endPoint y: 568, distance: 11.0
click at [1140, 568] on div at bounding box center [1139, 565] width 11 height 19
drag, startPoint x: 1137, startPoint y: 564, endPoint x: 1150, endPoint y: 564, distance: 13.0
click at [1150, 564] on div at bounding box center [1151, 565] width 11 height 19
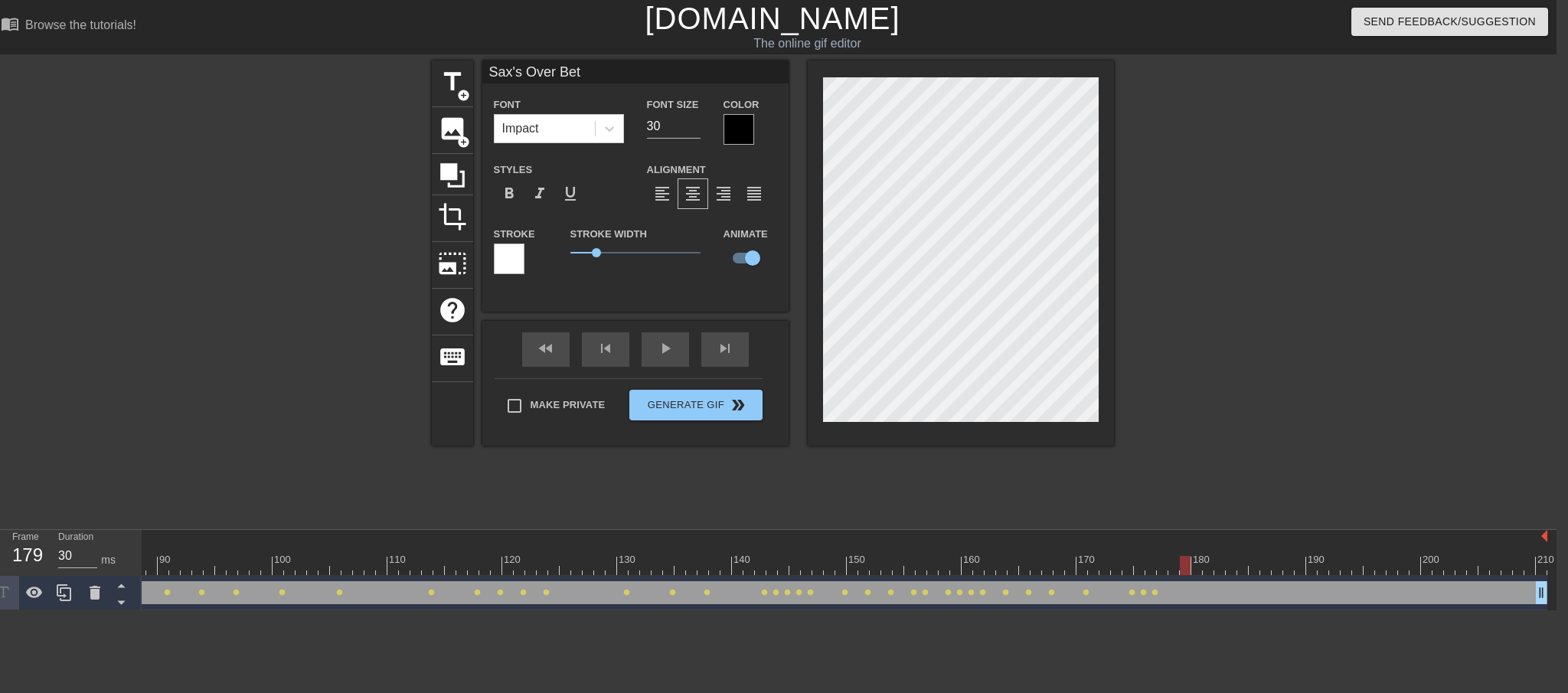
drag, startPoint x: 1150, startPoint y: 567, endPoint x: 1180, endPoint y: 565, distance: 30.1
click at [1180, 565] on div at bounding box center [1185, 565] width 11 height 19
drag, startPoint x: 1187, startPoint y: 563, endPoint x: 1200, endPoint y: 563, distance: 13.0
click at [1200, 563] on div at bounding box center [1197, 565] width 11 height 19
drag, startPoint x: 1199, startPoint y: 564, endPoint x: 1207, endPoint y: 566, distance: 8.2
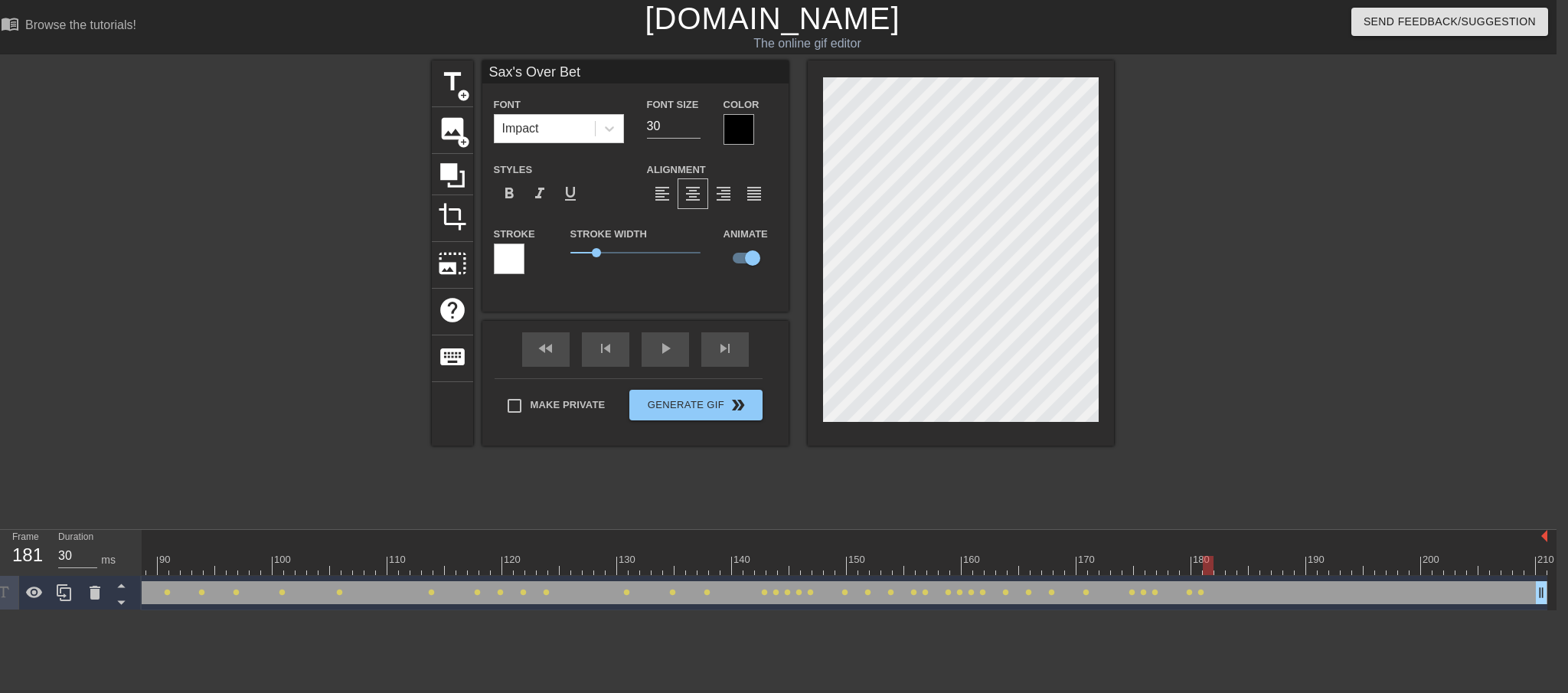
click at [1207, 566] on div at bounding box center [1208, 565] width 11 height 19
drag, startPoint x: 1209, startPoint y: 563, endPoint x: 1218, endPoint y: 564, distance: 9.1
click at [1218, 564] on div at bounding box center [1220, 565] width 11 height 19
drag, startPoint x: 1220, startPoint y: 565, endPoint x: 1231, endPoint y: 565, distance: 11.0
click at [1231, 566] on div at bounding box center [1231, 565] width 11 height 19
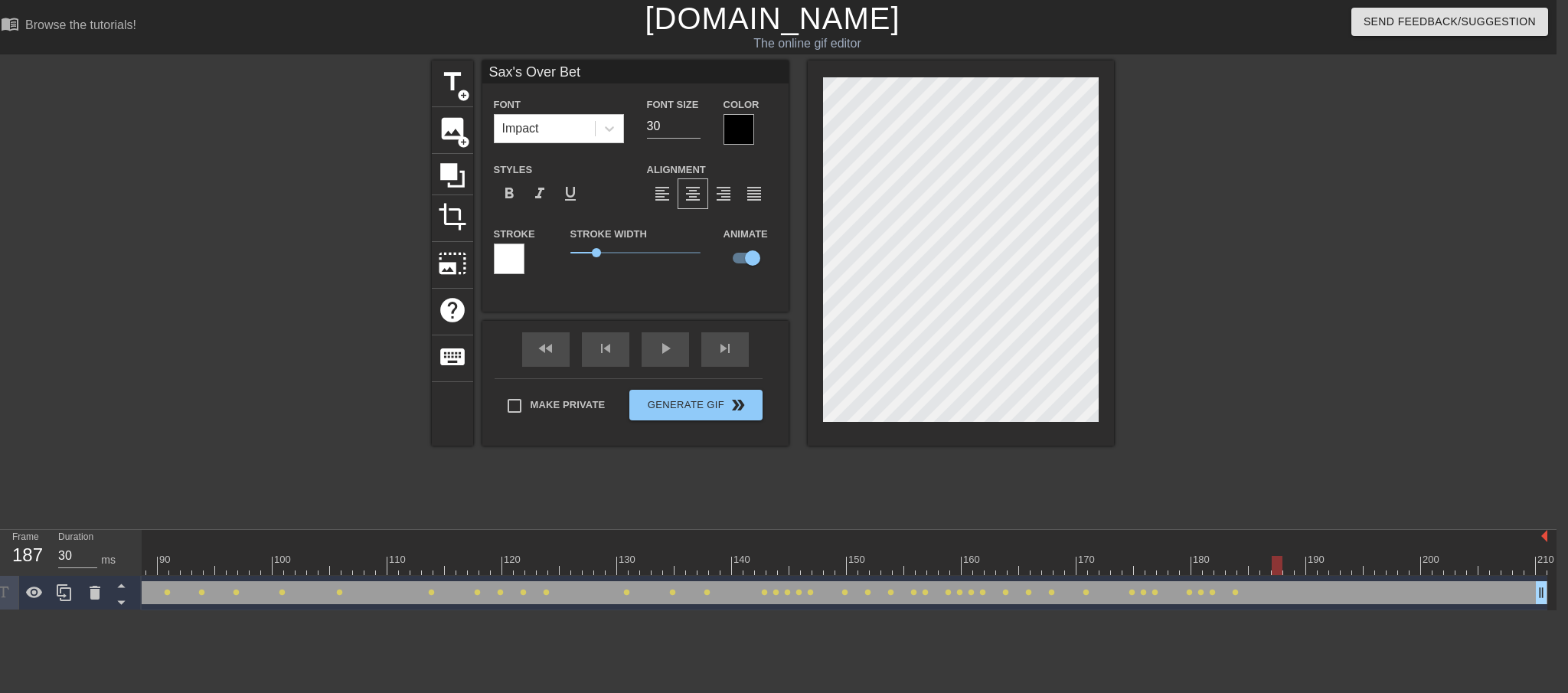
drag, startPoint x: 1228, startPoint y: 569, endPoint x: 1279, endPoint y: 580, distance: 52.2
click at [1279, 580] on div "10 20 30 40 50 60 70 80 90 100 110 120 130 140 150 160" at bounding box center [849, 570] width 1415 height 81
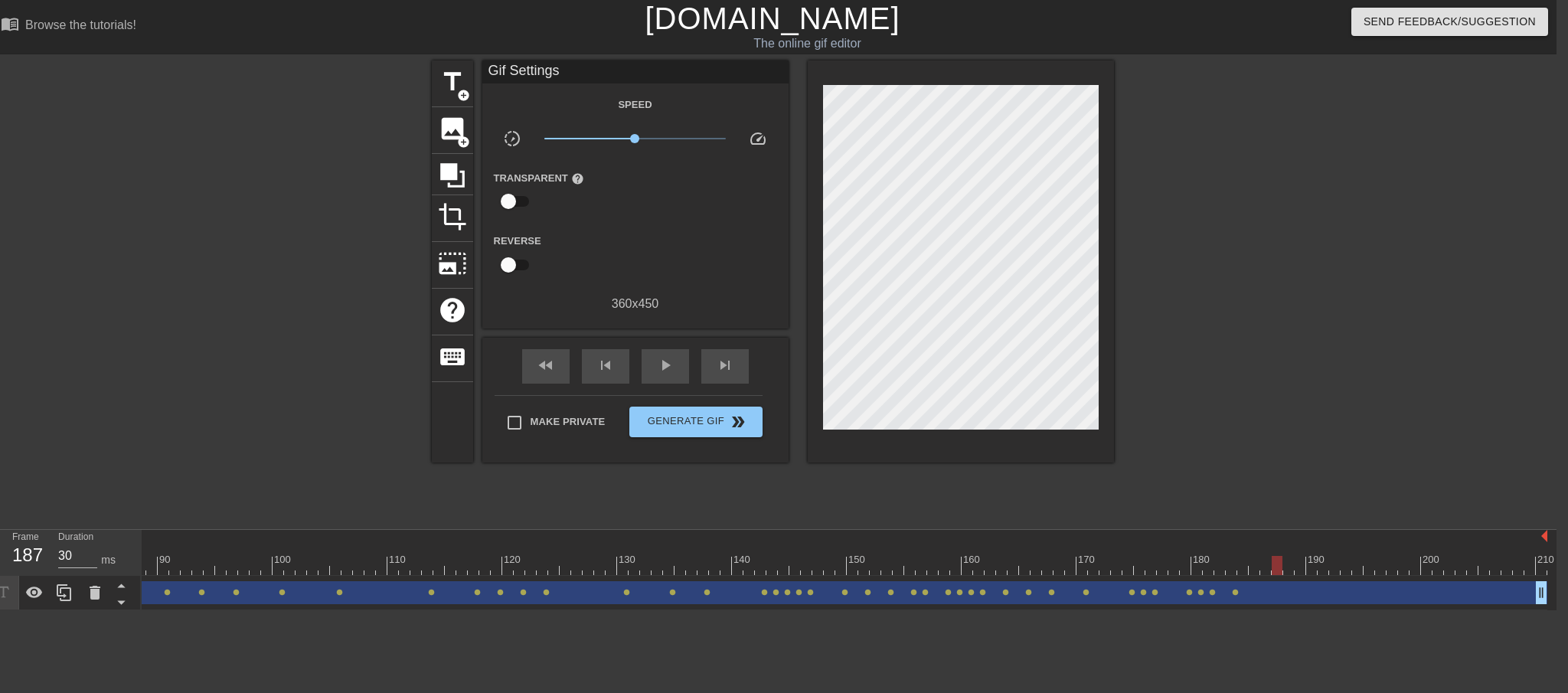
click at [897, 426] on div at bounding box center [961, 261] width 306 height 402
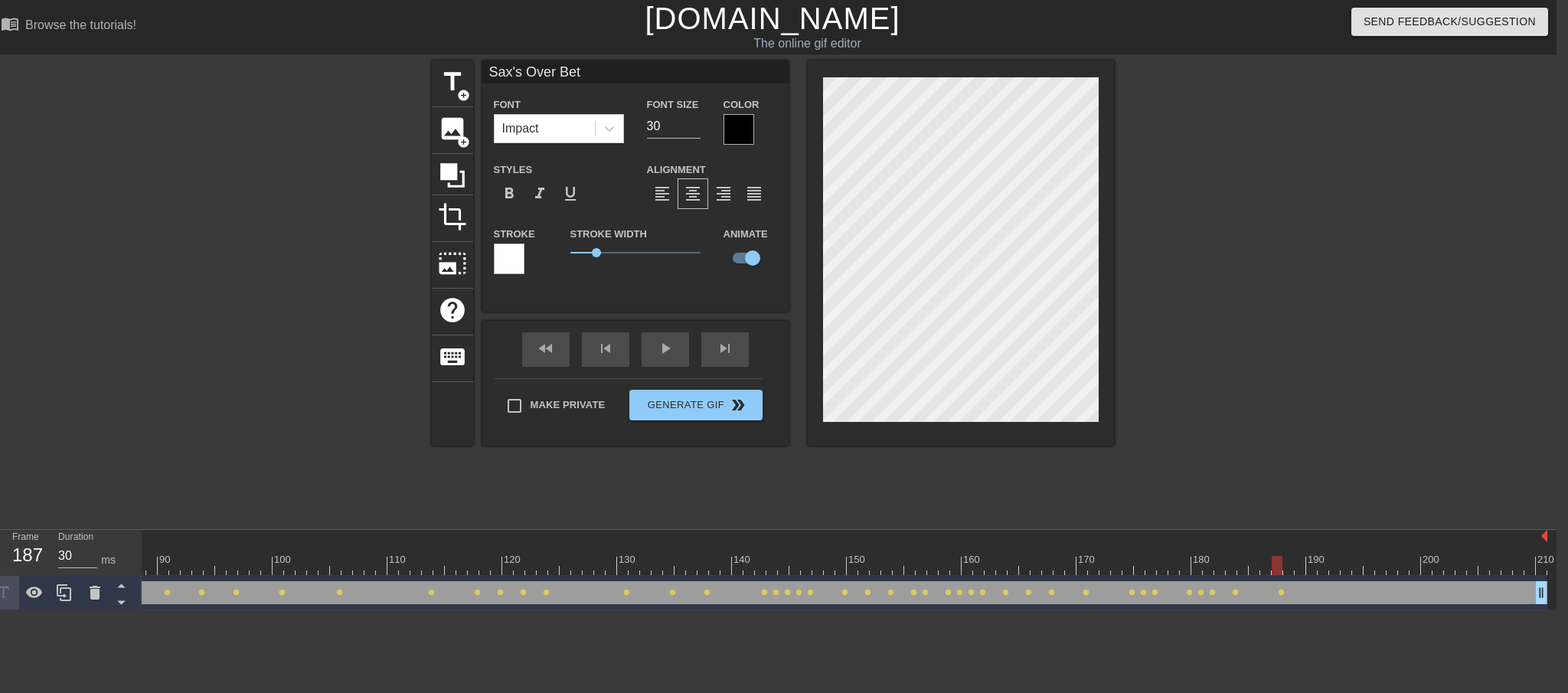
click at [896, 427] on div at bounding box center [961, 252] width 306 height 385
drag, startPoint x: 1280, startPoint y: 570, endPoint x: 1298, endPoint y: 570, distance: 18.0
click at [1298, 570] on div at bounding box center [1299, 565] width 11 height 19
drag, startPoint x: 1302, startPoint y: 567, endPoint x: 1321, endPoint y: 567, distance: 19.0
click at [1320, 567] on div at bounding box center [1322, 565] width 11 height 19
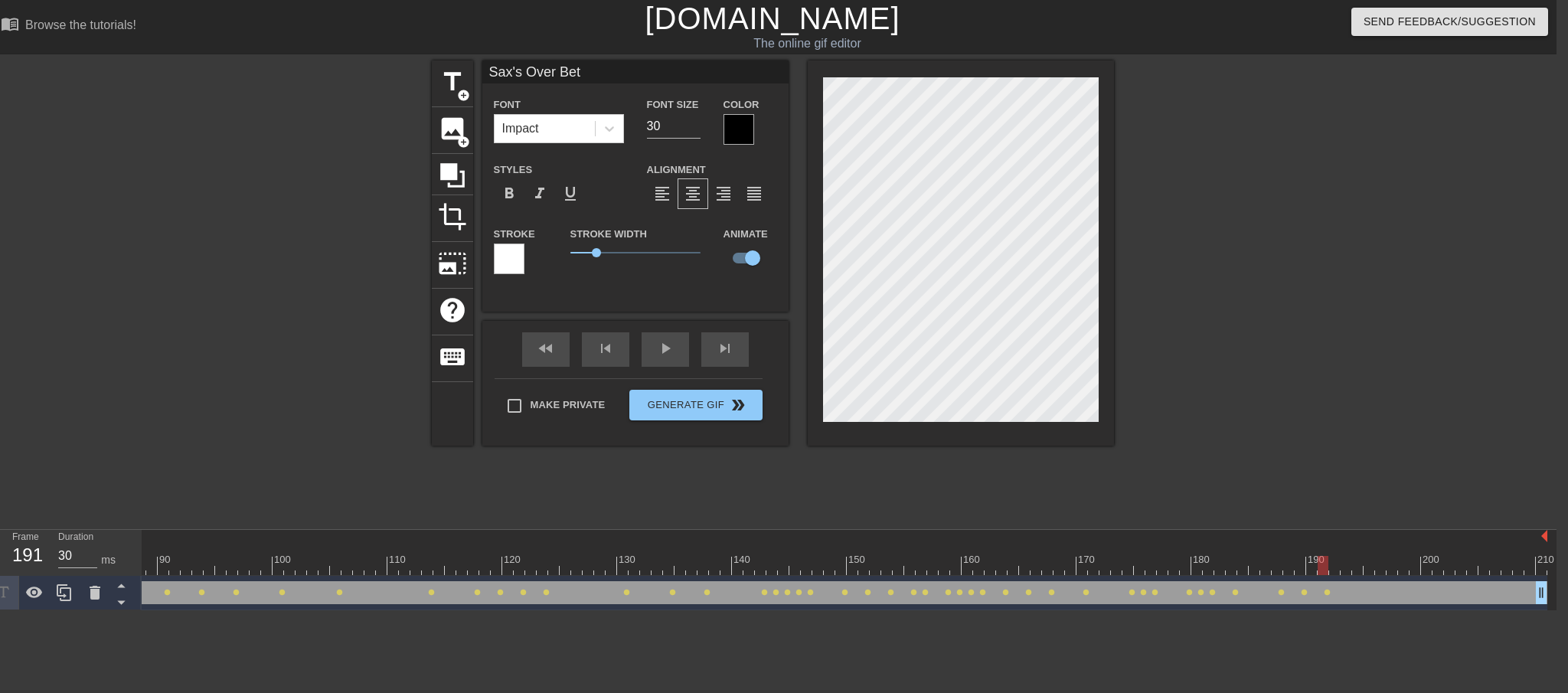
click at [862, 426] on div at bounding box center [961, 252] width 306 height 385
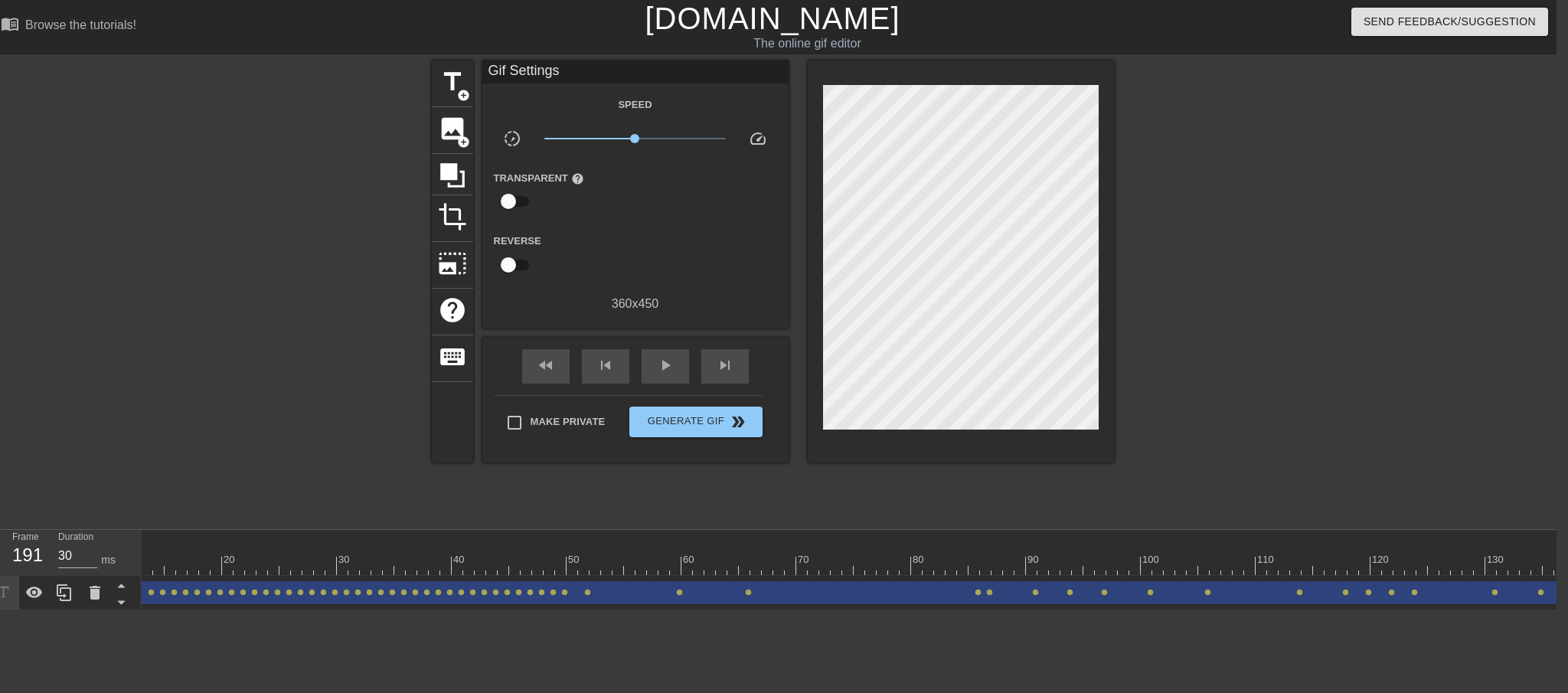
scroll to position [0, 0]
drag, startPoint x: 146, startPoint y: 601, endPoint x: 85, endPoint y: 613, distance: 62.2
click at [85, 610] on div "Frame 1 Duration 30 ms 10 20 30 40 50 60 70 80 90 100 110 120 130 140 150" at bounding box center [772, 570] width 1568 height 81
click at [453, 88] on span "title" at bounding box center [452, 82] width 29 height 29
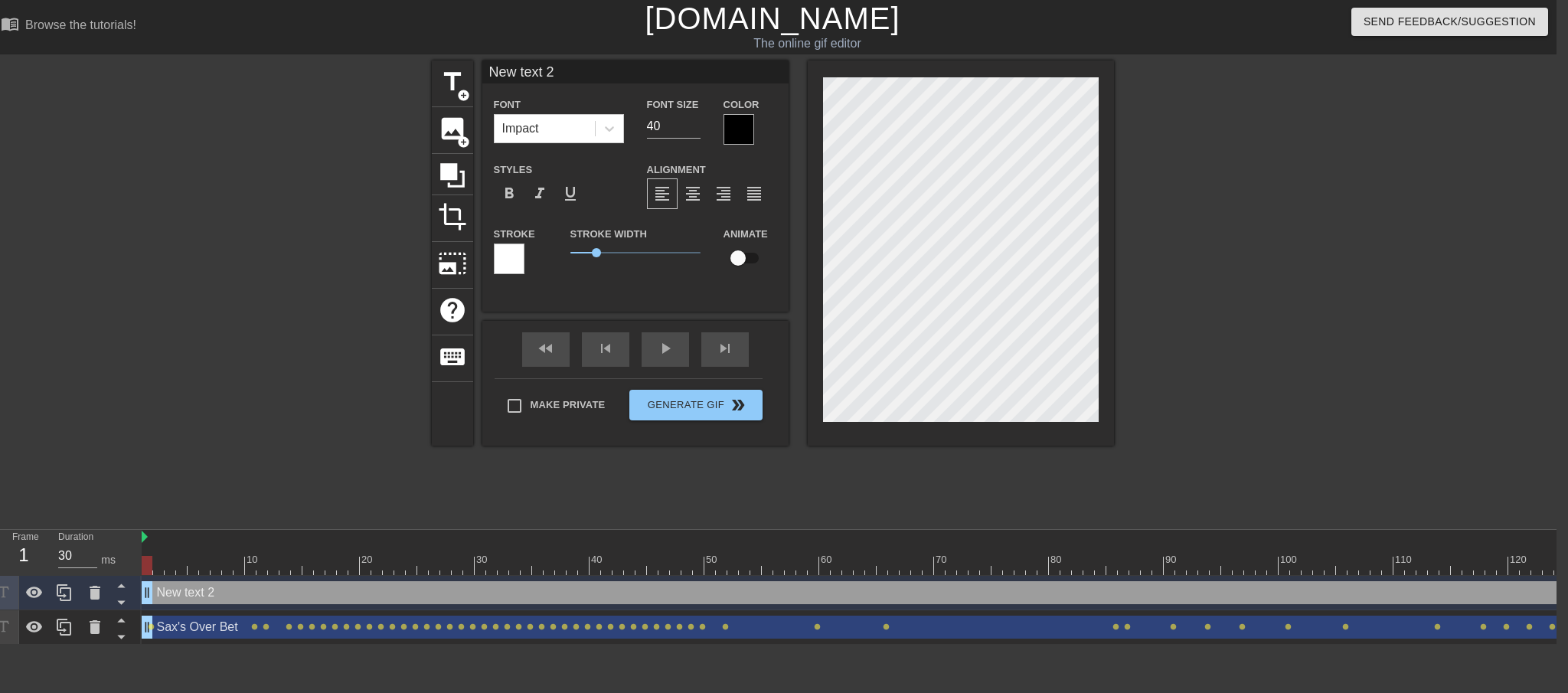
click at [574, 70] on input "New text 2" at bounding box center [635, 72] width 306 height 23
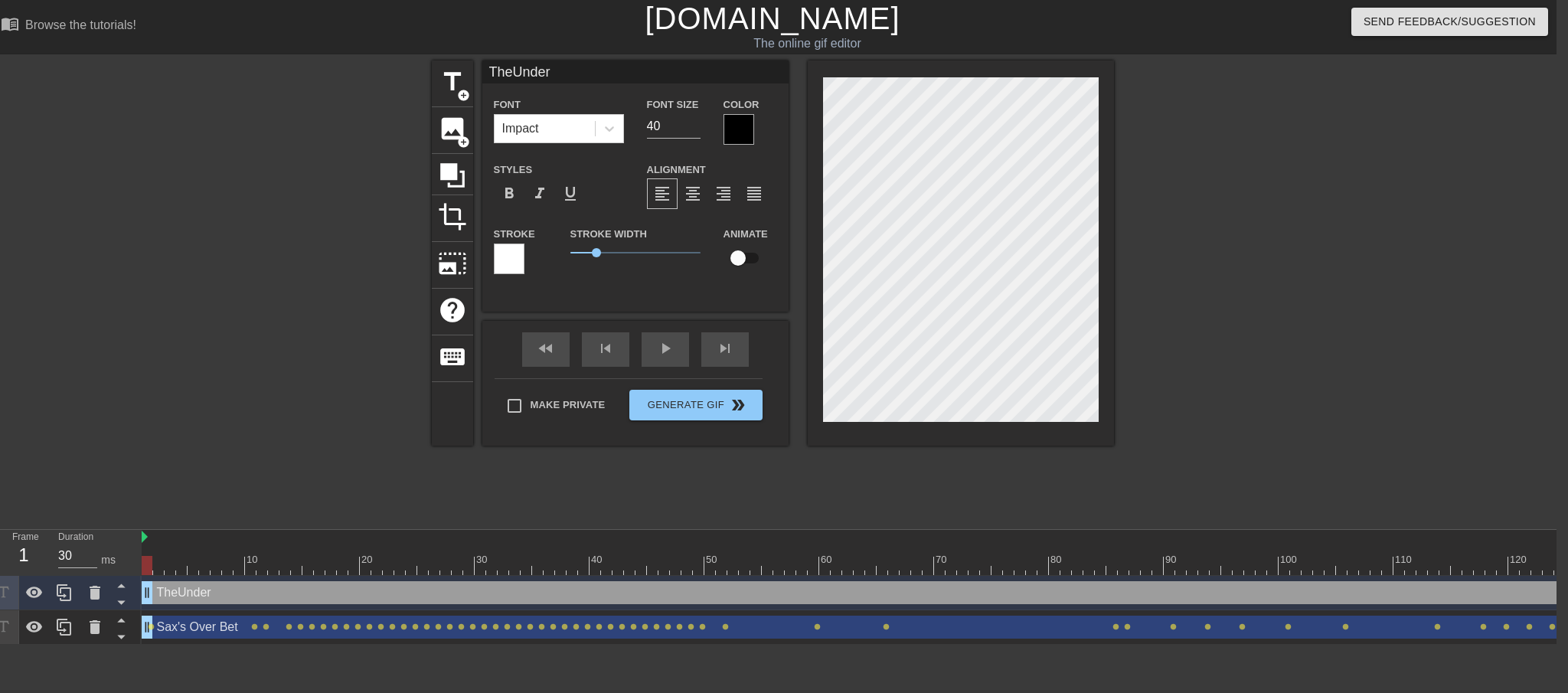
type input "TheUnder"
type textarea "The Under"
click at [690, 191] on span "format_align_center" at bounding box center [693, 193] width 18 height 18
click at [674, 132] on input "40" at bounding box center [674, 127] width 54 height 25
type input "TheUnder"
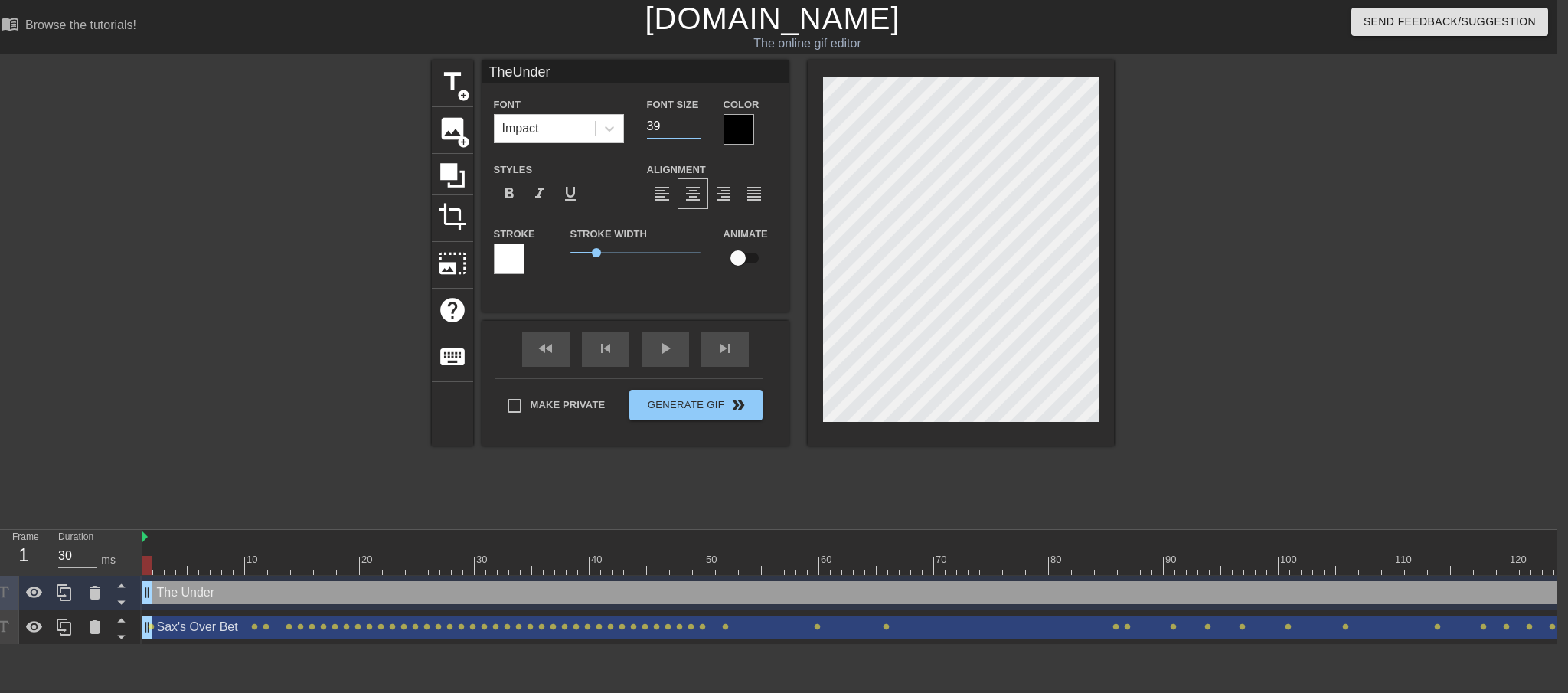
type input "39"
click at [700, 131] on input "39" at bounding box center [674, 127] width 54 height 25
type input "TheUnder"
type input "38"
click at [699, 131] on input "38" at bounding box center [674, 127] width 54 height 25
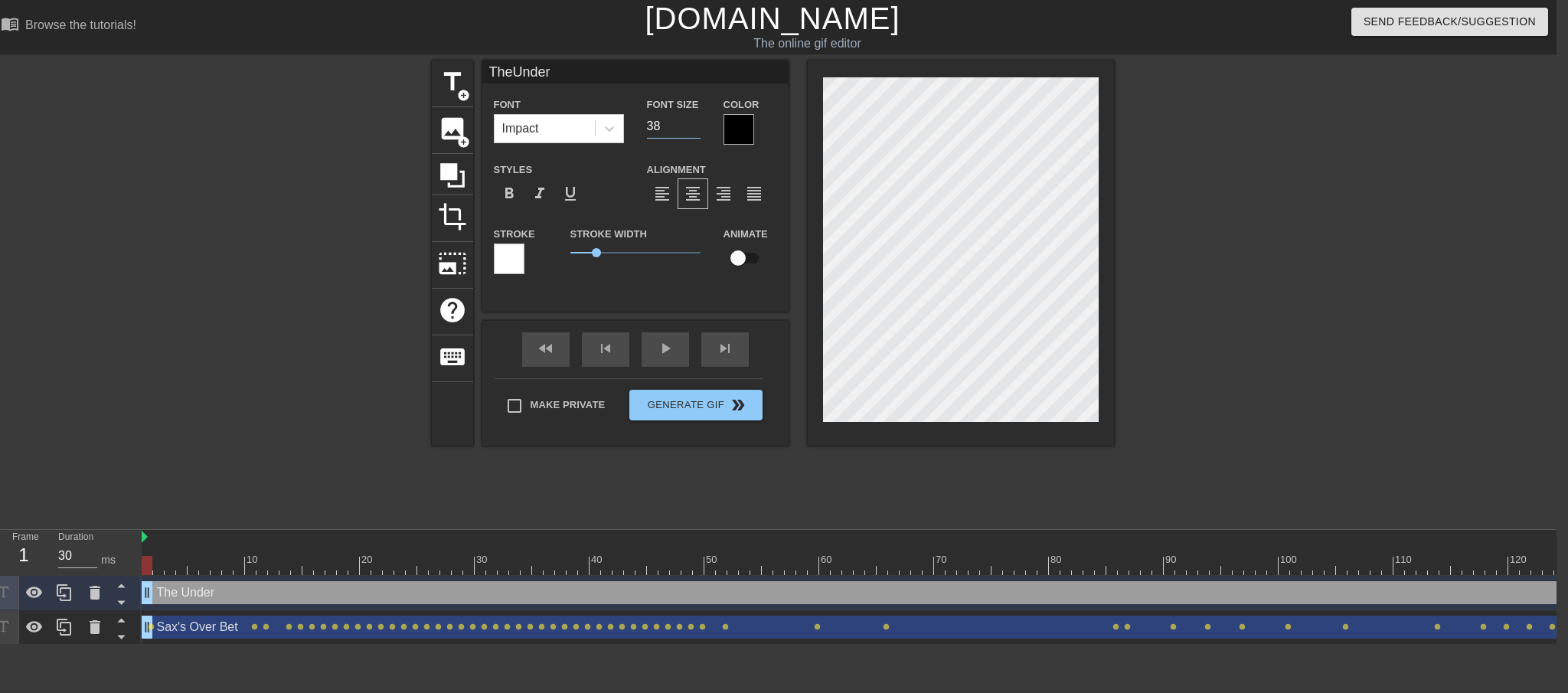
type input "TheUnder"
type input "37"
click at [699, 131] on input "37" at bounding box center [674, 127] width 54 height 25
type input "TheUnder"
type input "36"
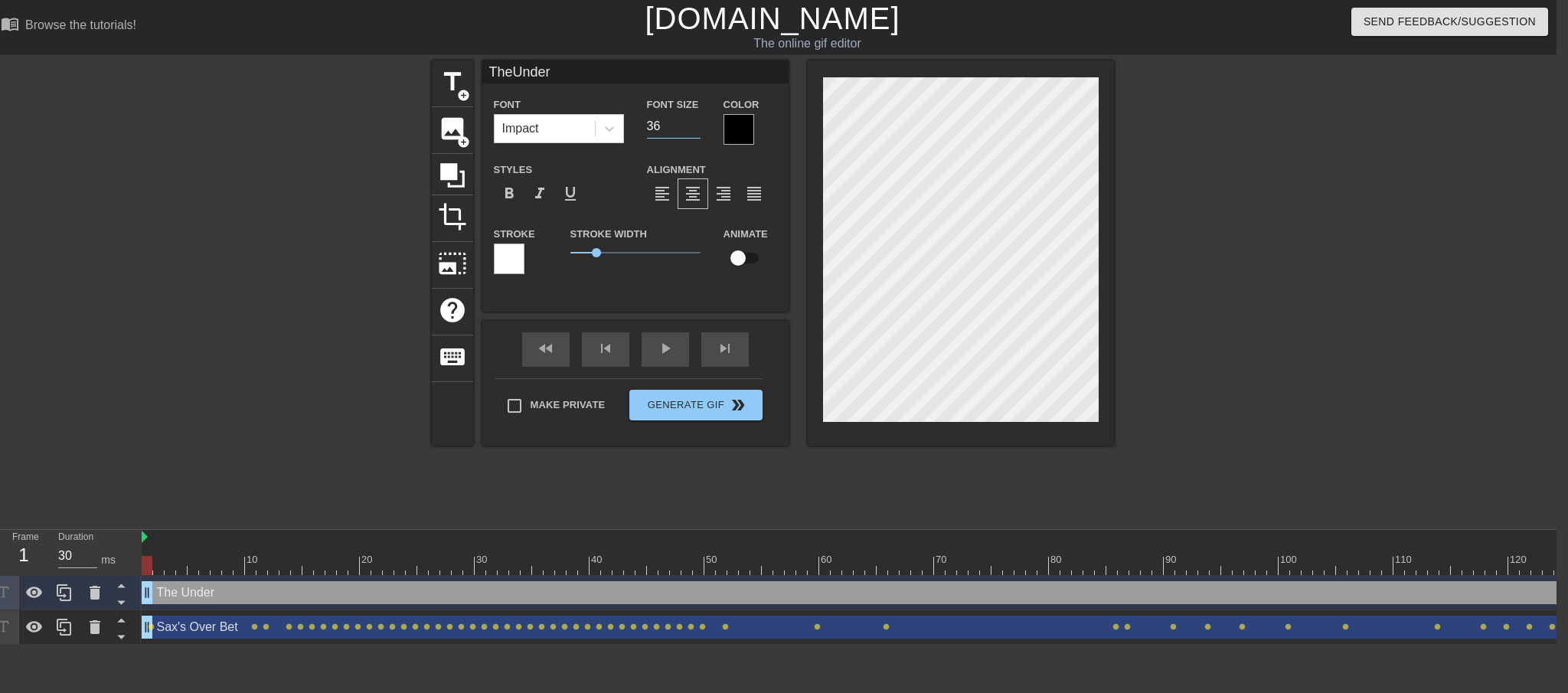
click at [699, 131] on input "36" at bounding box center [674, 127] width 54 height 25
type input "TheUnder"
type input "35"
click at [699, 131] on input "35" at bounding box center [674, 127] width 54 height 25
type input "TheUnder"
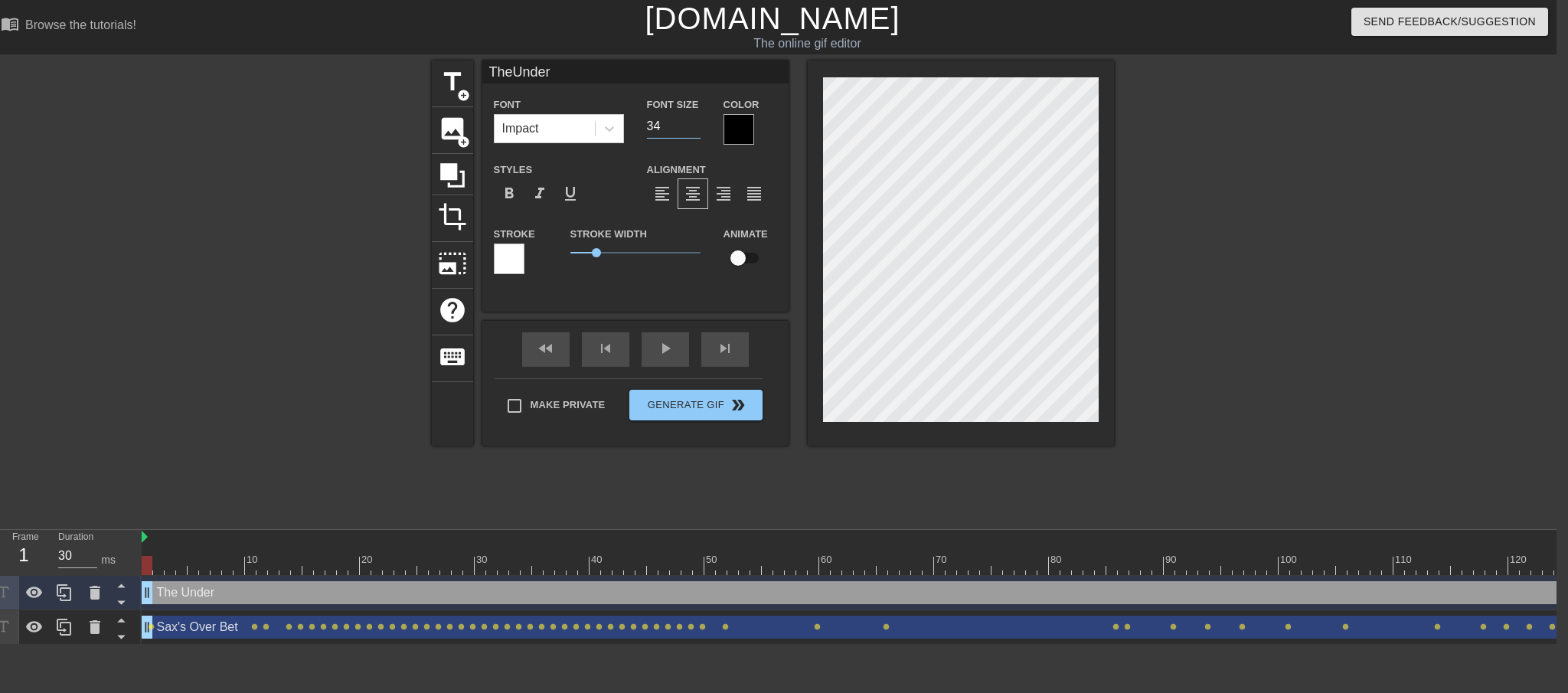
type input "34"
click at [699, 131] on input "34" at bounding box center [674, 127] width 54 height 25
type input "TheUnder"
type input "33"
click at [699, 131] on input "33" at bounding box center [674, 127] width 54 height 25
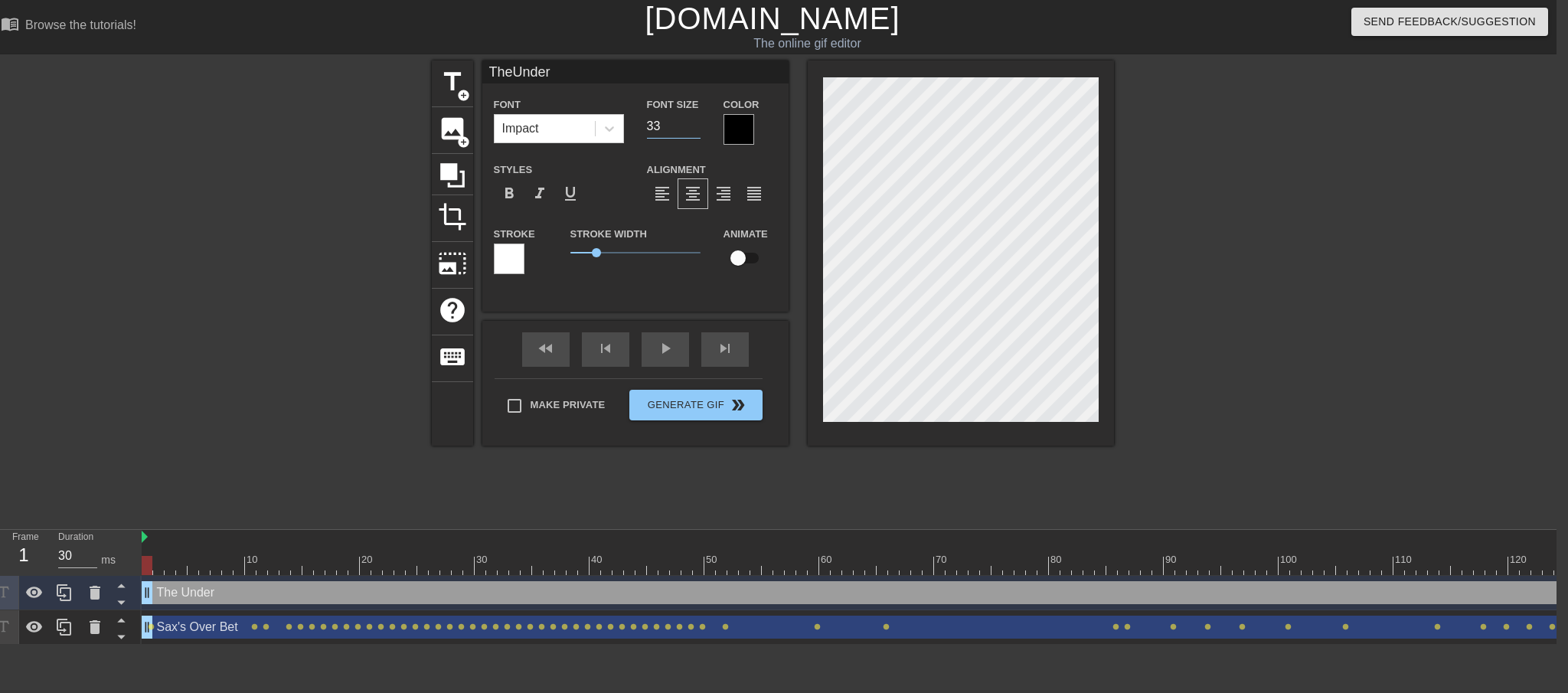
type input "TheUnder"
type input "32"
click at [699, 131] on input "32" at bounding box center [674, 127] width 54 height 25
type input "TheUnder"
type input "31"
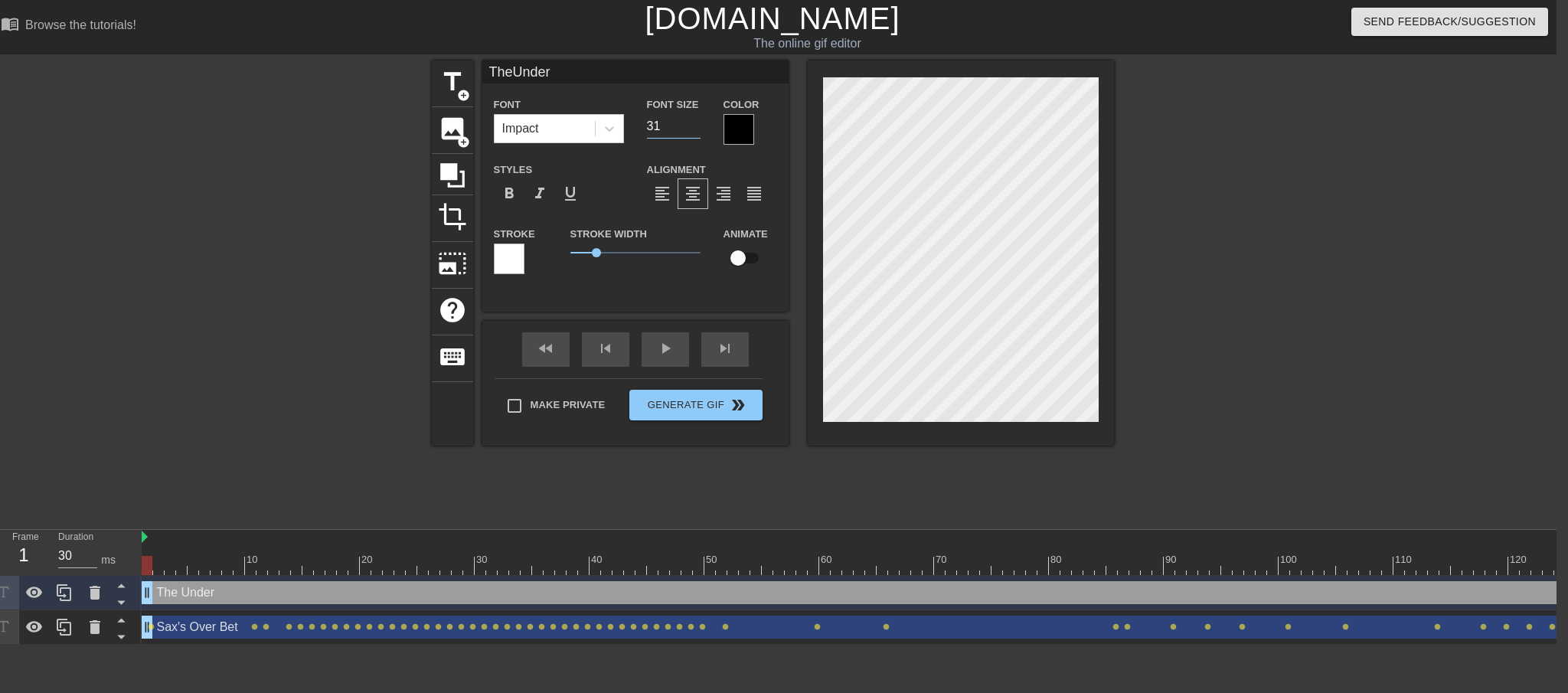
click at [699, 131] on input "31" at bounding box center [674, 127] width 54 height 25
type input "TheUnder"
type input "30"
click at [699, 131] on input "30" at bounding box center [674, 127] width 54 height 25
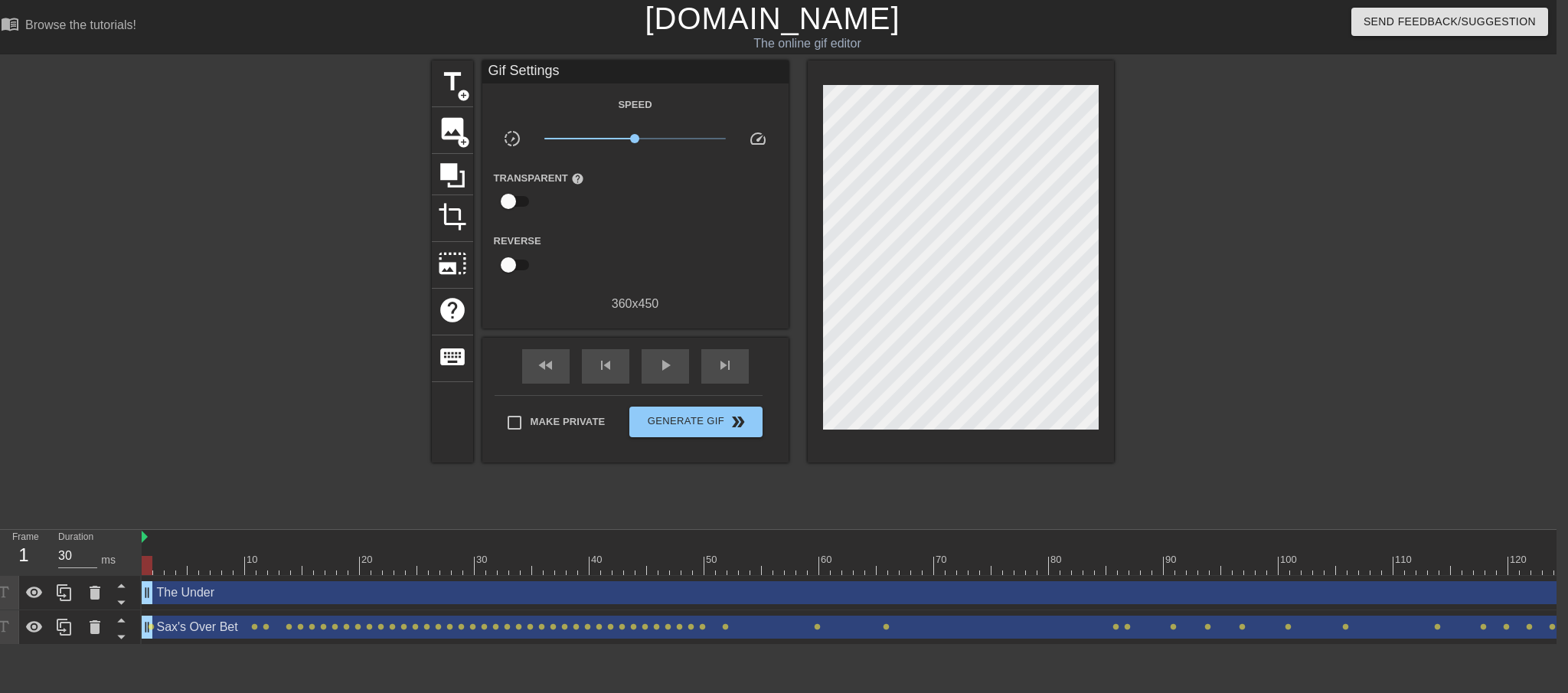
click at [200, 599] on div "The Under drag_handle drag_handle" at bounding box center [1348, 593] width 2412 height 23
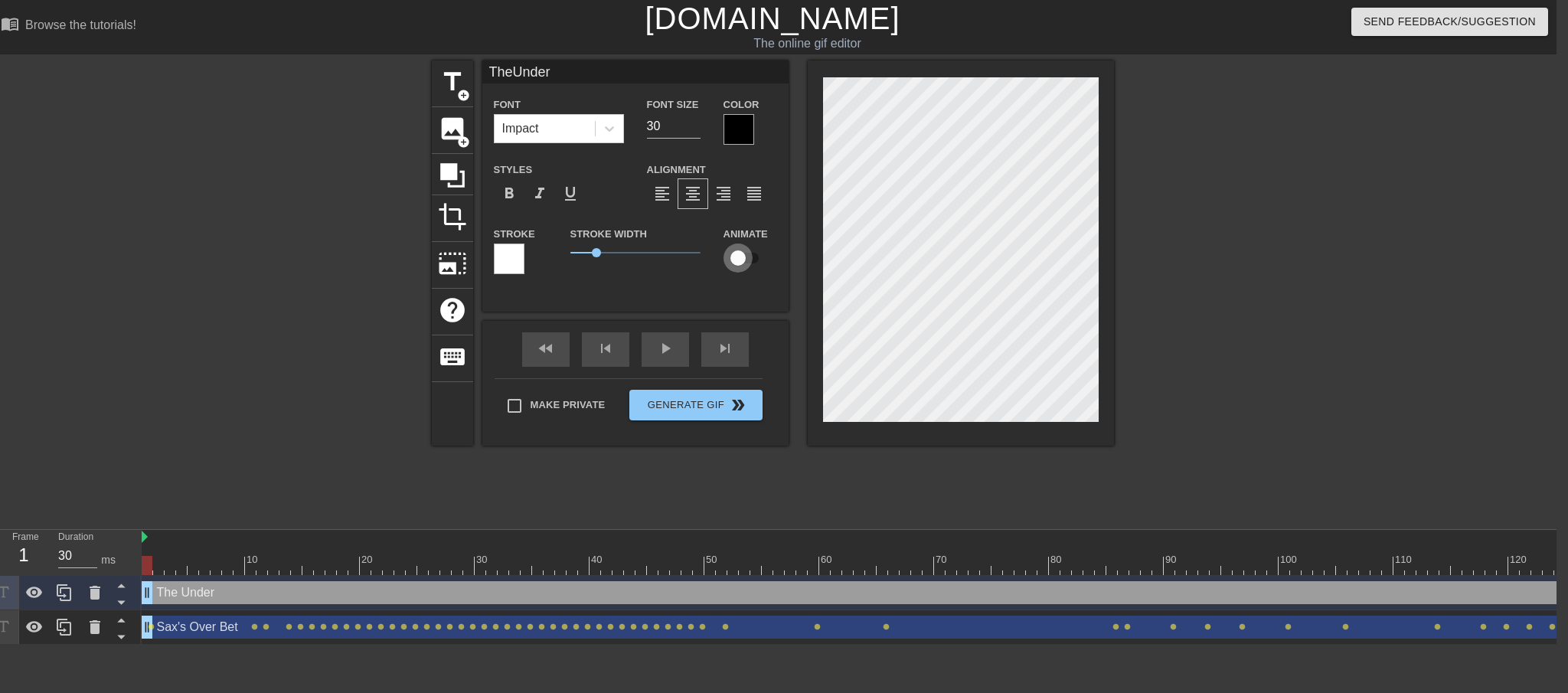
click at [733, 258] on input "checkbox" at bounding box center [738, 258] width 87 height 29
checkbox input "true"
type input "TheUnder"
drag, startPoint x: 150, startPoint y: 570, endPoint x: 169, endPoint y: 570, distance: 19.0
click at [169, 570] on div at bounding box center [170, 565] width 11 height 19
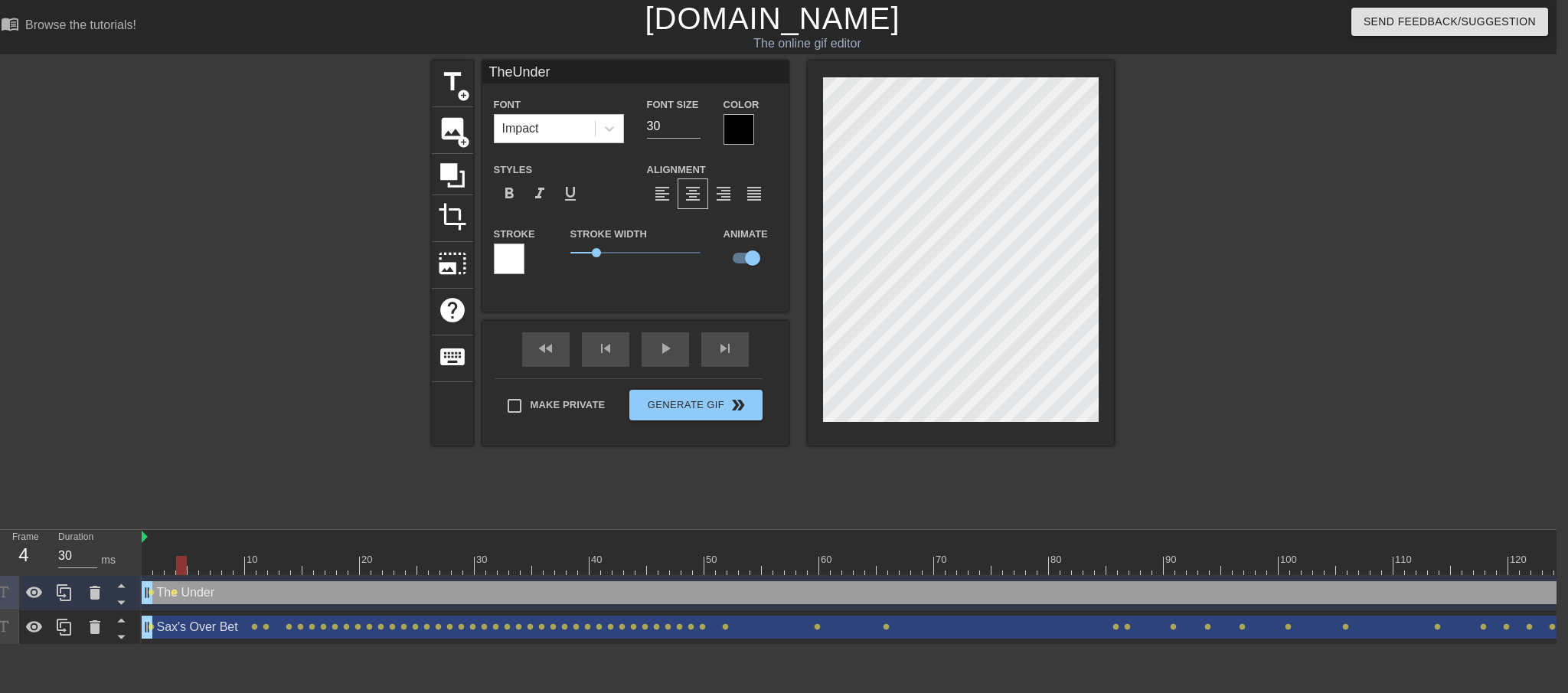
drag, startPoint x: 169, startPoint y: 563, endPoint x: 179, endPoint y: 563, distance: 10.0
click at [179, 563] on div at bounding box center [181, 565] width 11 height 19
drag, startPoint x: 181, startPoint y: 566, endPoint x: 191, endPoint y: 563, distance: 10.4
click at [191, 563] on div at bounding box center [193, 565] width 11 height 19
drag, startPoint x: 192, startPoint y: 567, endPoint x: 204, endPoint y: 564, distance: 12.4
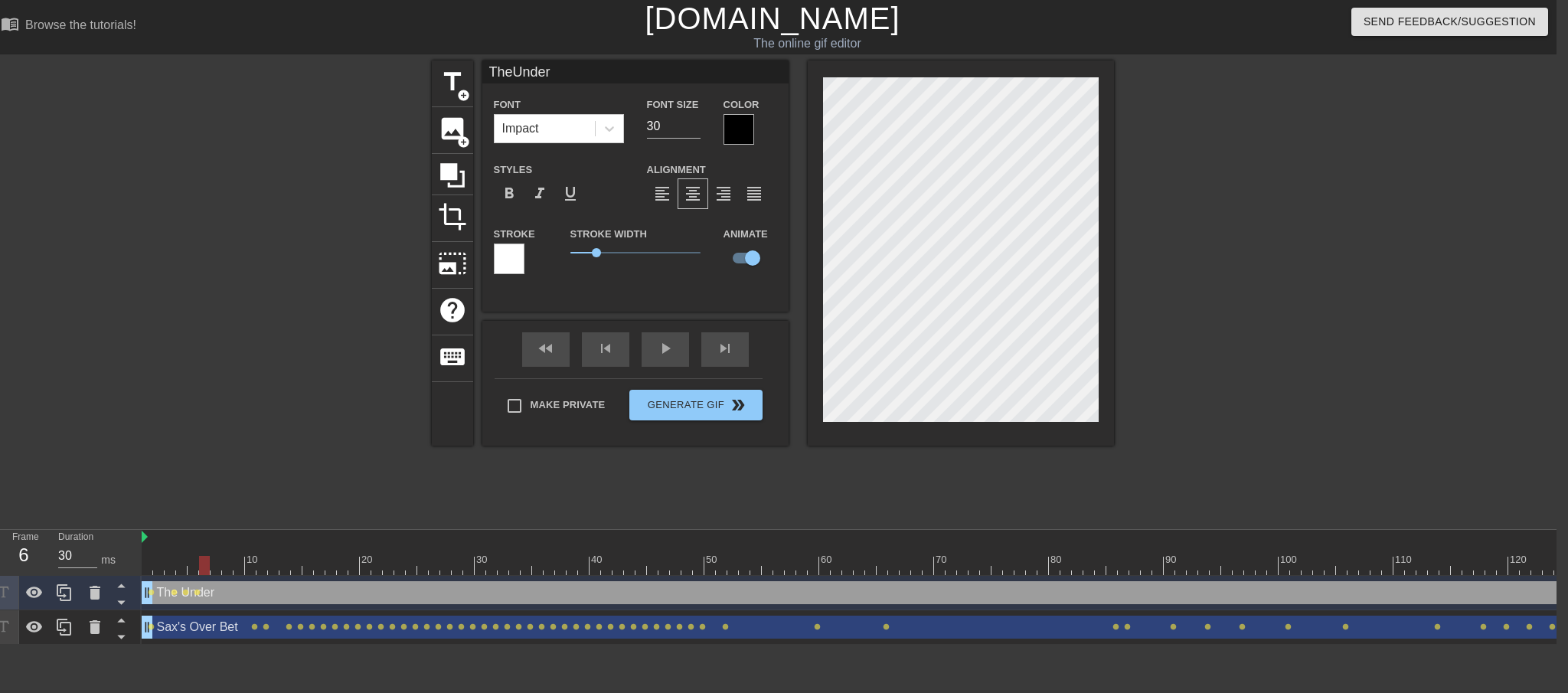
click at [204, 564] on div at bounding box center [203, 565] width 11 height 19
drag, startPoint x: 202, startPoint y: 560, endPoint x: 236, endPoint y: 563, distance: 34.1
click at [236, 563] on div at bounding box center [238, 565] width 11 height 19
click at [248, 566] on div at bounding box center [249, 565] width 11 height 19
click at [260, 567] on div at bounding box center [261, 565] width 11 height 19
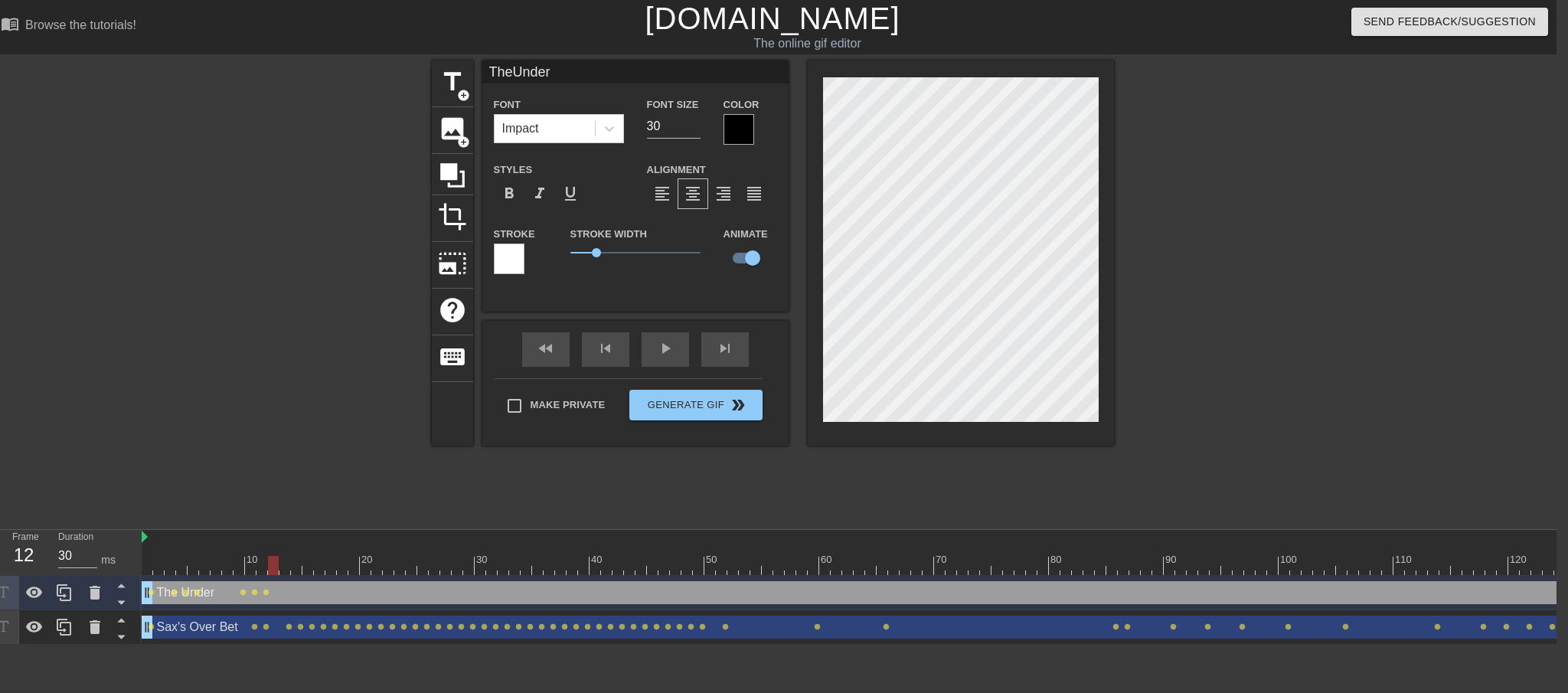
drag, startPoint x: 261, startPoint y: 561, endPoint x: 272, endPoint y: 563, distance: 11.2
click at [272, 563] on div at bounding box center [273, 565] width 11 height 19
drag, startPoint x: 269, startPoint y: 563, endPoint x: 281, endPoint y: 563, distance: 12.0
click at [281, 563] on div at bounding box center [284, 565] width 11 height 19
click at [294, 563] on div at bounding box center [296, 565] width 11 height 19
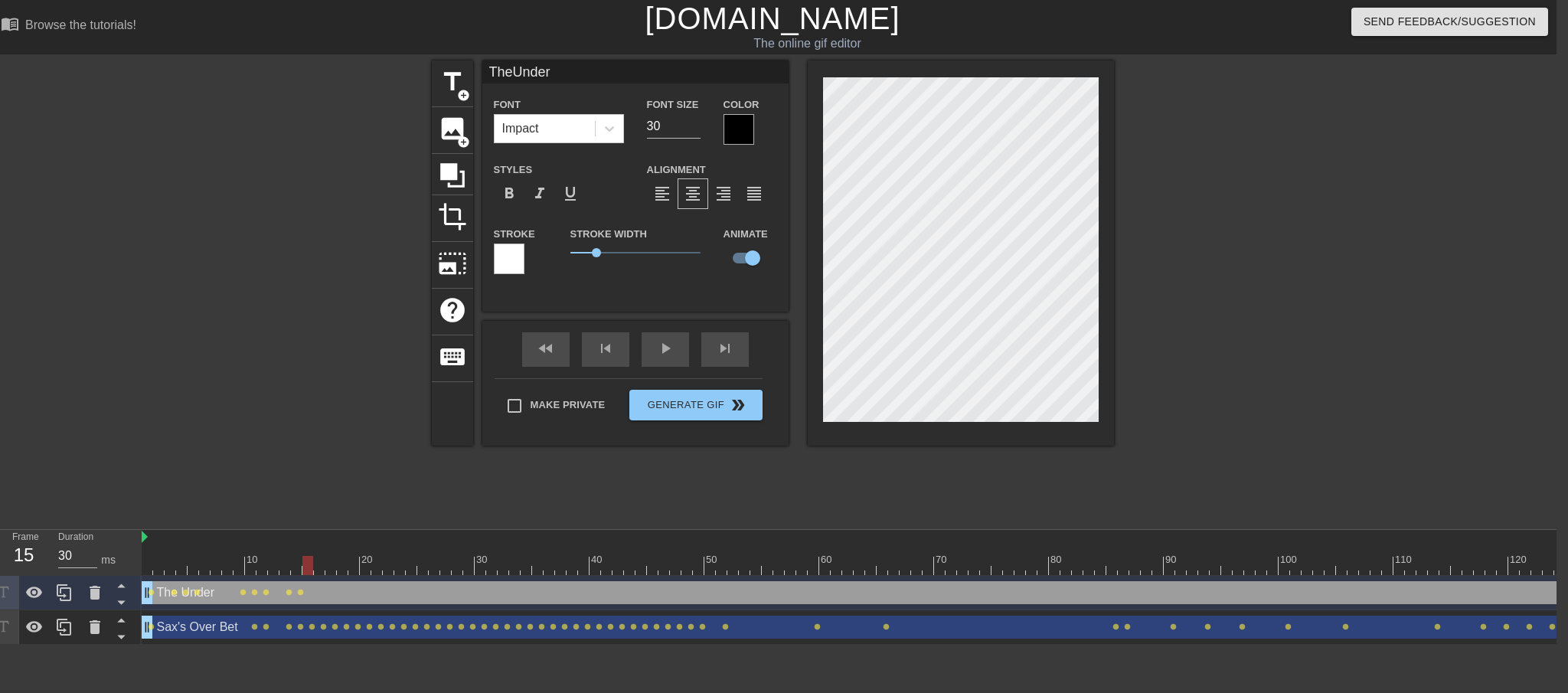
click at [304, 564] on div at bounding box center [307, 565] width 11 height 19
drag, startPoint x: 309, startPoint y: 565, endPoint x: 318, endPoint y: 564, distance: 9.1
click at [318, 564] on div at bounding box center [319, 565] width 11 height 19
drag, startPoint x: 318, startPoint y: 565, endPoint x: 328, endPoint y: 564, distance: 10.0
click at [328, 564] on div at bounding box center [330, 565] width 11 height 19
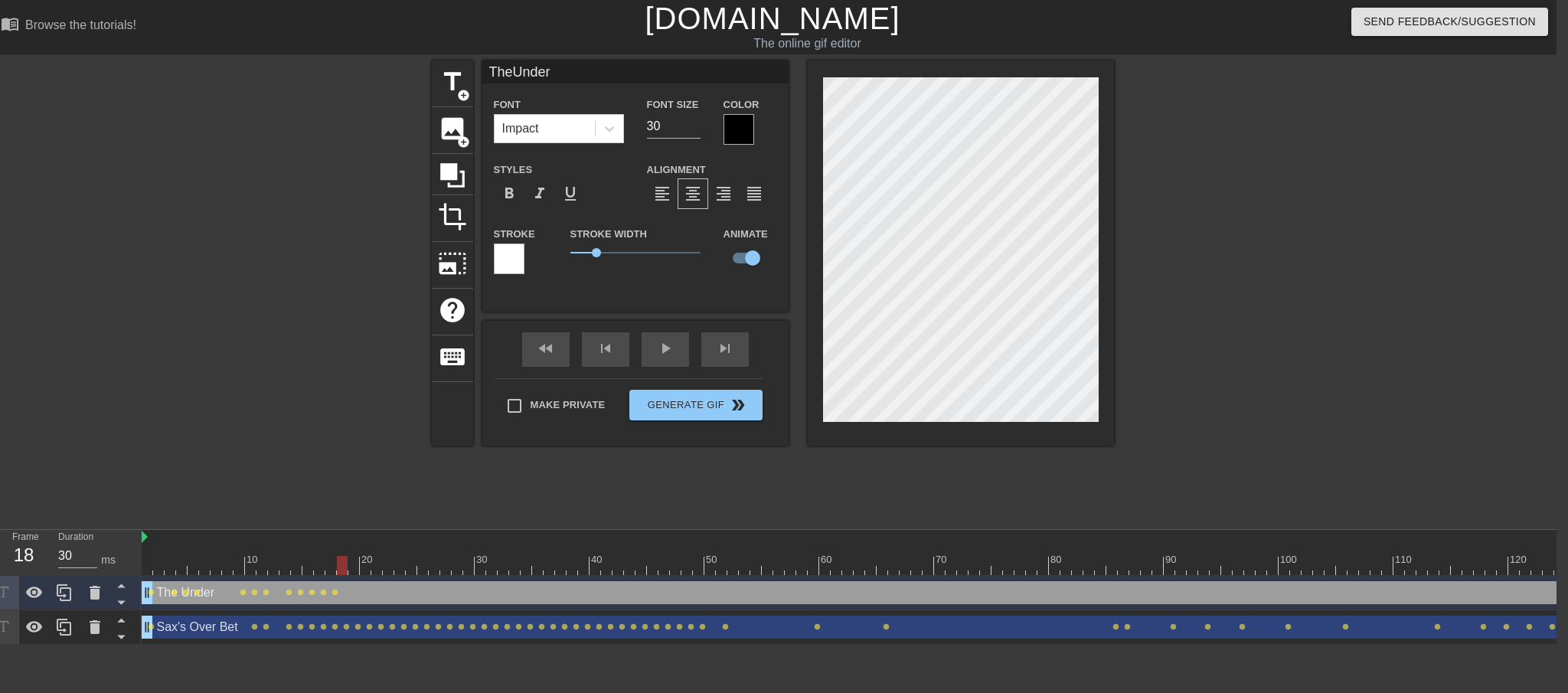
drag, startPoint x: 330, startPoint y: 565, endPoint x: 340, endPoint y: 565, distance: 10.0
click at [340, 565] on div at bounding box center [342, 565] width 11 height 19
drag, startPoint x: 343, startPoint y: 564, endPoint x: 351, endPoint y: 563, distance: 8.1
click at [351, 563] on div at bounding box center [353, 565] width 11 height 19
drag, startPoint x: 353, startPoint y: 567, endPoint x: 362, endPoint y: 566, distance: 9.1
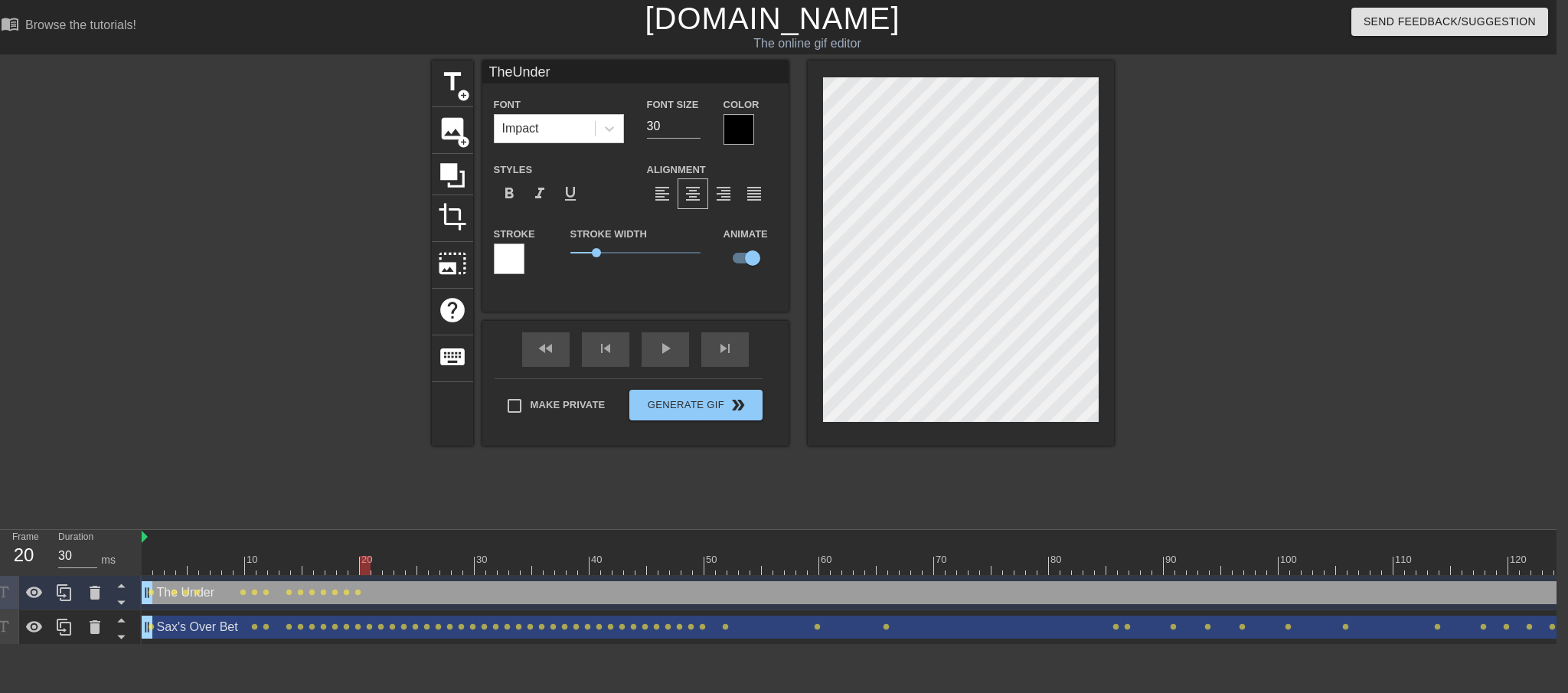
click at [362, 566] on div at bounding box center [365, 565] width 11 height 19
drag, startPoint x: 365, startPoint y: 564, endPoint x: 373, endPoint y: 565, distance: 8.1
click at [373, 565] on div at bounding box center [376, 565] width 11 height 19
drag, startPoint x: 374, startPoint y: 566, endPoint x: 387, endPoint y: 565, distance: 13.0
click at [387, 565] on div at bounding box center [388, 565] width 11 height 19
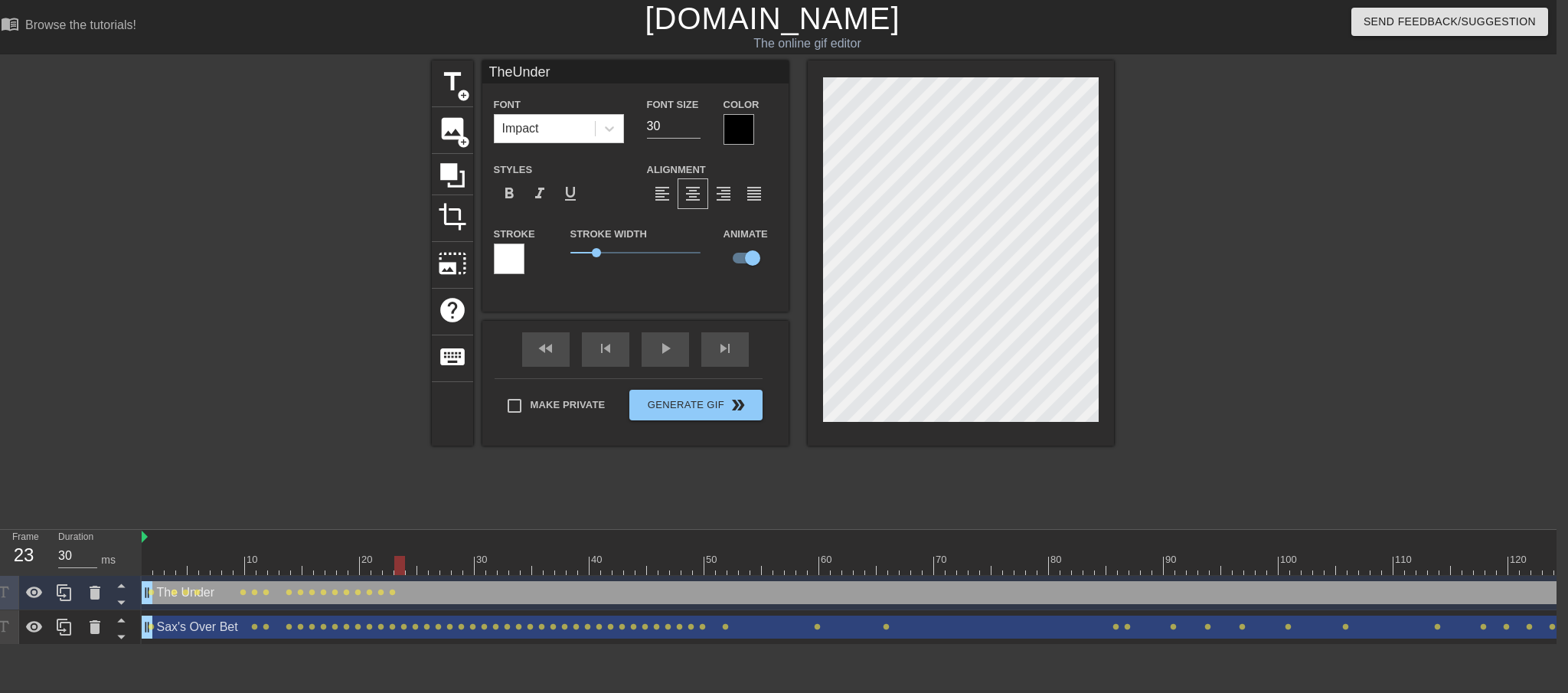
click at [396, 566] on div at bounding box center [399, 565] width 11 height 19
drag, startPoint x: 399, startPoint y: 563, endPoint x: 408, endPoint y: 563, distance: 9.0
click at [408, 563] on div at bounding box center [411, 565] width 11 height 19
drag, startPoint x: 412, startPoint y: 567, endPoint x: 431, endPoint y: 570, distance: 19.2
click at [431, 570] on div at bounding box center [434, 565] width 11 height 19
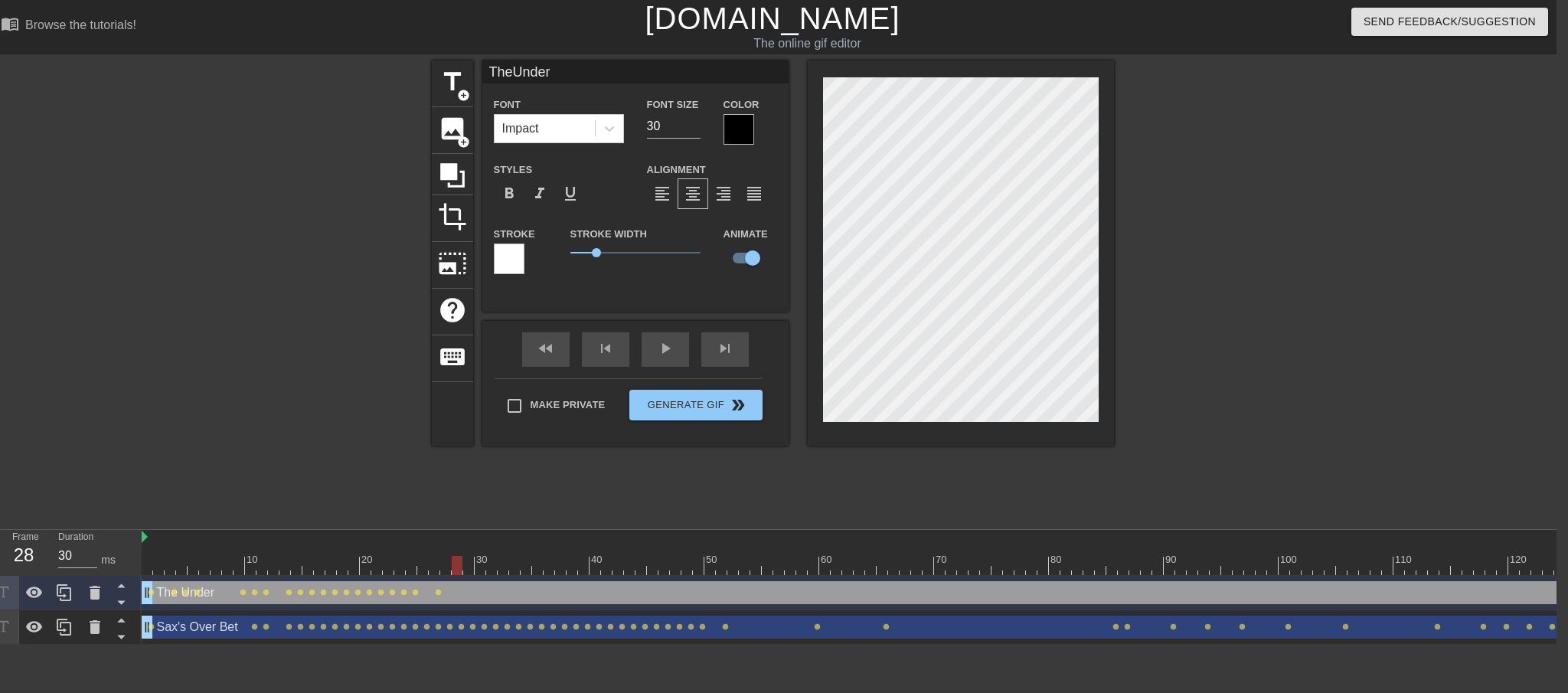
drag, startPoint x: 433, startPoint y: 563, endPoint x: 456, endPoint y: 564, distance: 23.0
click at [456, 564] on div at bounding box center [457, 565] width 11 height 19
drag, startPoint x: 460, startPoint y: 568, endPoint x: 468, endPoint y: 568, distance: 8.0
click at [468, 568] on div at bounding box center [468, 565] width 11 height 19
click at [477, 565] on div at bounding box center [480, 565] width 11 height 19
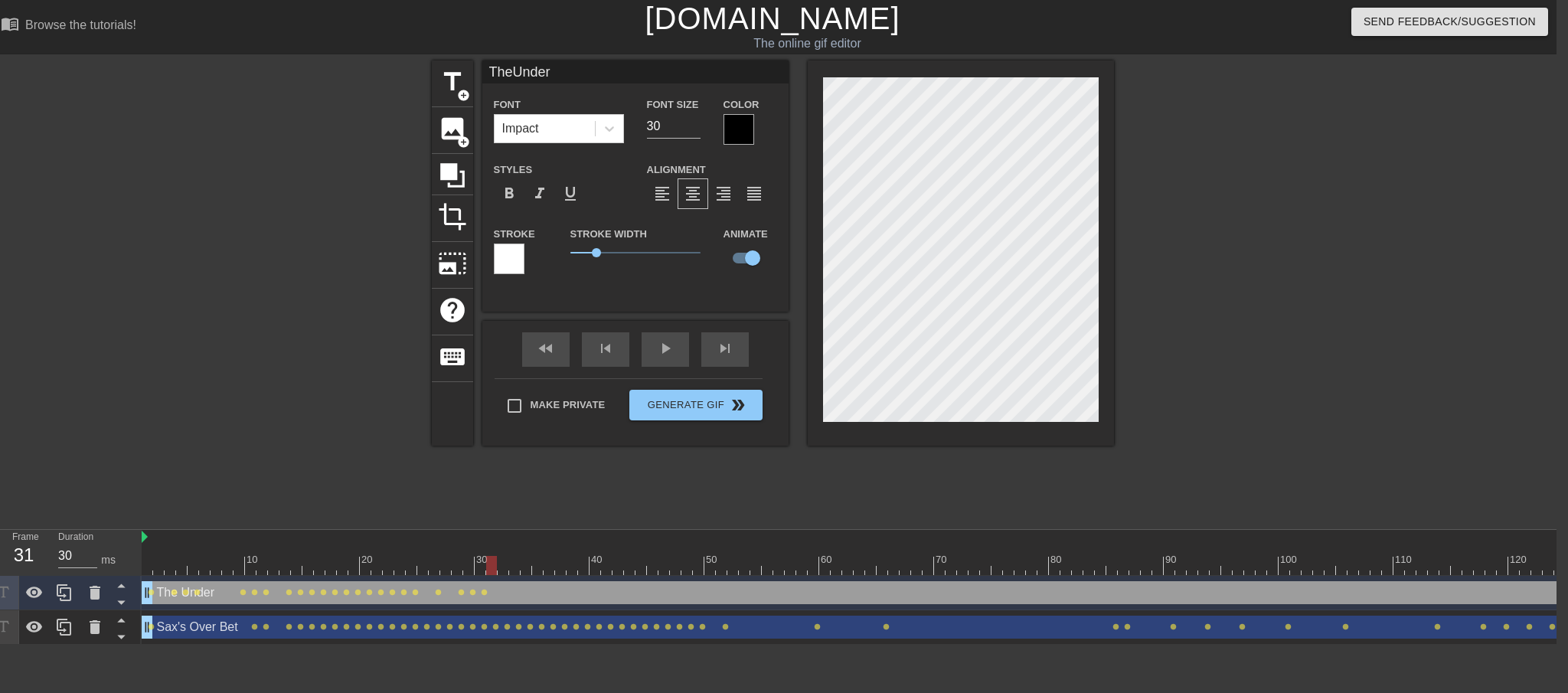
drag, startPoint x: 483, startPoint y: 566, endPoint x: 490, endPoint y: 567, distance: 7.1
click at [490, 567] on div at bounding box center [491, 565] width 11 height 19
drag, startPoint x: 492, startPoint y: 570, endPoint x: 500, endPoint y: 570, distance: 8.0
click at [500, 570] on div at bounding box center [503, 565] width 11 height 19
drag, startPoint x: 501, startPoint y: 564, endPoint x: 525, endPoint y: 563, distance: 24.0
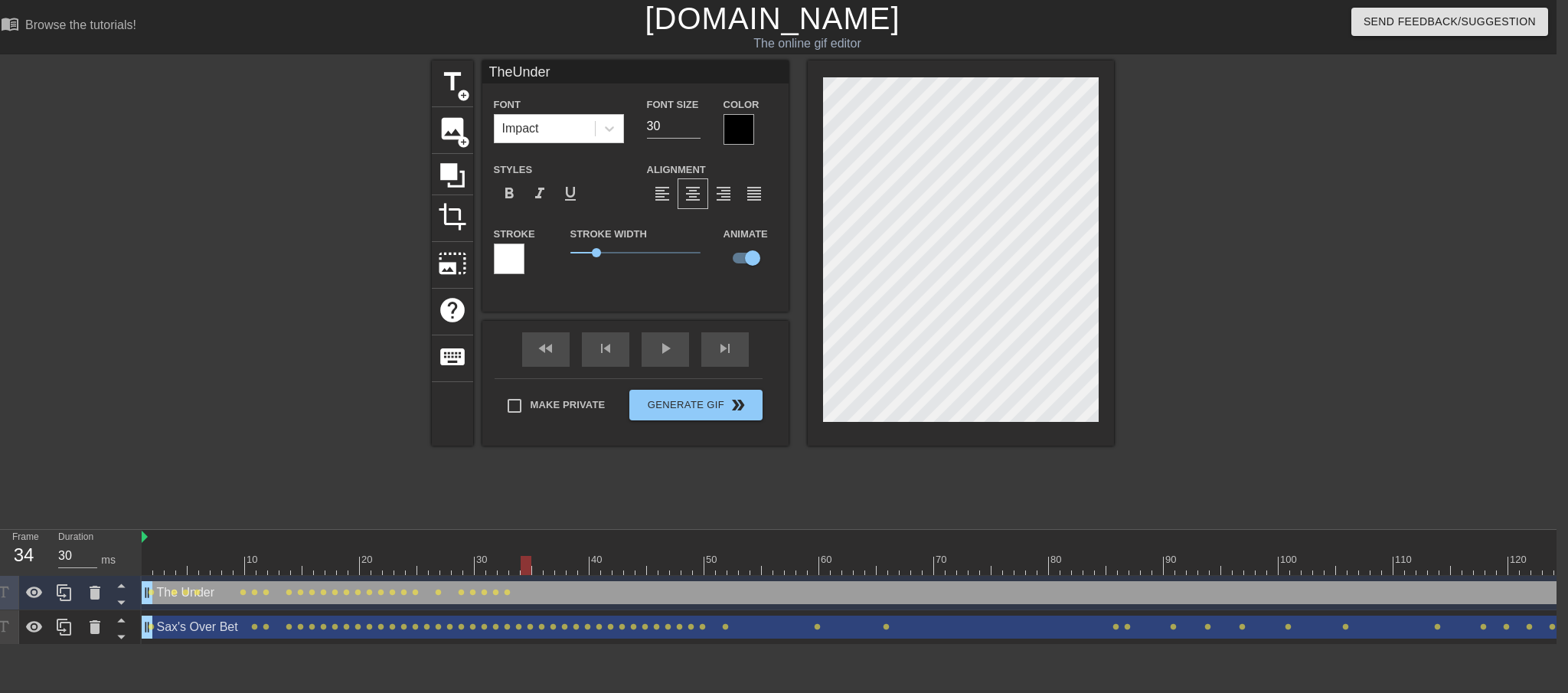
click at [525, 563] on div at bounding box center [526, 565] width 11 height 19
drag, startPoint x: 524, startPoint y: 567, endPoint x: 536, endPoint y: 567, distance: 12.0
click at [536, 567] on div at bounding box center [537, 565] width 11 height 19
drag, startPoint x: 537, startPoint y: 567, endPoint x: 548, endPoint y: 567, distance: 11.0
click at [548, 567] on div at bounding box center [549, 565] width 11 height 19
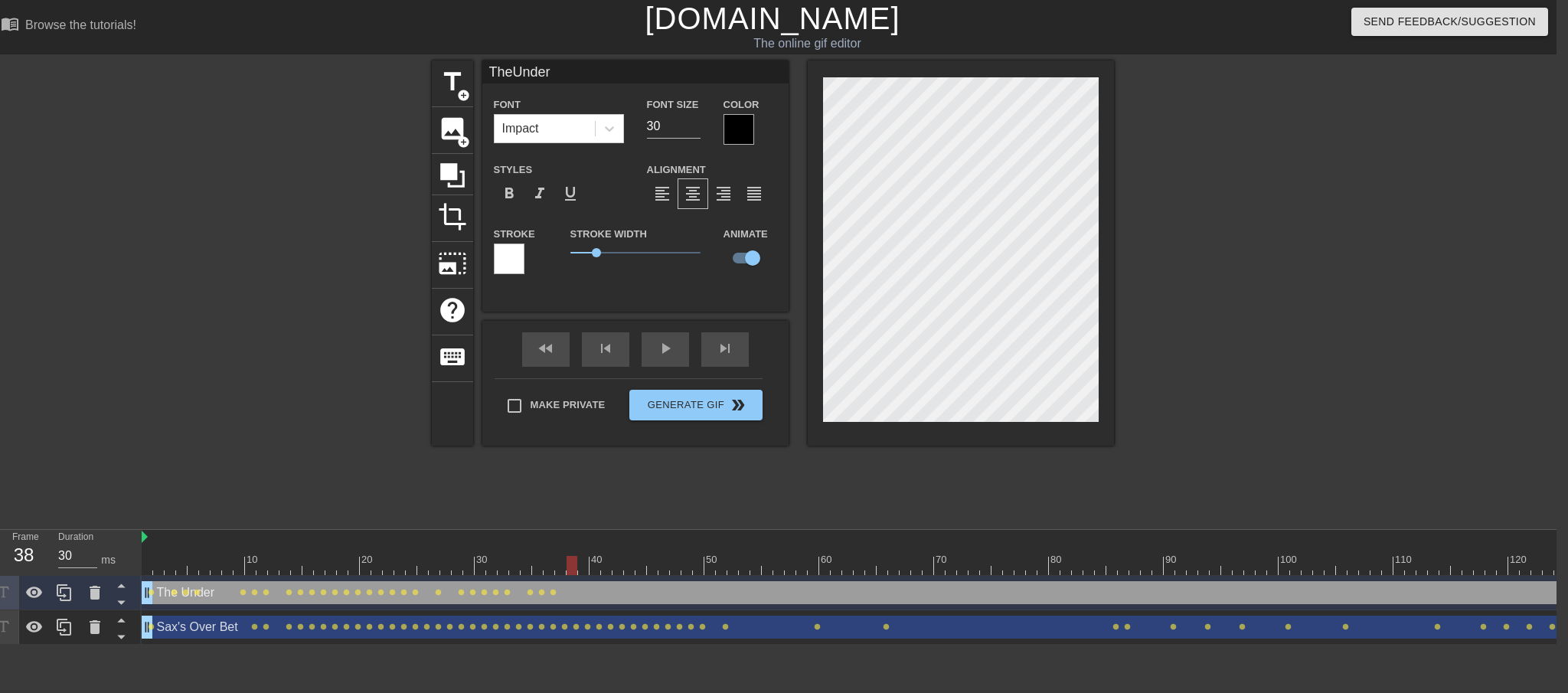
drag, startPoint x: 550, startPoint y: 569, endPoint x: 570, endPoint y: 568, distance: 20.0
click at [570, 568] on div at bounding box center [572, 565] width 11 height 19
drag, startPoint x: 570, startPoint y: 566, endPoint x: 593, endPoint y: 565, distance: 23.0
click at [593, 565] on div at bounding box center [594, 565] width 11 height 19
drag, startPoint x: 593, startPoint y: 566, endPoint x: 605, endPoint y: 565, distance: 12.0
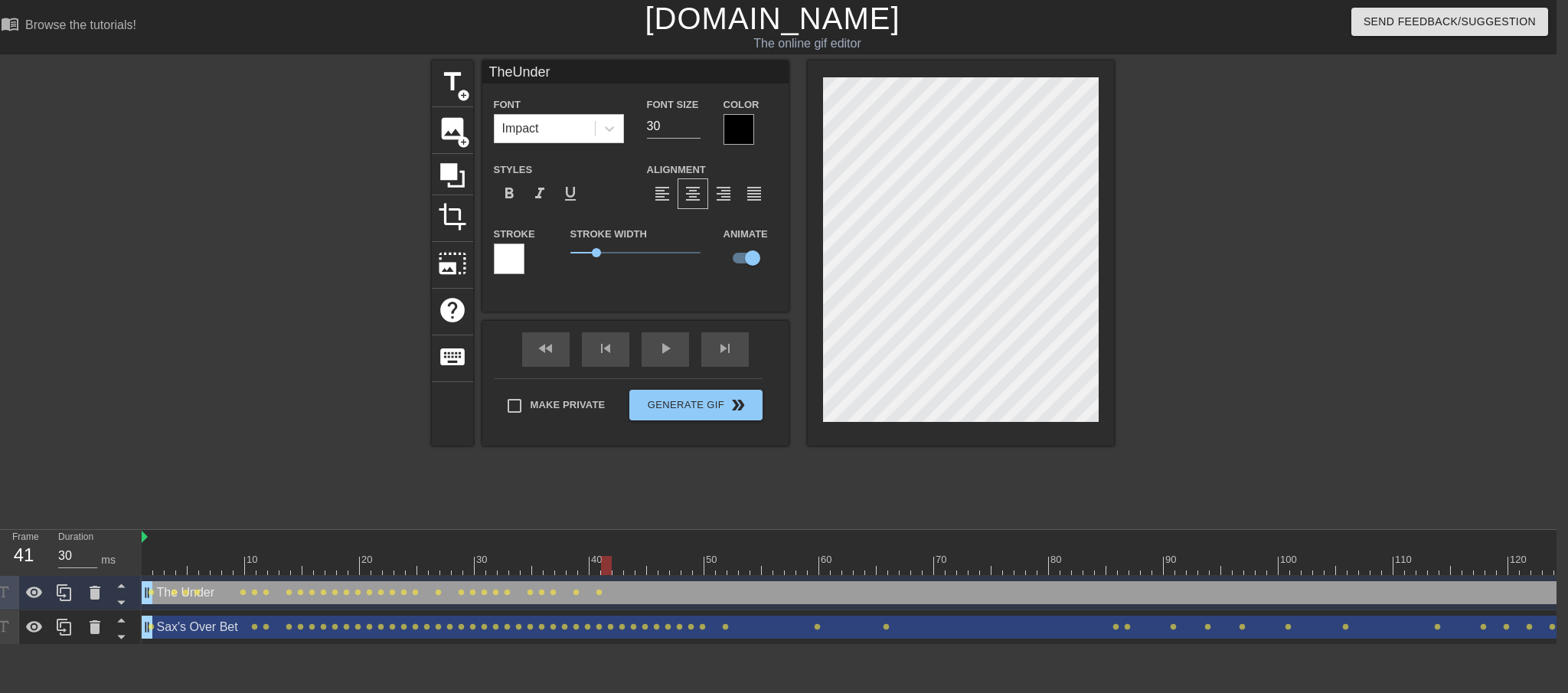
click at [605, 565] on div at bounding box center [606, 565] width 11 height 19
drag, startPoint x: 605, startPoint y: 567, endPoint x: 631, endPoint y: 568, distance: 26.0
click at [631, 568] on div at bounding box center [629, 565] width 11 height 19
drag, startPoint x: 631, startPoint y: 570, endPoint x: 652, endPoint y: 569, distance: 21.0
click at [652, 569] on div at bounding box center [652, 565] width 11 height 19
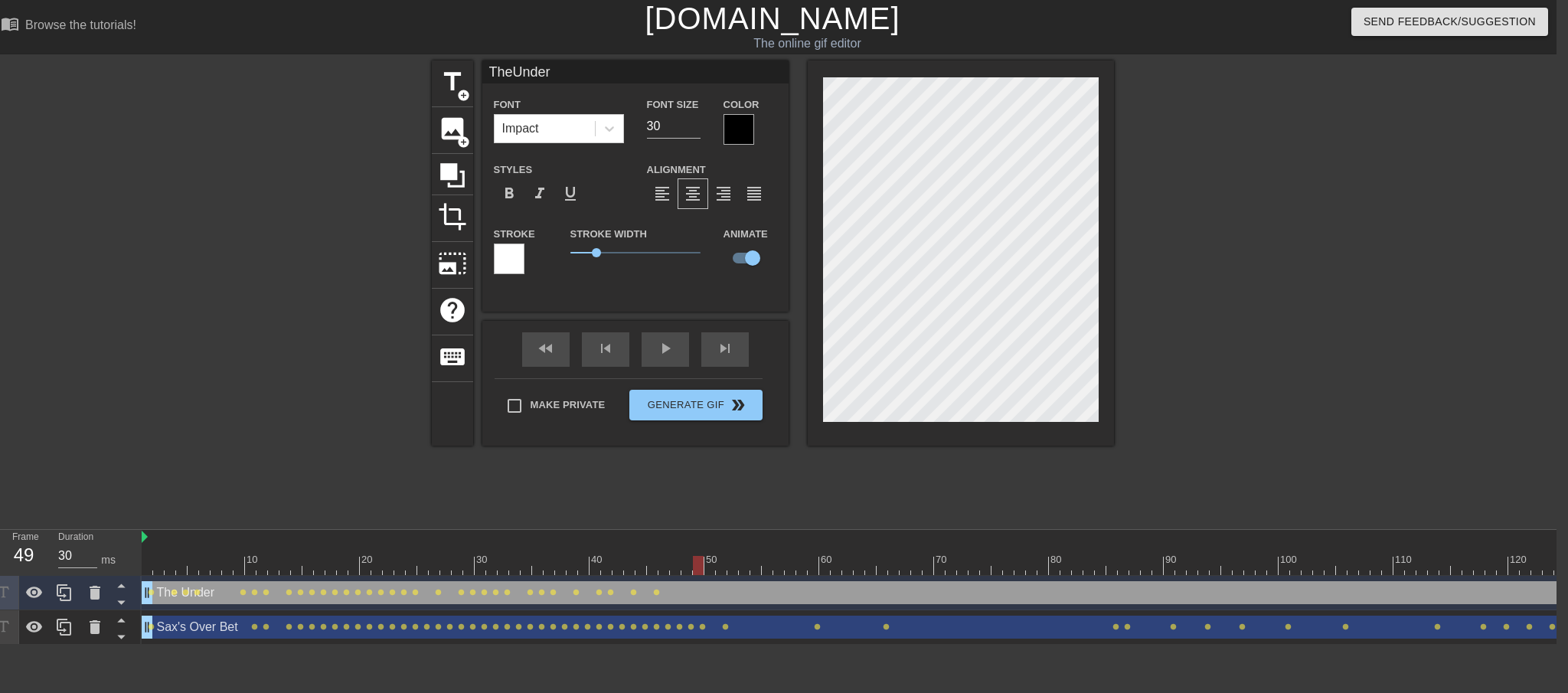
drag, startPoint x: 653, startPoint y: 567, endPoint x: 700, endPoint y: 569, distance: 47.0
click at [700, 569] on div at bounding box center [698, 565] width 11 height 19
drag, startPoint x: 698, startPoint y: 568, endPoint x: 986, endPoint y: 578, distance: 288.2
click at [986, 578] on div "10 20 30 40 50 60 70 80 90 100 110 120 130 140 150 160" at bounding box center [849, 587] width 1415 height 115
drag, startPoint x: 985, startPoint y: 565, endPoint x: 1096, endPoint y: 570, distance: 111.1
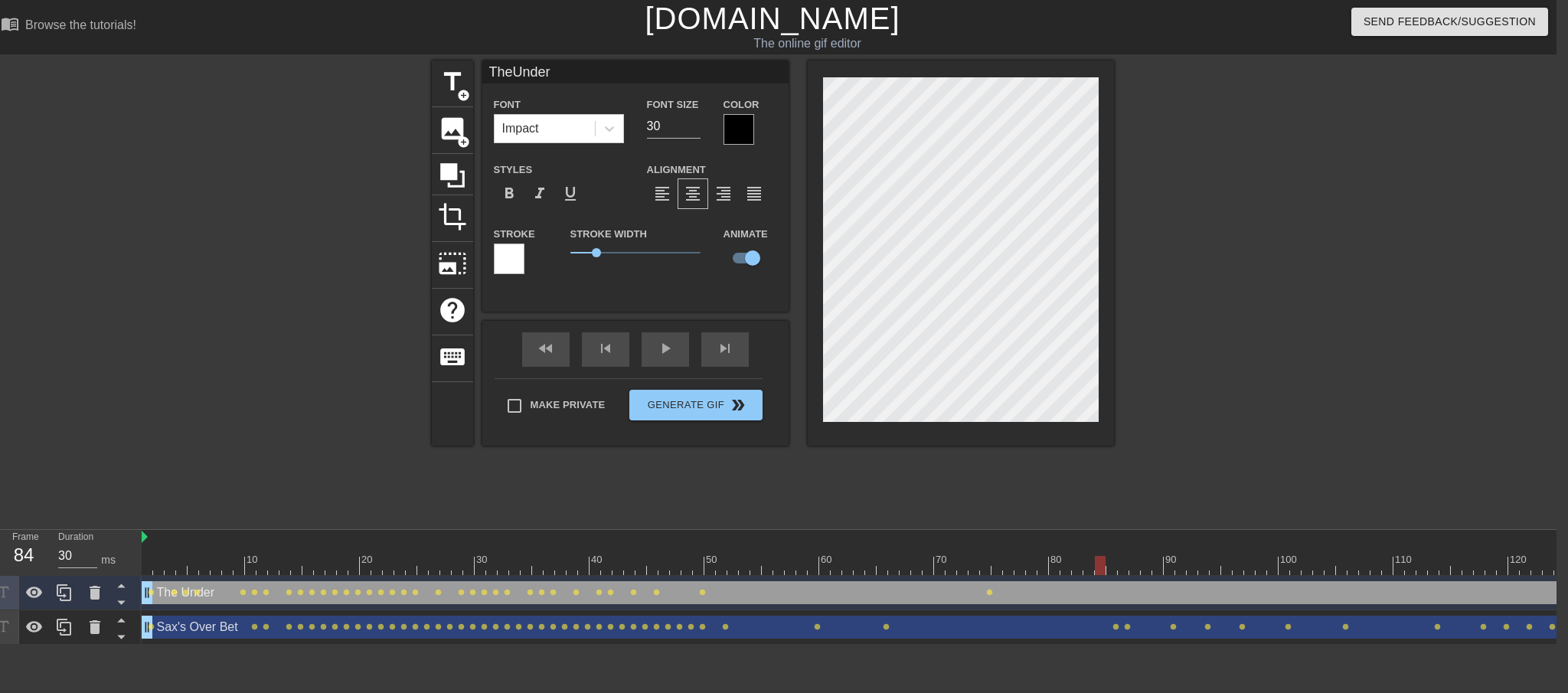
click at [1096, 570] on div at bounding box center [1100, 565] width 11 height 19
drag, startPoint x: 1102, startPoint y: 563, endPoint x: 1112, endPoint y: 563, distance: 10.0
click at [1112, 563] on div at bounding box center [1111, 565] width 11 height 19
drag, startPoint x: 1113, startPoint y: 569, endPoint x: 1181, endPoint y: 563, distance: 68.3
click at [1181, 563] on div at bounding box center [1180, 565] width 11 height 19
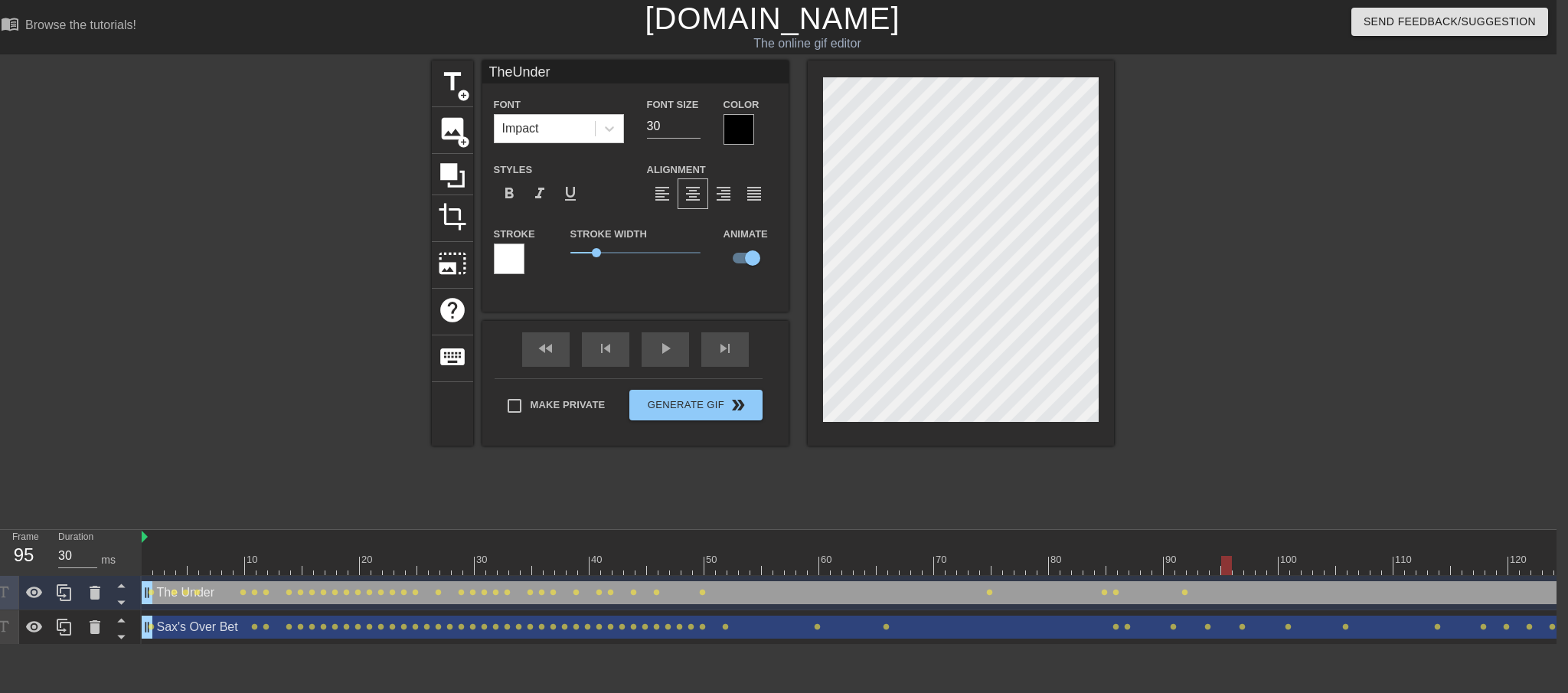
drag, startPoint x: 1183, startPoint y: 569, endPoint x: 1225, endPoint y: 567, distance: 42.0
click at [1225, 567] on div at bounding box center [1226, 565] width 11 height 19
drag, startPoint x: 1230, startPoint y: 569, endPoint x: 1264, endPoint y: 567, distance: 34.1
click at [1264, 567] on div at bounding box center [1261, 565] width 11 height 19
drag, startPoint x: 1260, startPoint y: 563, endPoint x: 1294, endPoint y: 562, distance: 34.0
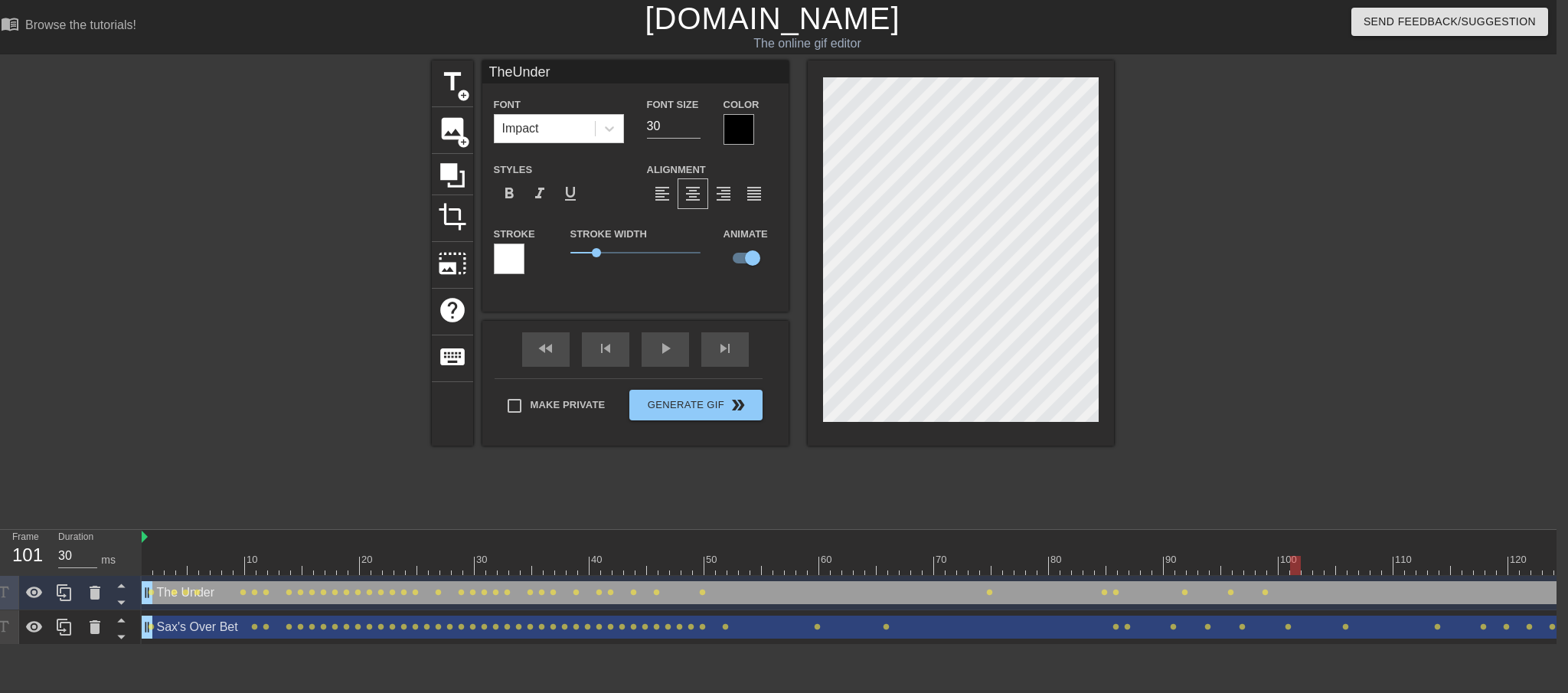
click at [1295, 563] on div at bounding box center [1295, 565] width 11 height 19
drag, startPoint x: 1298, startPoint y: 571, endPoint x: 1326, endPoint y: 570, distance: 28.0
click at [1320, 570] on div at bounding box center [1319, 565] width 11 height 19
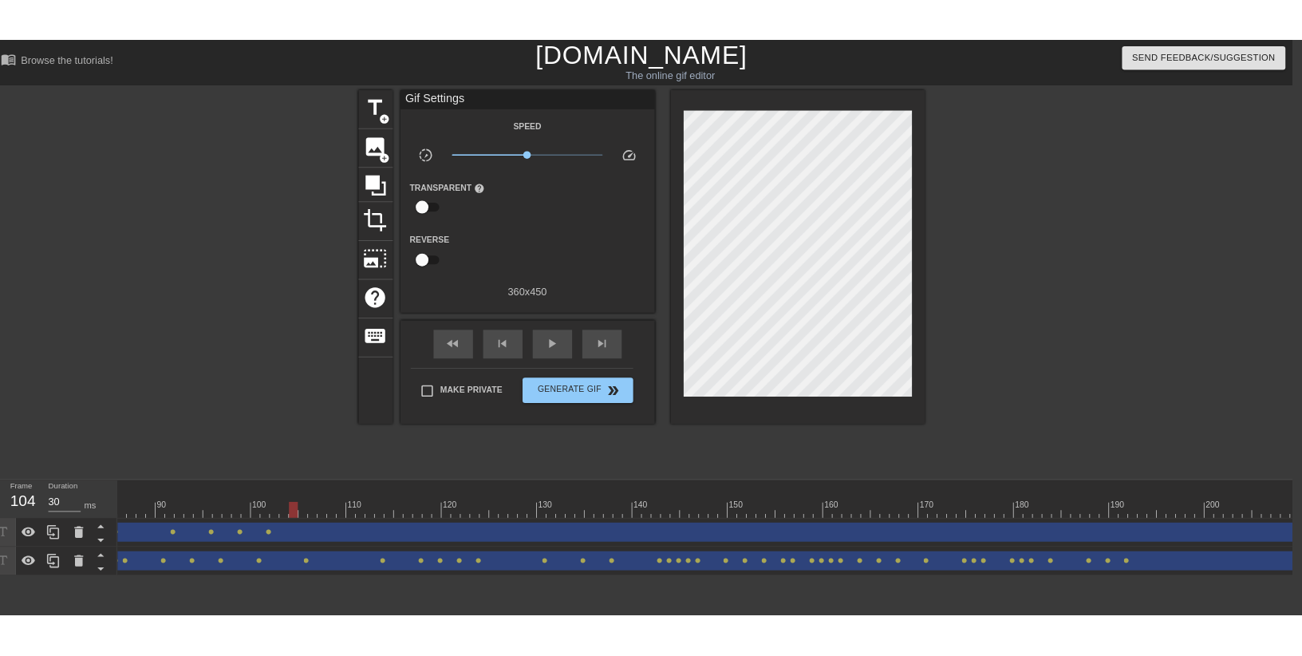
scroll to position [0, 1049]
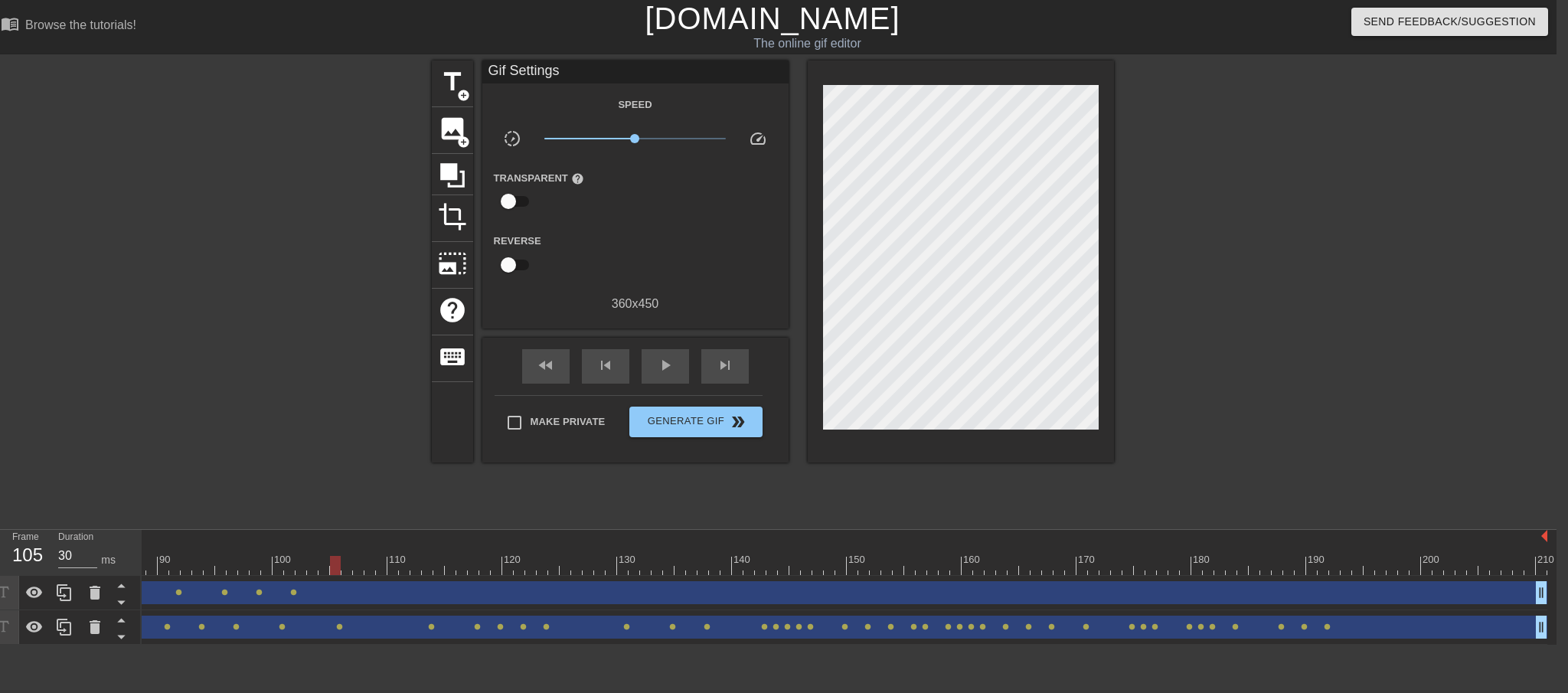
drag, startPoint x: 322, startPoint y: 566, endPoint x: 340, endPoint y: 563, distance: 18.2
click at [340, 563] on div at bounding box center [335, 565] width 11 height 19
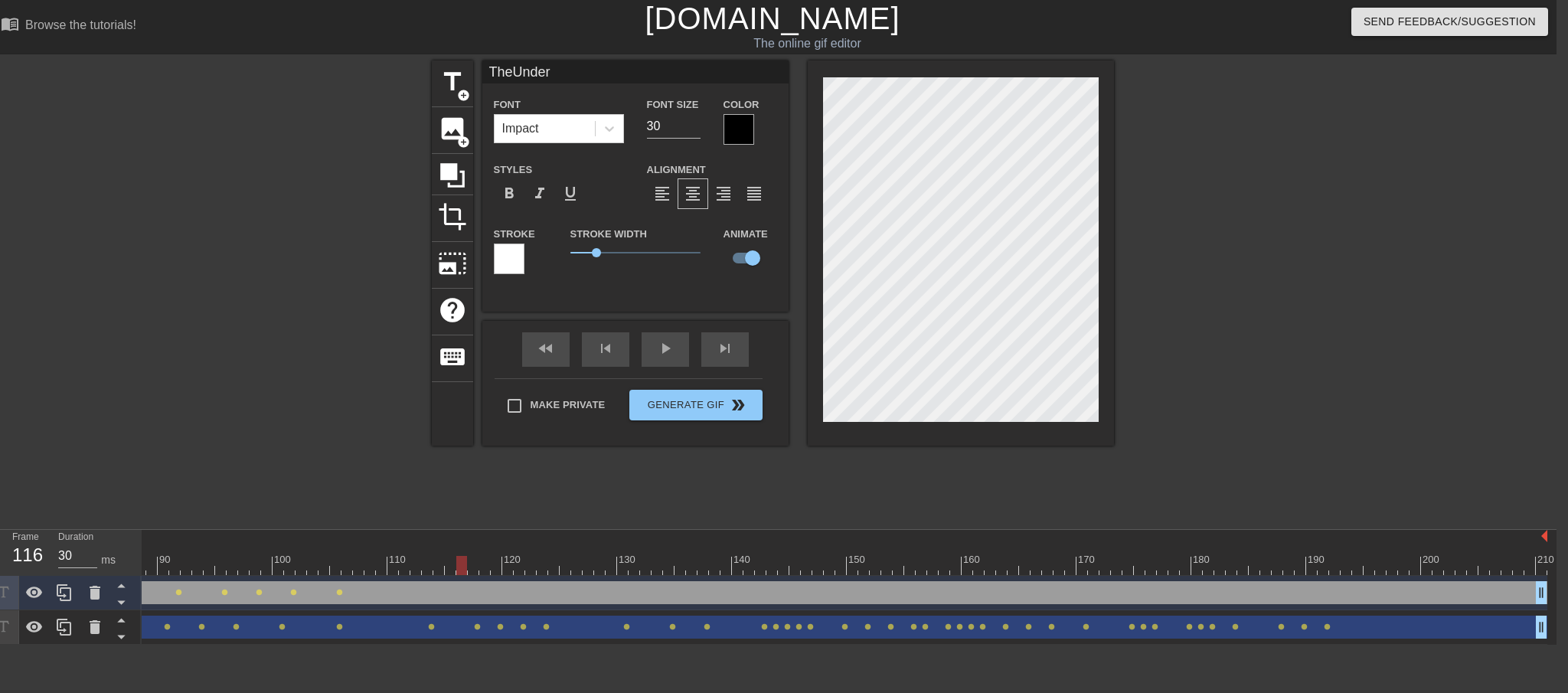
drag, startPoint x: 339, startPoint y: 567, endPoint x: 472, endPoint y: 581, distance: 133.7
click at [472, 581] on div "10 20 30 40 50 60 70 80 90 100 110 120 130 140 150 160" at bounding box center [849, 587] width 1415 height 115
drag, startPoint x: 486, startPoint y: 567, endPoint x: 607, endPoint y: 575, distance: 121.3
click at [607, 575] on div "10 20 30 40 50 60 70 80 90 100 110 120 130 140 150 160" at bounding box center [342, 553] width 2412 height 46
drag, startPoint x: 610, startPoint y: 563, endPoint x: 625, endPoint y: 565, distance: 15.1
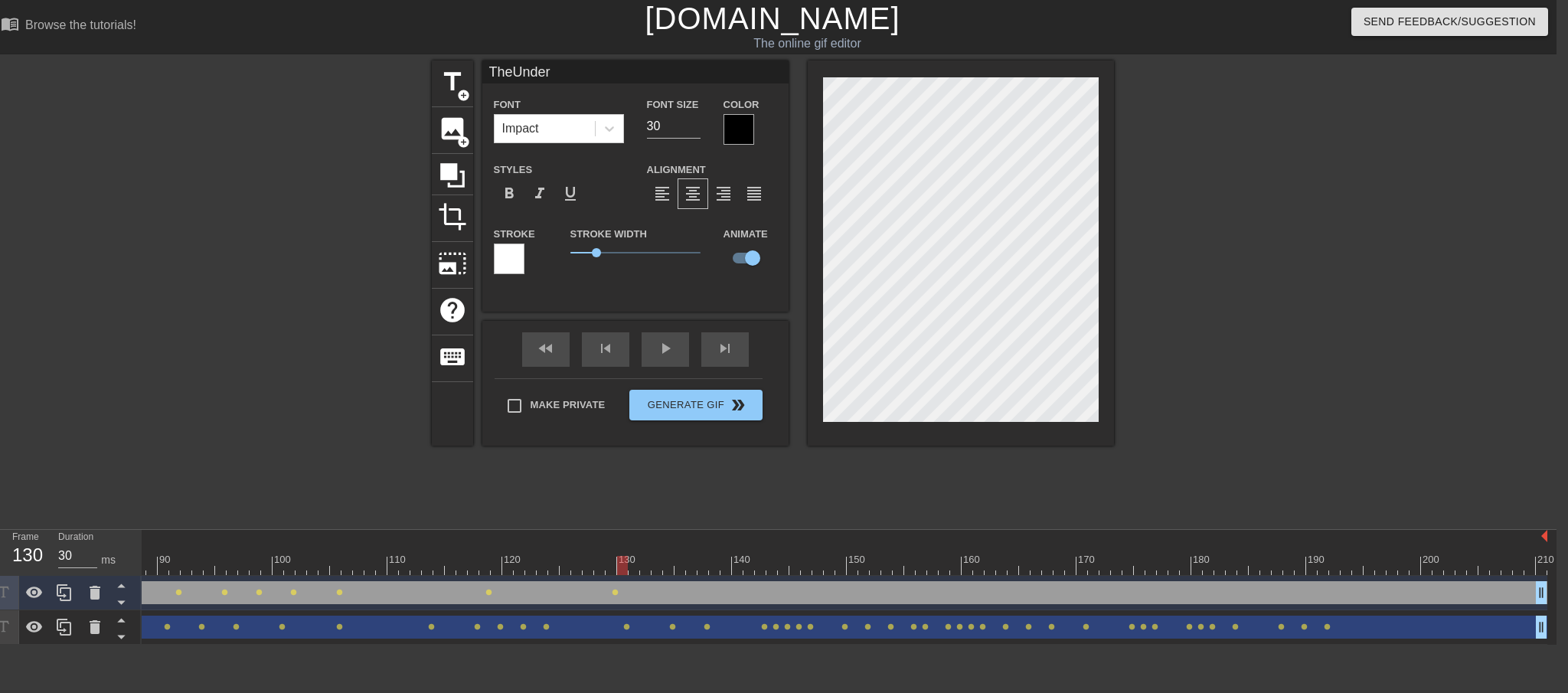
click at [625, 565] on div at bounding box center [622, 565] width 11 height 19
drag, startPoint x: 621, startPoint y: 563, endPoint x: 633, endPoint y: 565, distance: 12.2
click at [633, 565] on div at bounding box center [633, 565] width 11 height 19
drag, startPoint x: 630, startPoint y: 565, endPoint x: 661, endPoint y: 566, distance: 31.0
click at [661, 566] on div at bounding box center [656, 565] width 11 height 19
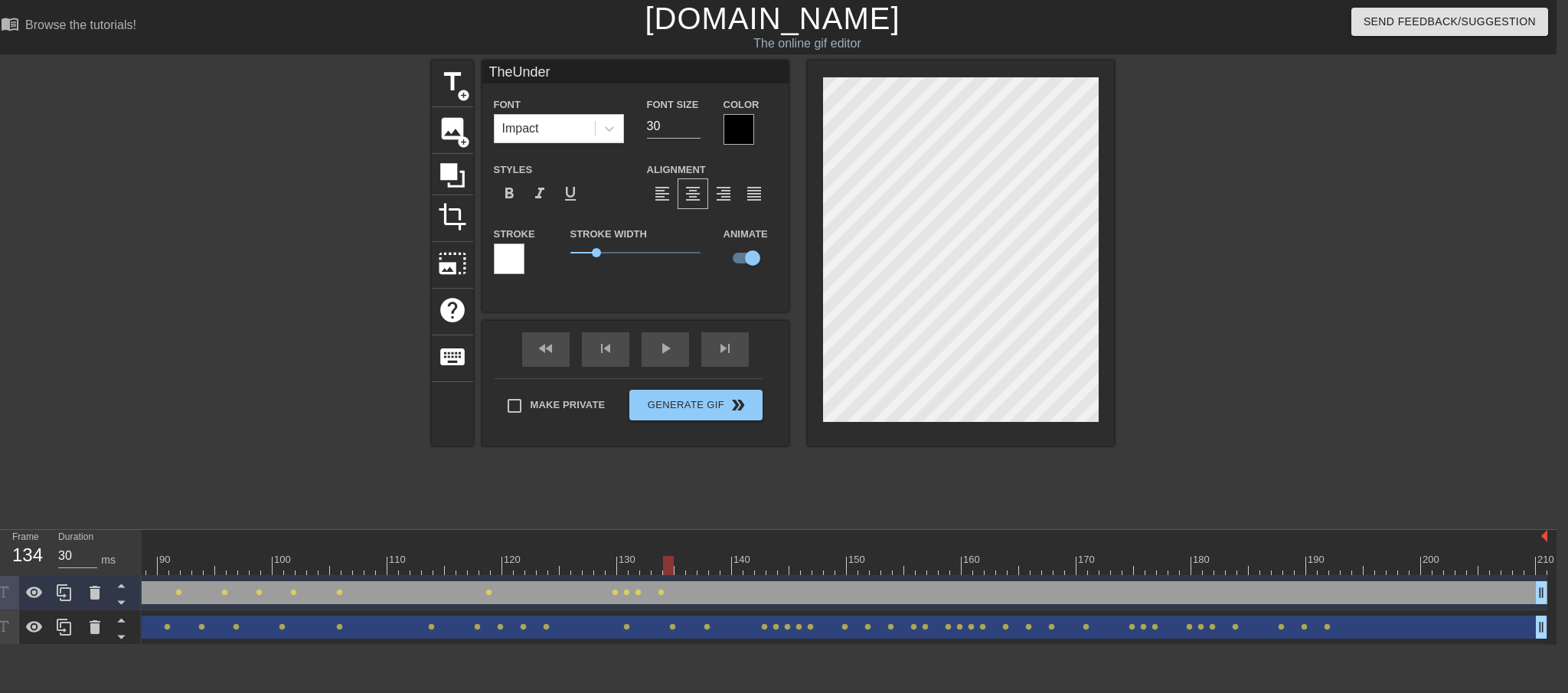
drag, startPoint x: 654, startPoint y: 568, endPoint x: 670, endPoint y: 568, distance: 16.0
click at [670, 568] on div at bounding box center [668, 565] width 11 height 19
drag, startPoint x: 670, startPoint y: 563, endPoint x: 681, endPoint y: 563, distance: 11.0
click at [681, 563] on div at bounding box center [679, 565] width 11 height 19
drag, startPoint x: 680, startPoint y: 564, endPoint x: 714, endPoint y: 566, distance: 34.1
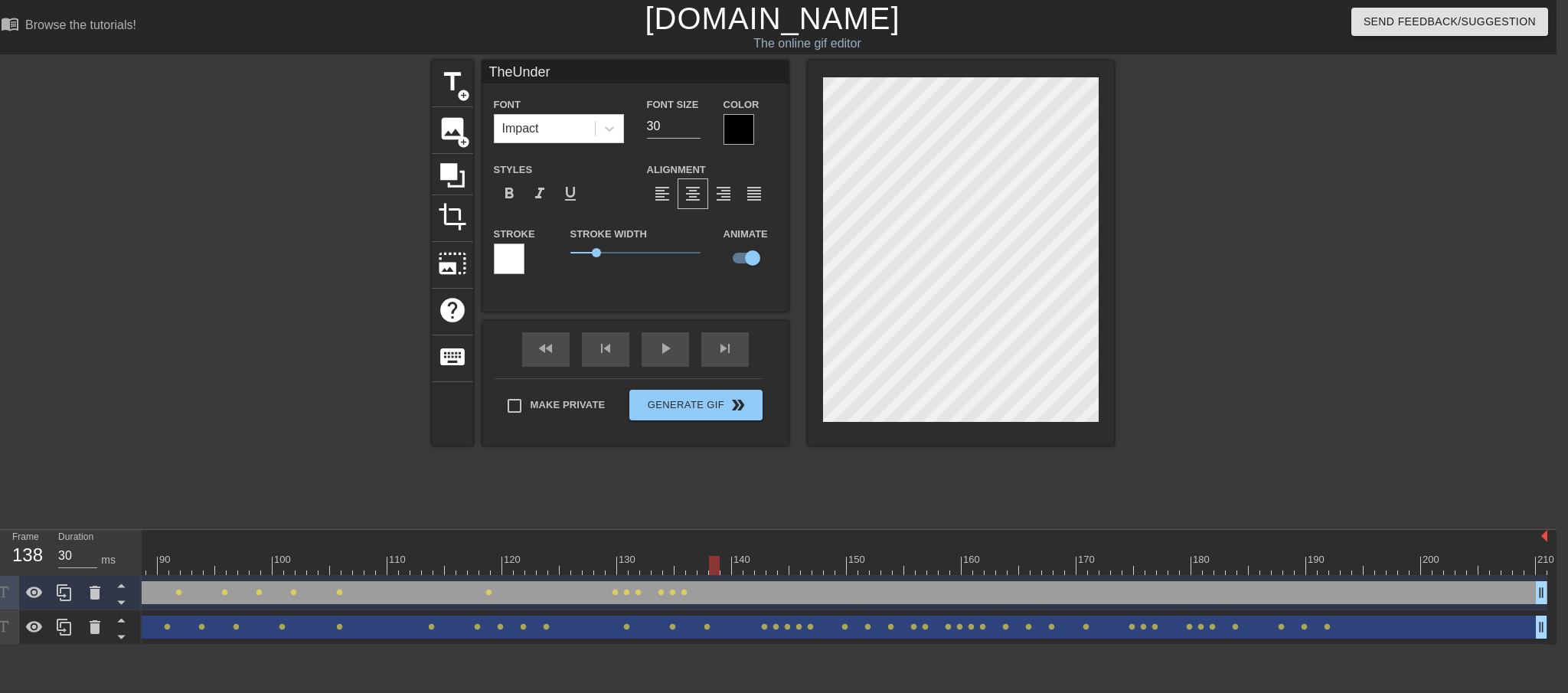
click at [714, 566] on div at bounding box center [714, 565] width 11 height 19
drag, startPoint x: 716, startPoint y: 565, endPoint x: 773, endPoint y: 567, distance: 57.0
click at [773, 567] on div at bounding box center [772, 565] width 11 height 19
drag, startPoint x: 773, startPoint y: 566, endPoint x: 805, endPoint y: 567, distance: 32.0
click at [805, 567] on div at bounding box center [806, 565] width 11 height 19
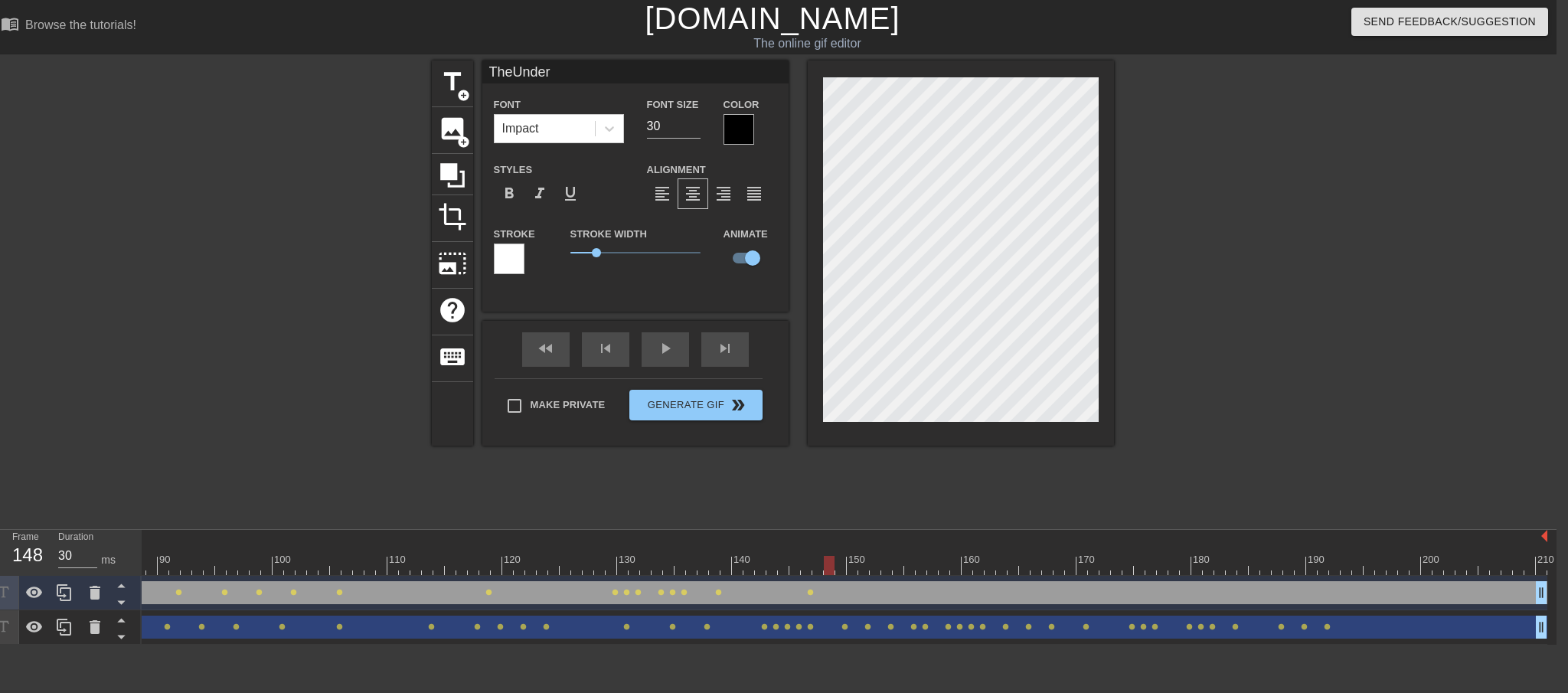
drag, startPoint x: 808, startPoint y: 563, endPoint x: 830, endPoint y: 563, distance: 22.0
click at [830, 563] on div at bounding box center [829, 565] width 11 height 19
drag, startPoint x: 830, startPoint y: 564, endPoint x: 841, endPoint y: 564, distance: 11.0
click at [841, 564] on div at bounding box center [841, 565] width 11 height 19
drag, startPoint x: 843, startPoint y: 563, endPoint x: 852, endPoint y: 564, distance: 9.1
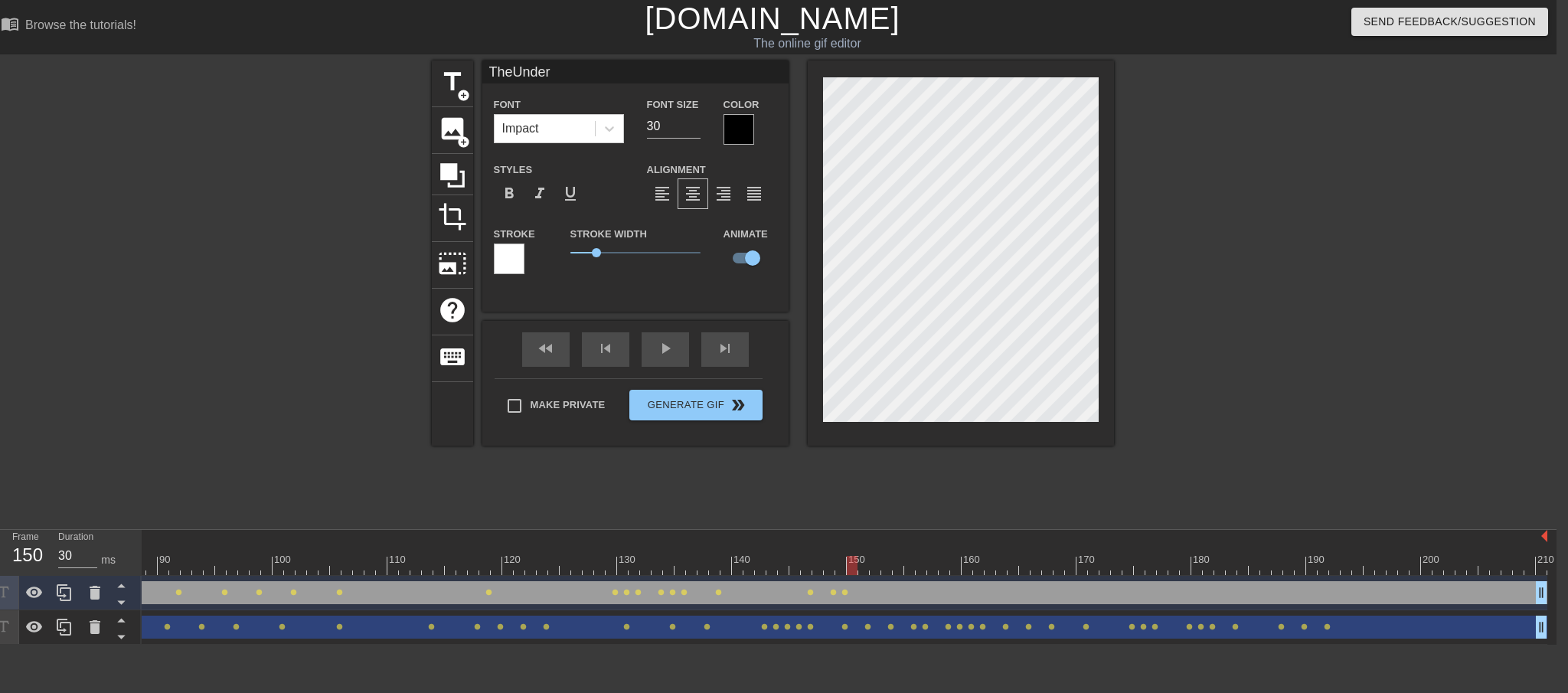
click at [852, 564] on div at bounding box center [852, 565] width 11 height 19
click at [862, 568] on div at bounding box center [864, 565] width 11 height 19
drag, startPoint x: 866, startPoint y: 568, endPoint x: 875, endPoint y: 566, distance: 9.2
click at [875, 566] on div at bounding box center [875, 565] width 11 height 19
click at [889, 563] on div at bounding box center [342, 565] width 2412 height 19
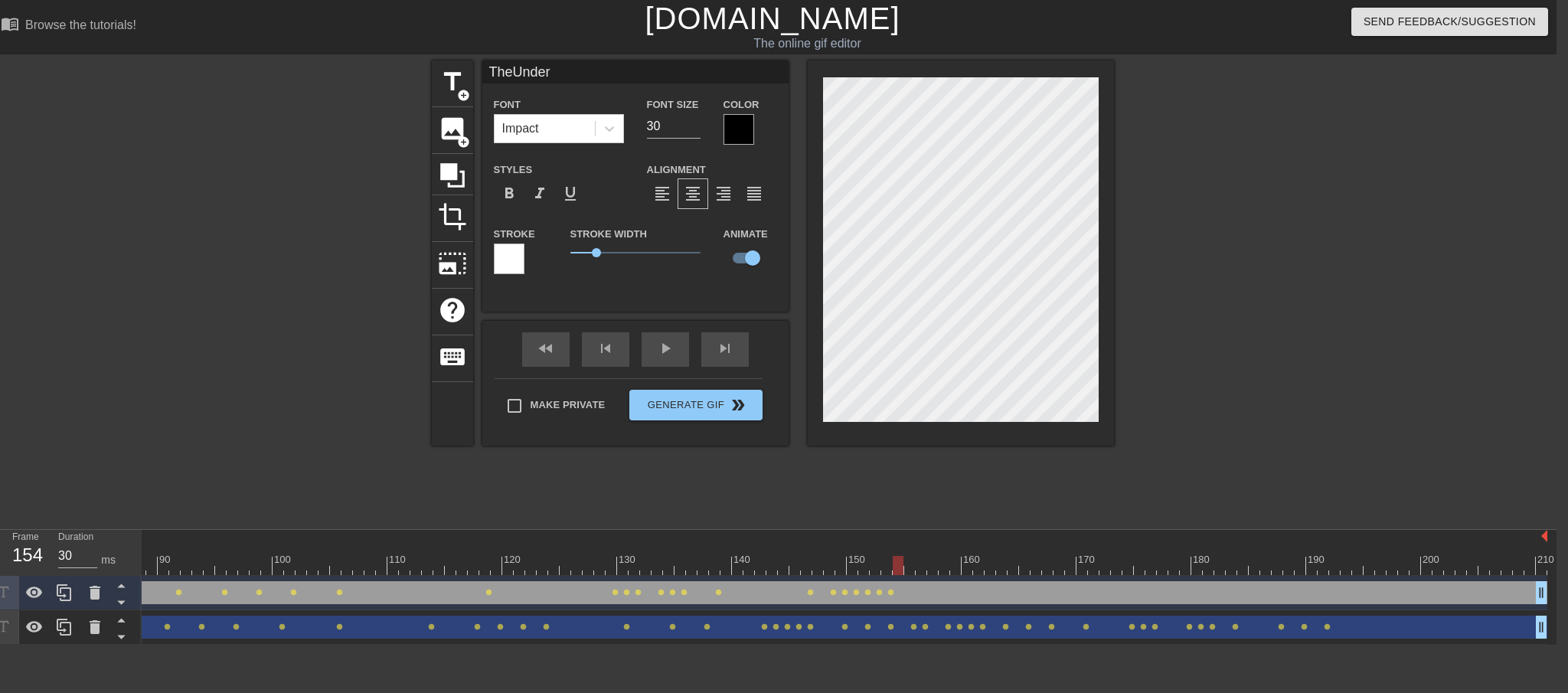
drag, startPoint x: 887, startPoint y: 561, endPoint x: 896, endPoint y: 563, distance: 9.2
click at [896, 563] on div at bounding box center [897, 565] width 11 height 19
drag, startPoint x: 896, startPoint y: 566, endPoint x: 908, endPoint y: 568, distance: 12.2
click at [908, 568] on div at bounding box center [909, 565] width 11 height 19
drag, startPoint x: 910, startPoint y: 568, endPoint x: 923, endPoint y: 569, distance: 13.0
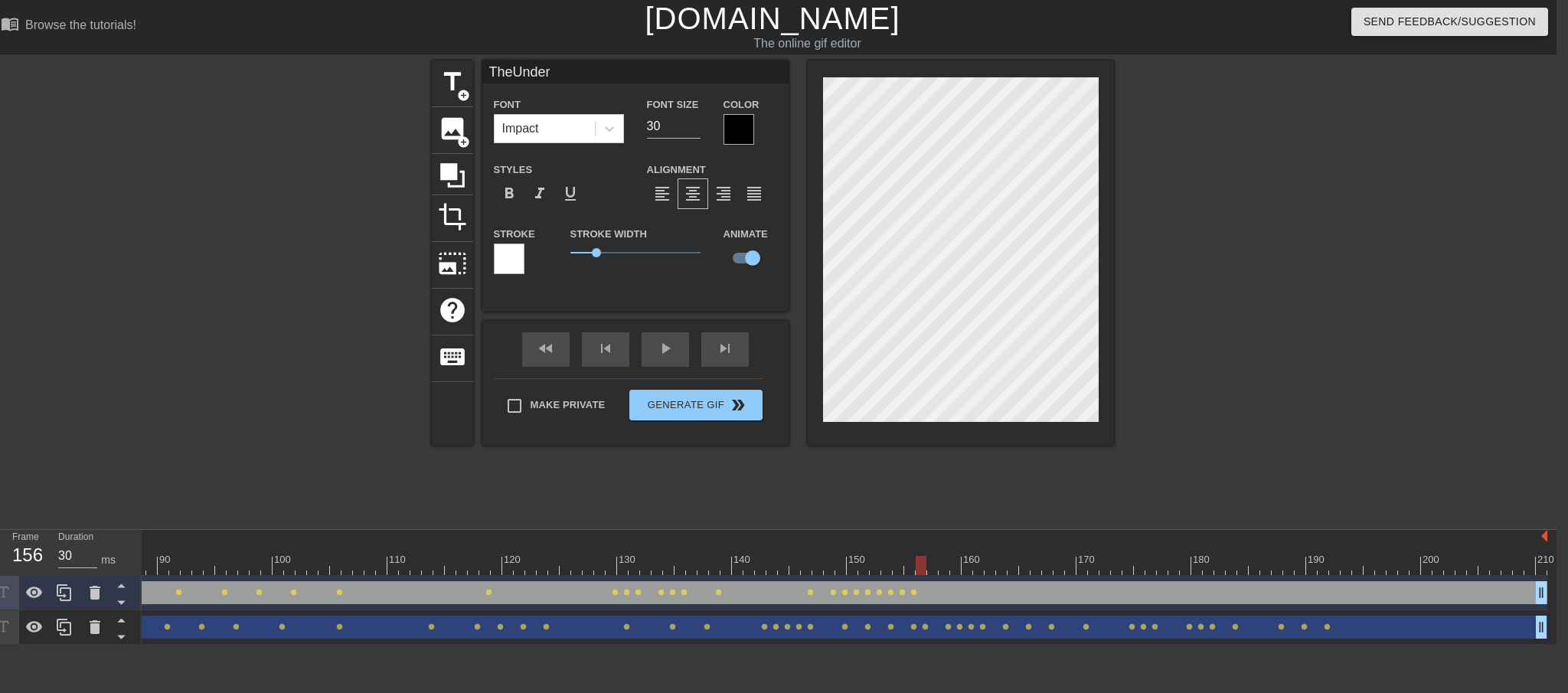
click at [923, 569] on div at bounding box center [920, 565] width 11 height 19
drag, startPoint x: 916, startPoint y: 563, endPoint x: 942, endPoint y: 562, distance: 26.0
click at [942, 562] on div at bounding box center [943, 565] width 11 height 19
drag, startPoint x: 943, startPoint y: 566, endPoint x: 953, endPoint y: 565, distance: 10.0
click at [953, 565] on div at bounding box center [955, 565] width 11 height 19
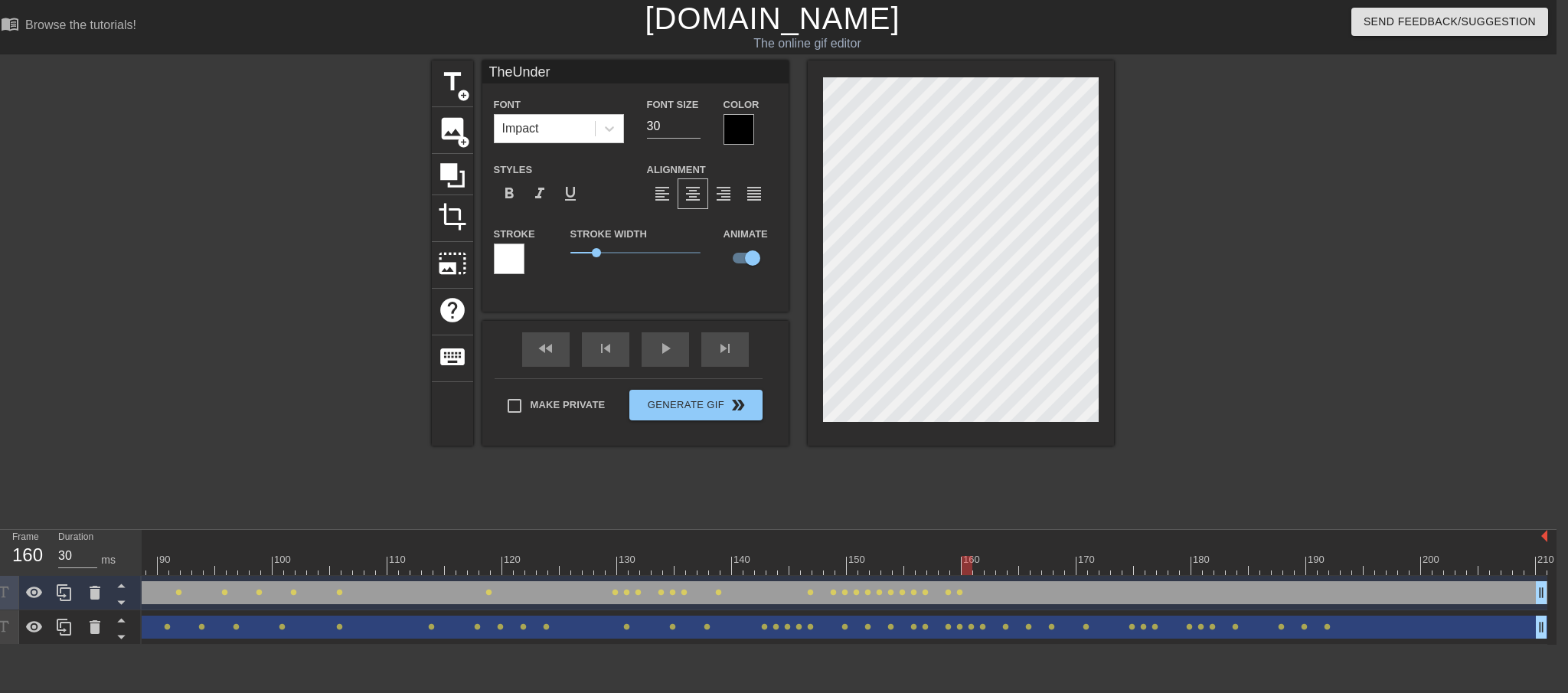
drag, startPoint x: 954, startPoint y: 565, endPoint x: 968, endPoint y: 566, distance: 14.0
click at [968, 566] on div at bounding box center [966, 565] width 11 height 19
drag, startPoint x: 969, startPoint y: 563, endPoint x: 978, endPoint y: 563, distance: 9.0
click at [978, 563] on div at bounding box center [978, 565] width 11 height 19
click at [986, 565] on div at bounding box center [989, 565] width 11 height 19
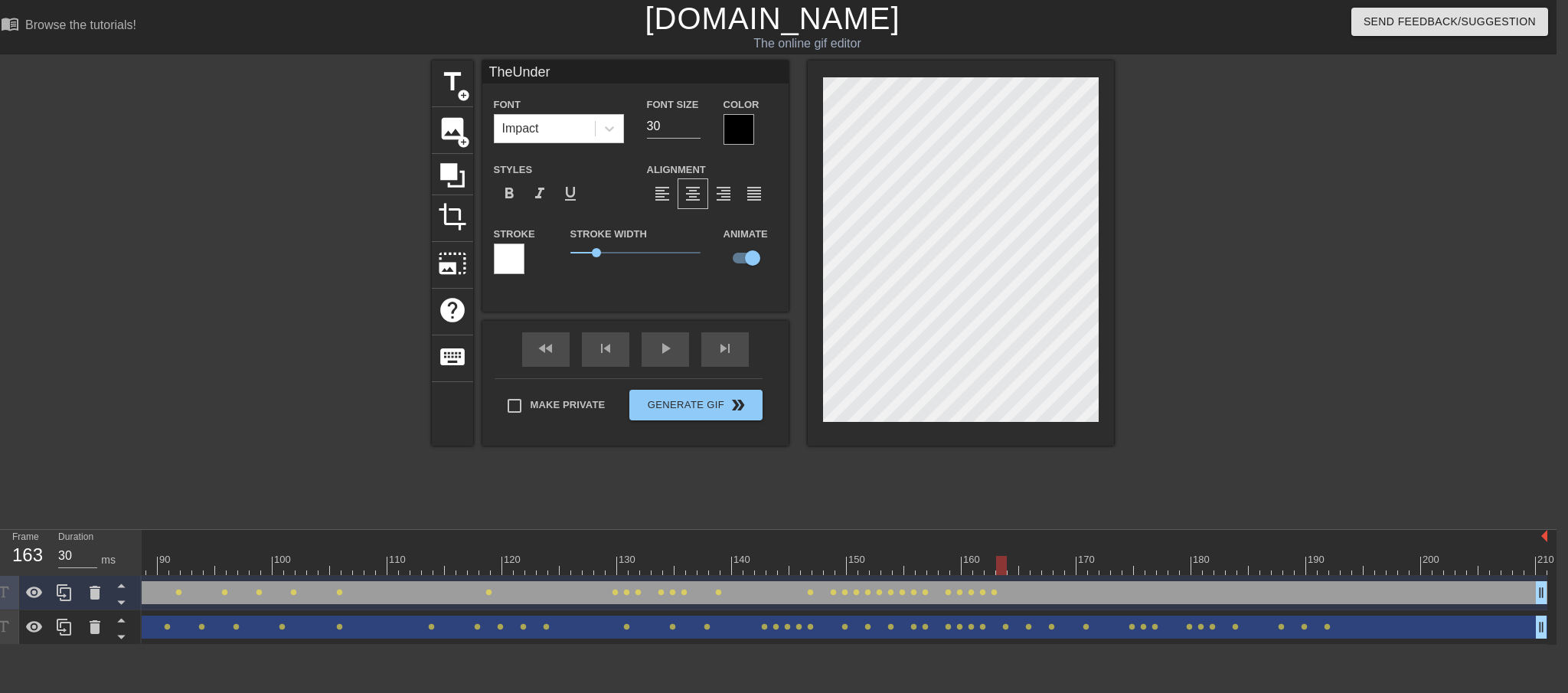
drag, startPoint x: 988, startPoint y: 569, endPoint x: 999, endPoint y: 568, distance: 11.0
click at [999, 568] on div at bounding box center [1001, 565] width 11 height 19
drag, startPoint x: 1005, startPoint y: 571, endPoint x: 1012, endPoint y: 569, distance: 7.3
click at [1012, 569] on div at bounding box center [1012, 565] width 11 height 19
drag, startPoint x: 1010, startPoint y: 562, endPoint x: 1563, endPoint y: 551, distance: 553.1
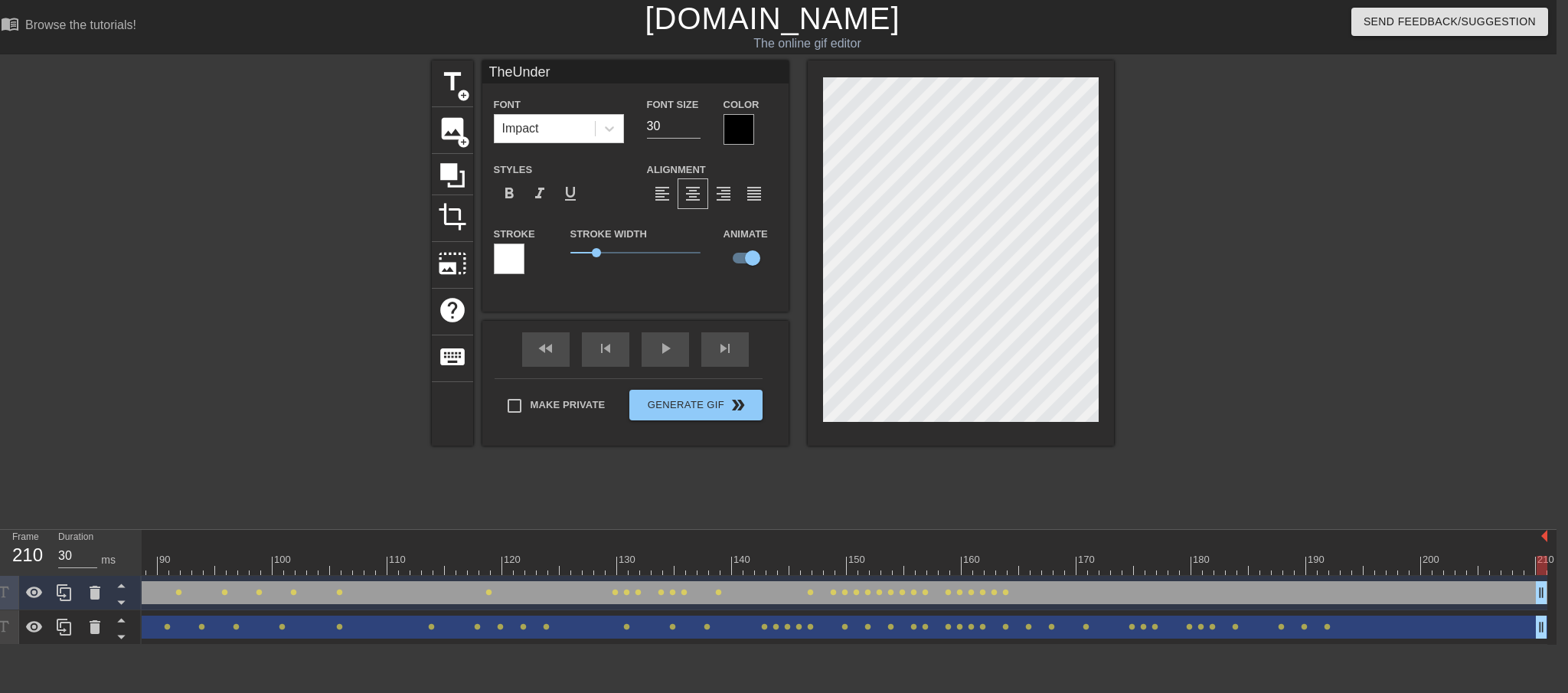
click at [1320, 551] on html "menu_book Browse the tutorials! [DOMAIN_NAME] The online gif editor Send Feedba…" at bounding box center [772, 323] width 1568 height 645
click at [715, 404] on div "Make Private Generate Gif double_arrow" at bounding box center [628, 408] width 268 height 60
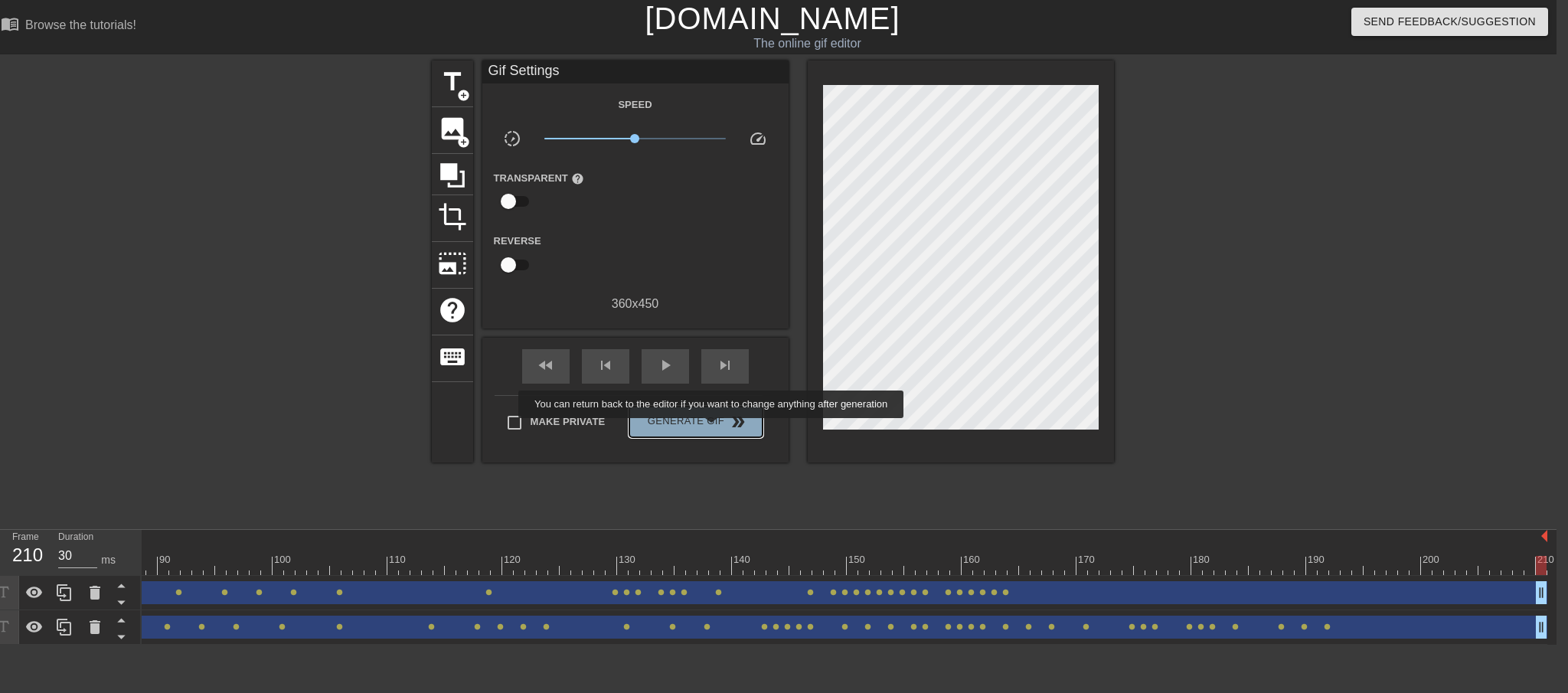
click at [722, 429] on span "Generate Gif double_arrow" at bounding box center [695, 421] width 120 height 18
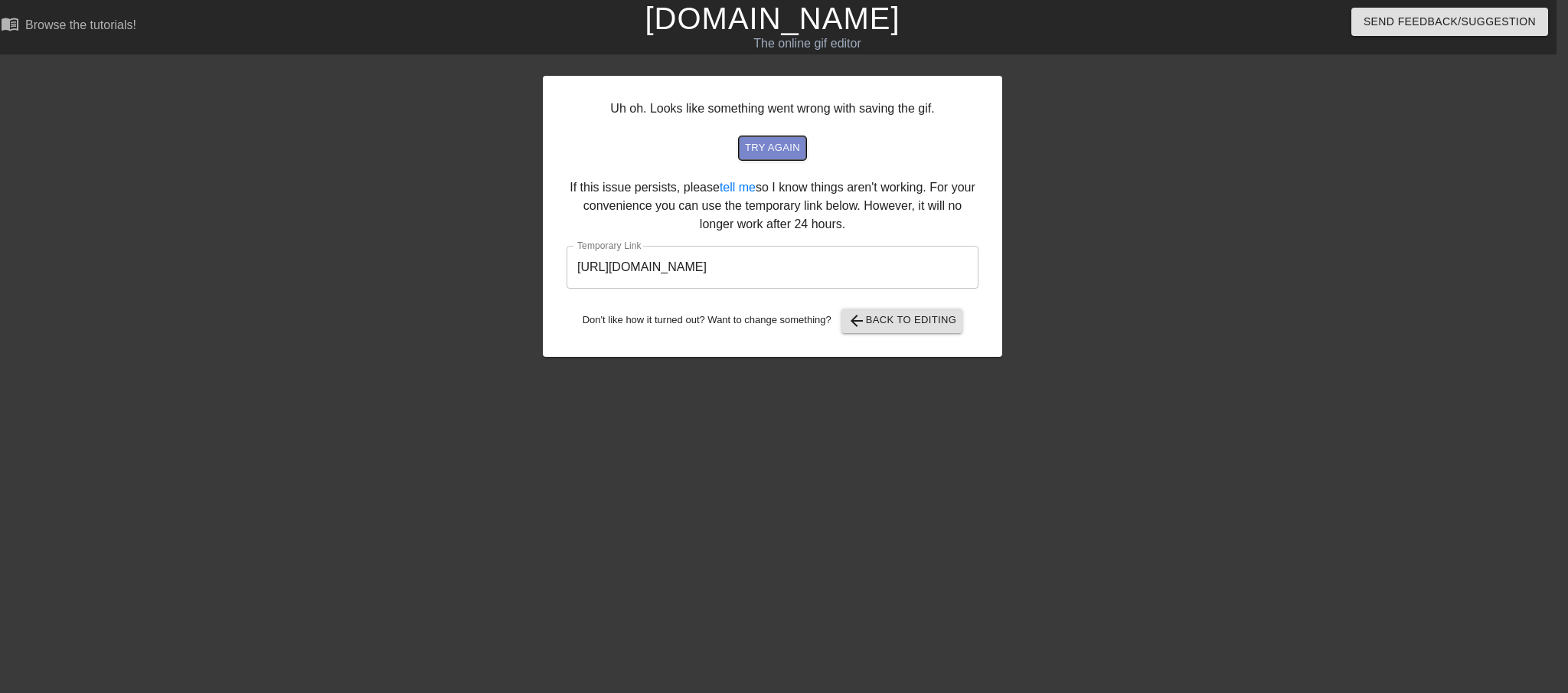
click at [791, 141] on span "try again" at bounding box center [772, 148] width 55 height 17
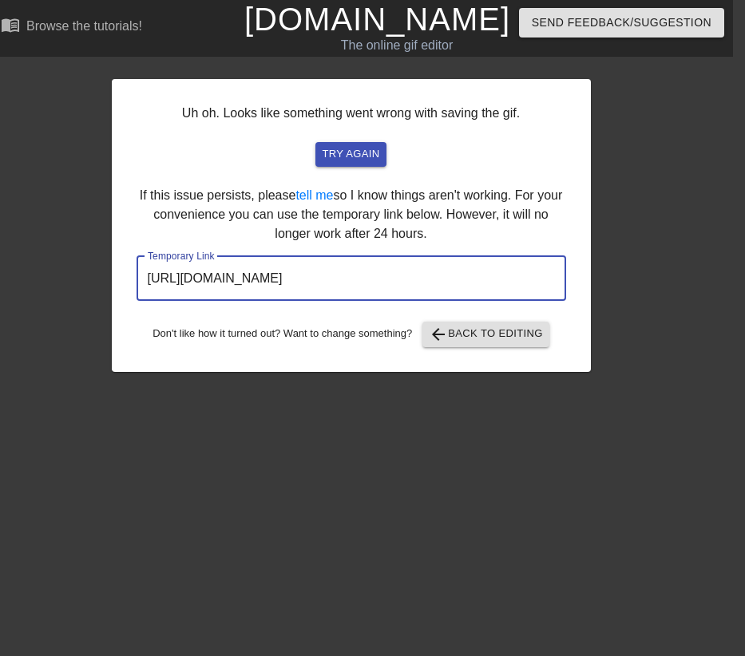
click at [396, 278] on input "[URL][DOMAIN_NAME]" at bounding box center [350, 278] width 429 height 45
